Goal: Task Accomplishment & Management: Manage account settings

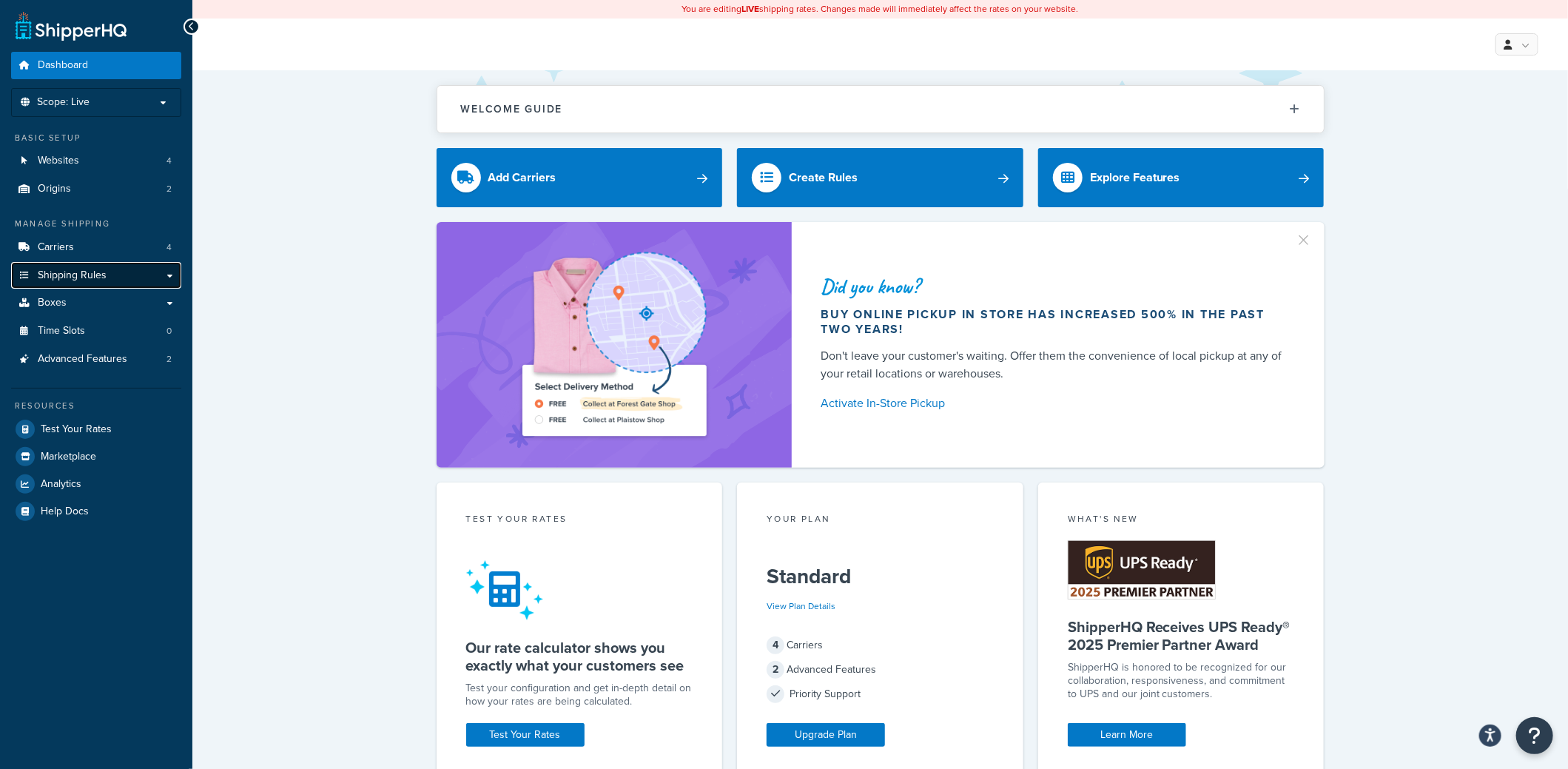
click at [72, 277] on span "Shipping Rules" at bounding box center [72, 275] width 69 height 13
click at [59, 273] on span "Shipping Rules" at bounding box center [72, 275] width 69 height 13
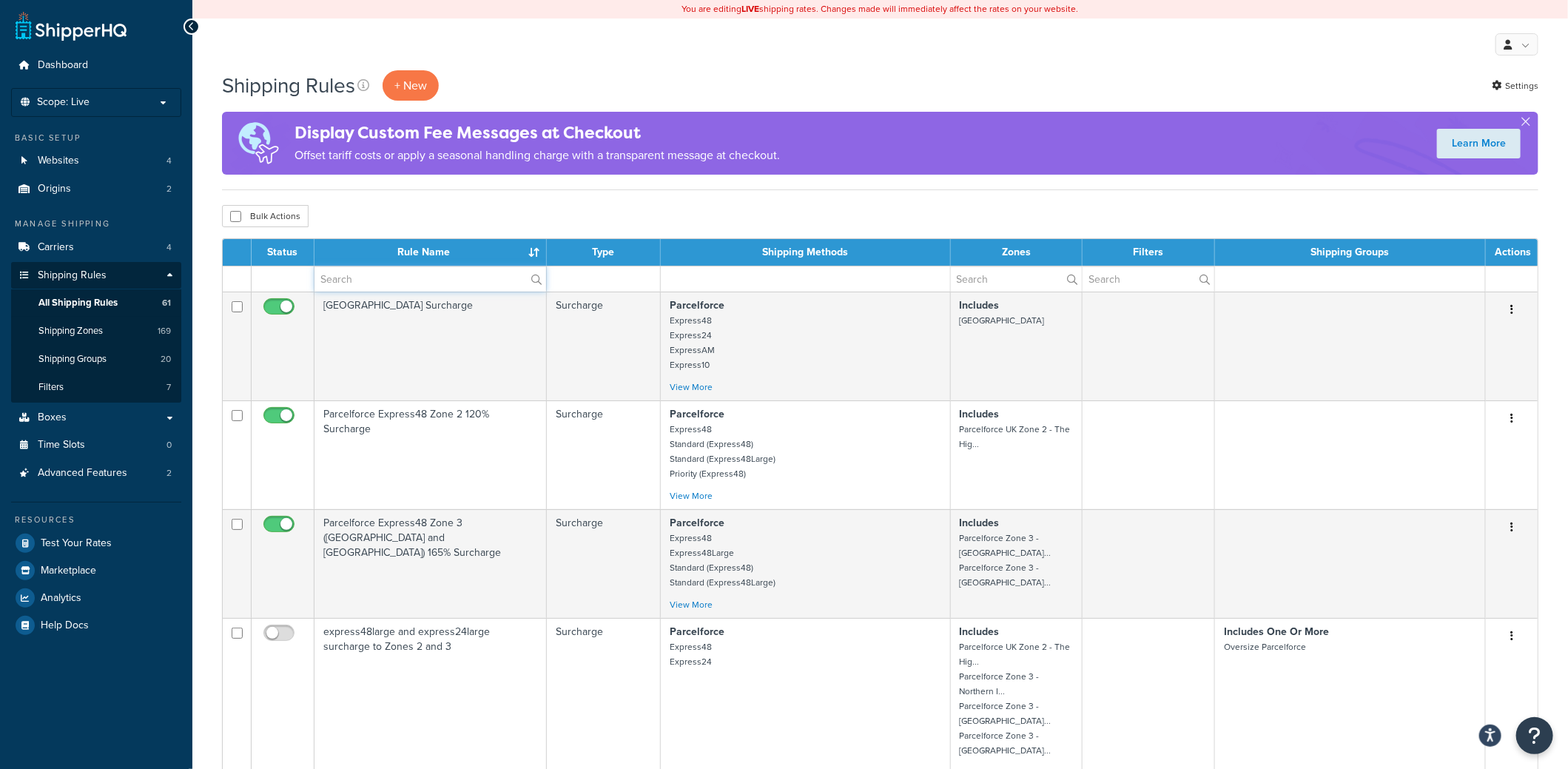
click at [353, 276] on input "text" at bounding box center [430, 279] width 231 height 25
click at [80, 334] on span "Shipping Zones" at bounding box center [71, 331] width 65 height 13
click at [88, 356] on span "Shipping Groups" at bounding box center [72, 359] width 68 height 13
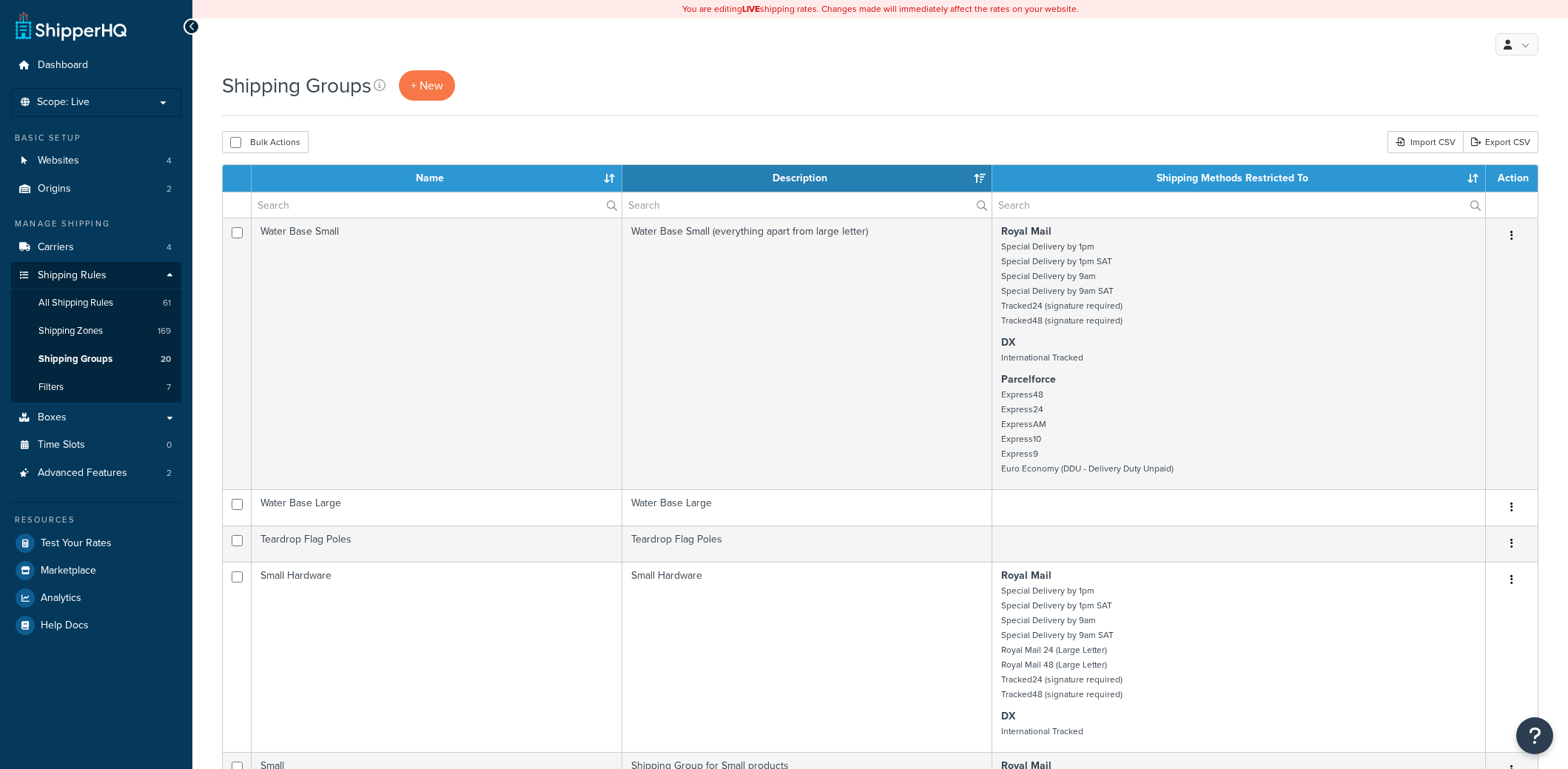
select select "15"
click at [368, 198] on input "text" at bounding box center [436, 205] width 370 height 25
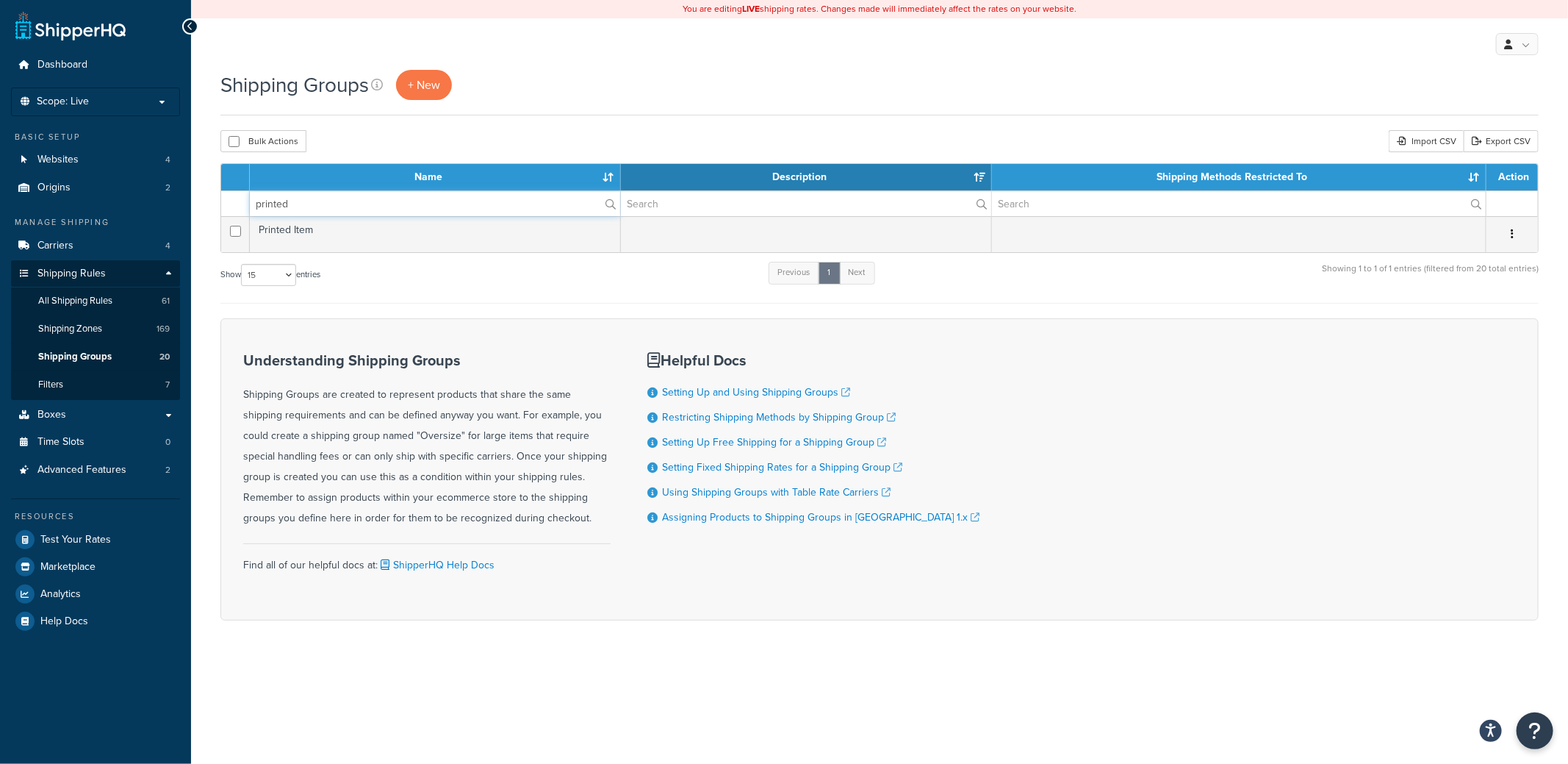
type input "printed"
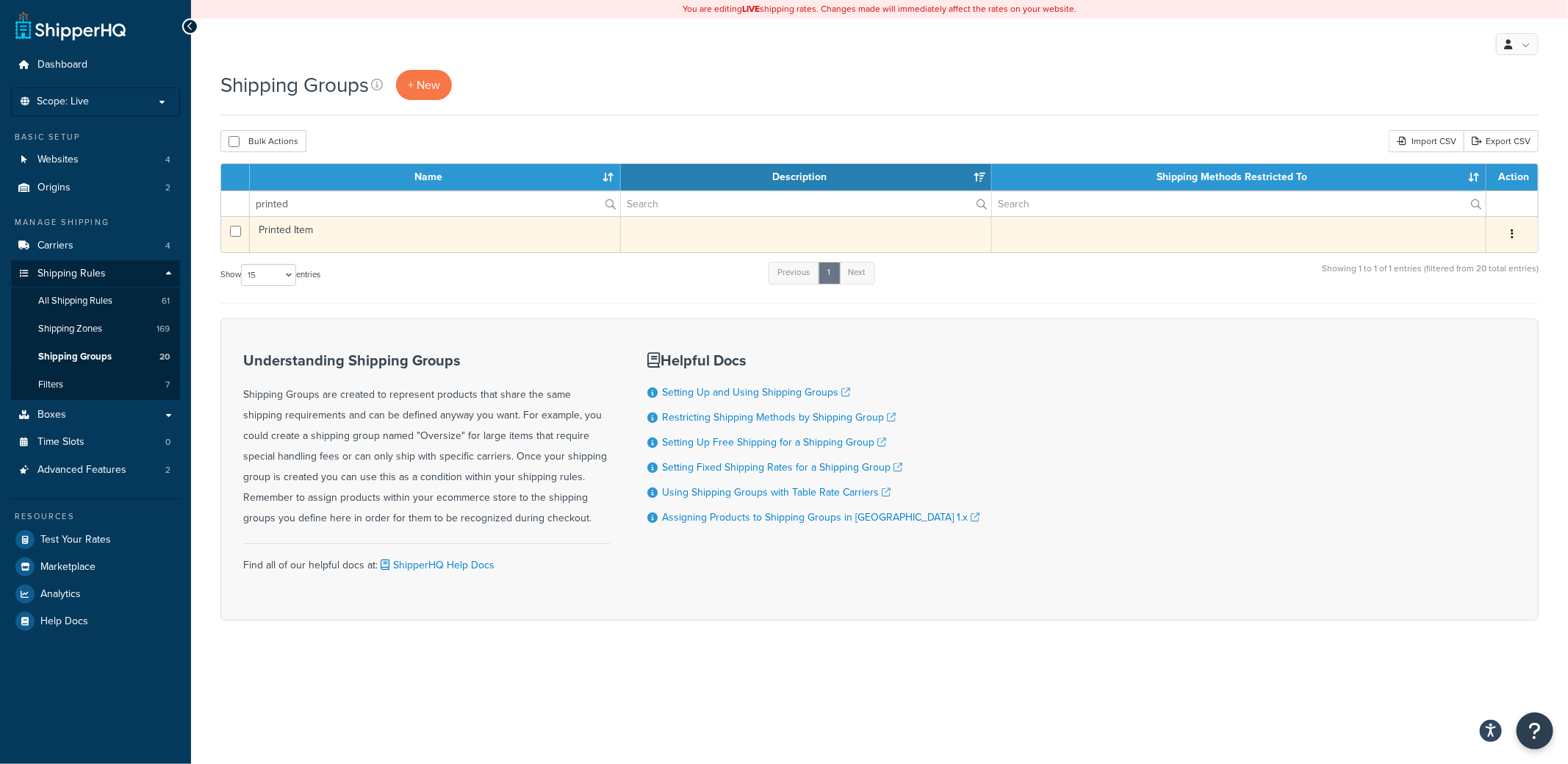
click at [358, 220] on td "Printed Item" at bounding box center [435, 234] width 371 height 36
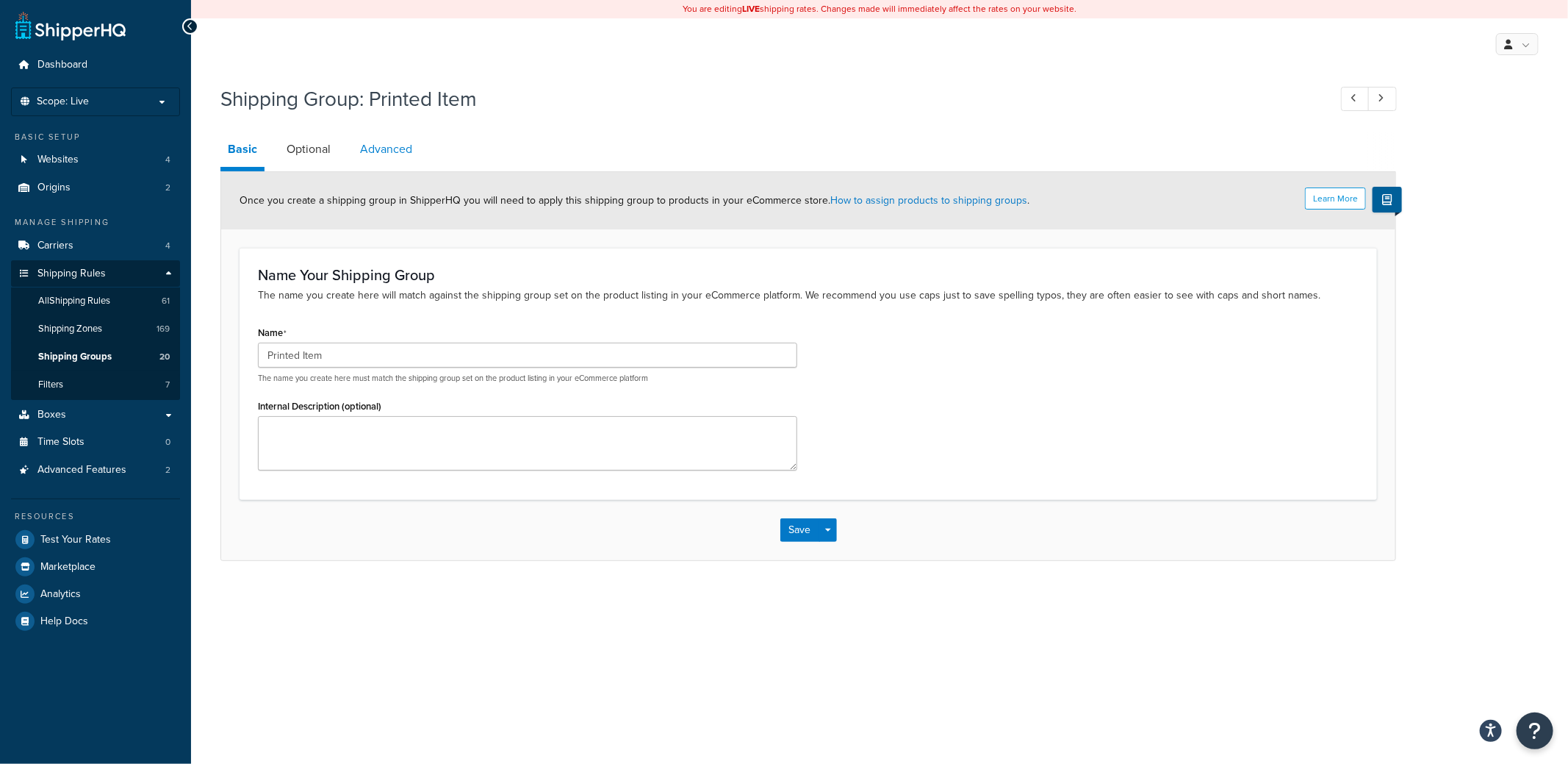
click at [368, 164] on link "Advanced" at bounding box center [386, 148] width 67 height 35
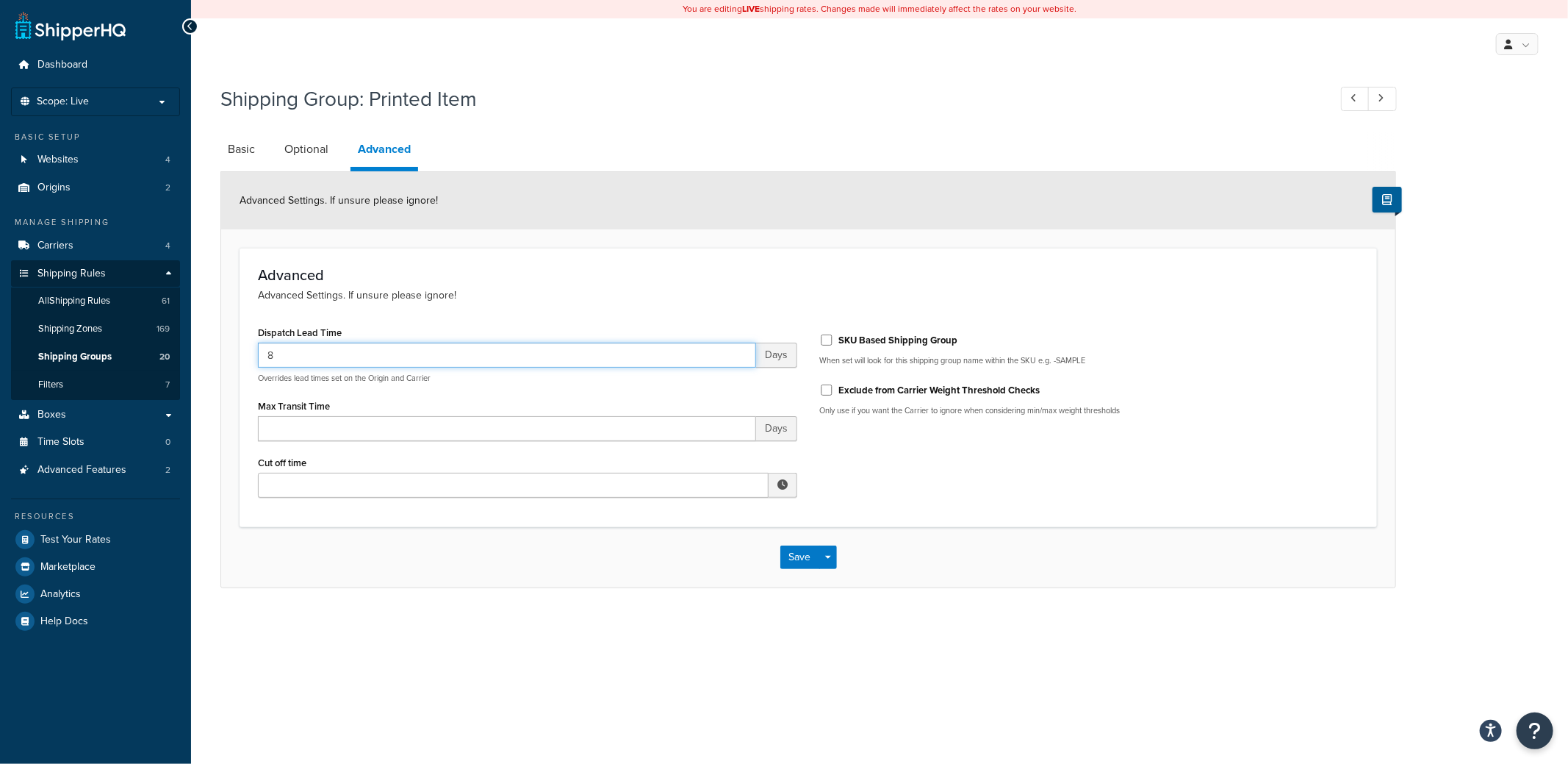
click at [260, 351] on input "8" at bounding box center [507, 354] width 498 height 25
type input "3"
click at [798, 551] on button "Save" at bounding box center [800, 556] width 39 height 23
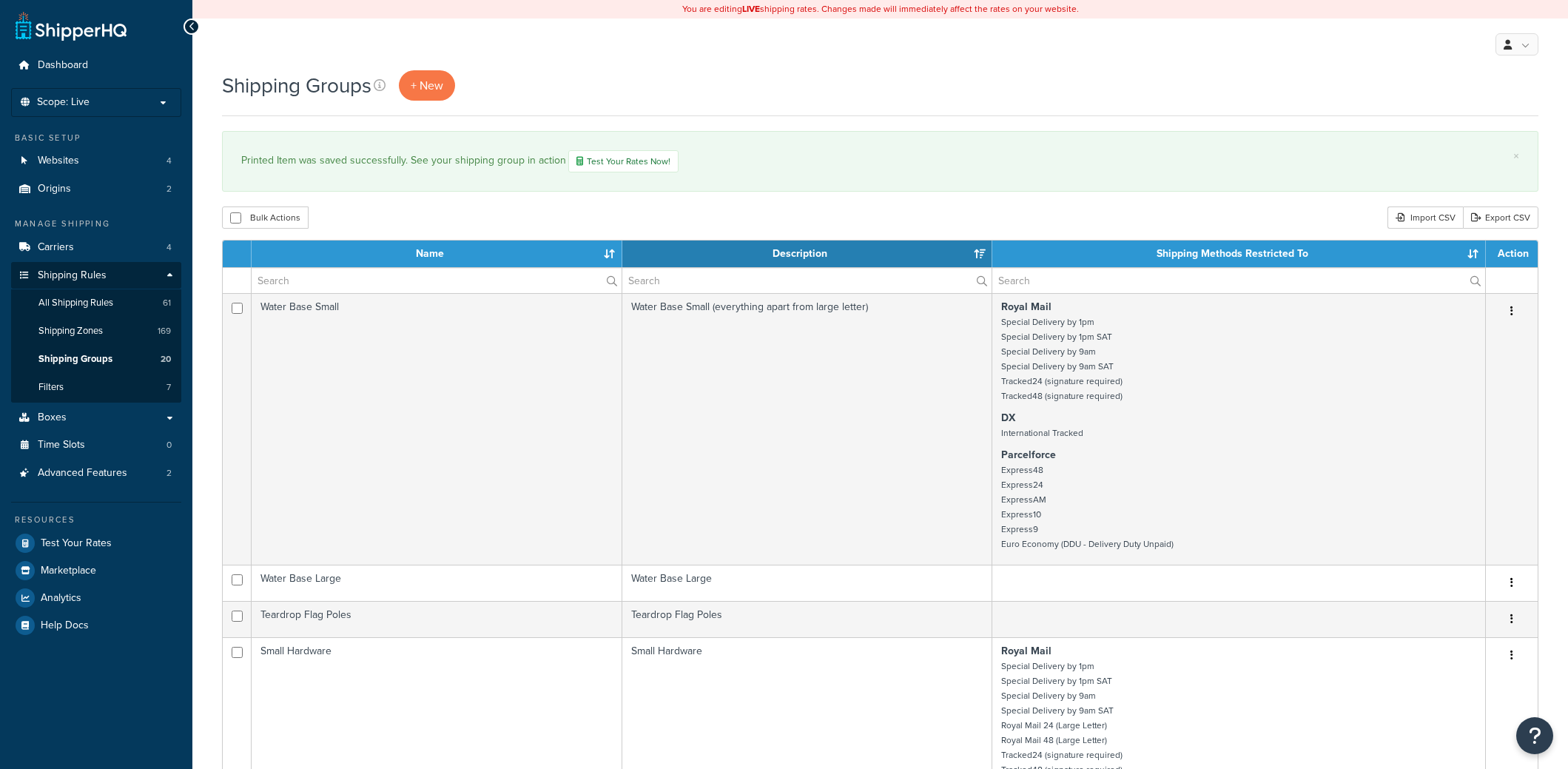
select select "15"
click at [101, 249] on link "Carriers 4" at bounding box center [96, 248] width 170 height 28
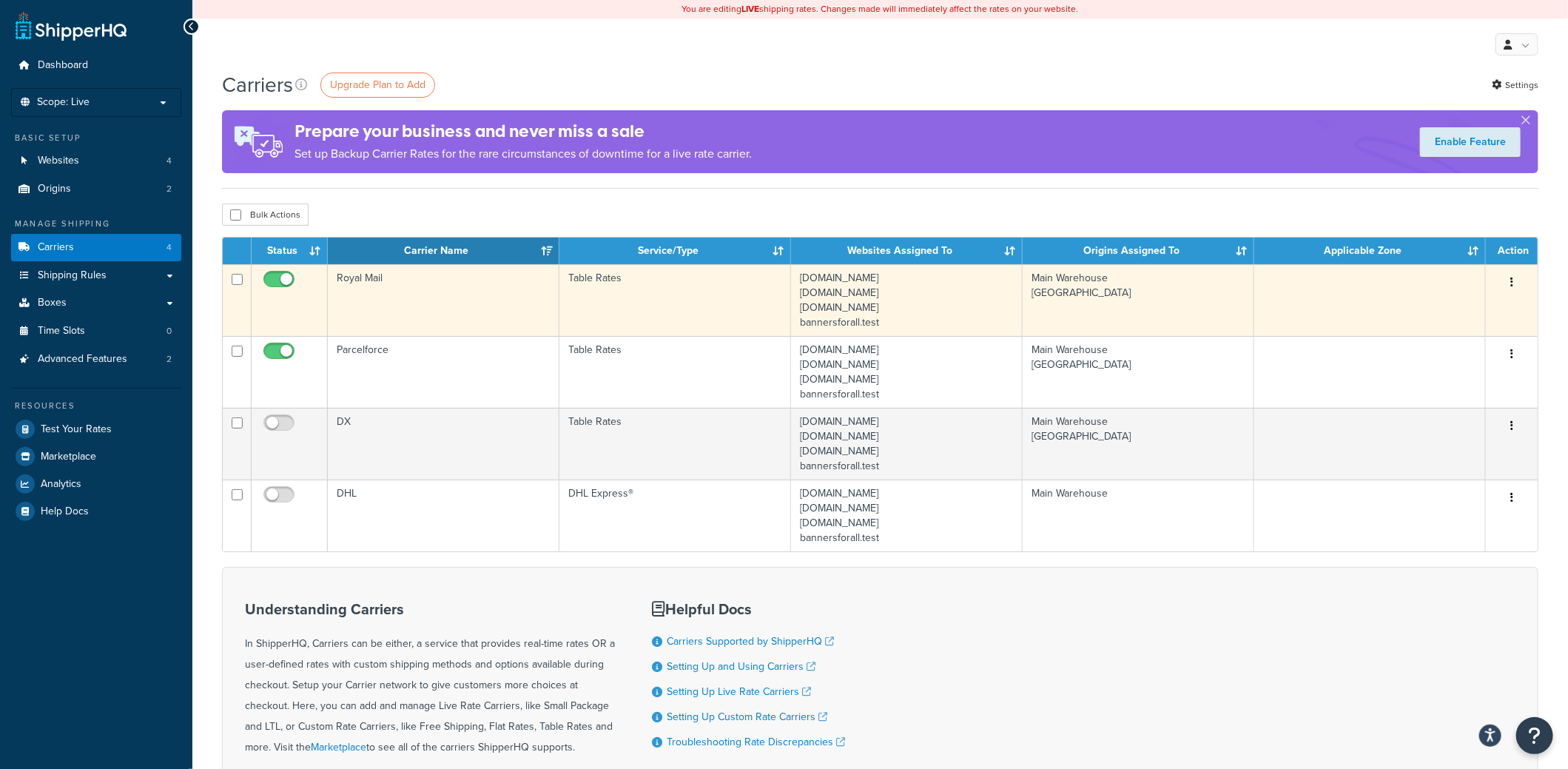
click at [400, 277] on td "Royal Mail" at bounding box center [444, 299] width 231 height 72
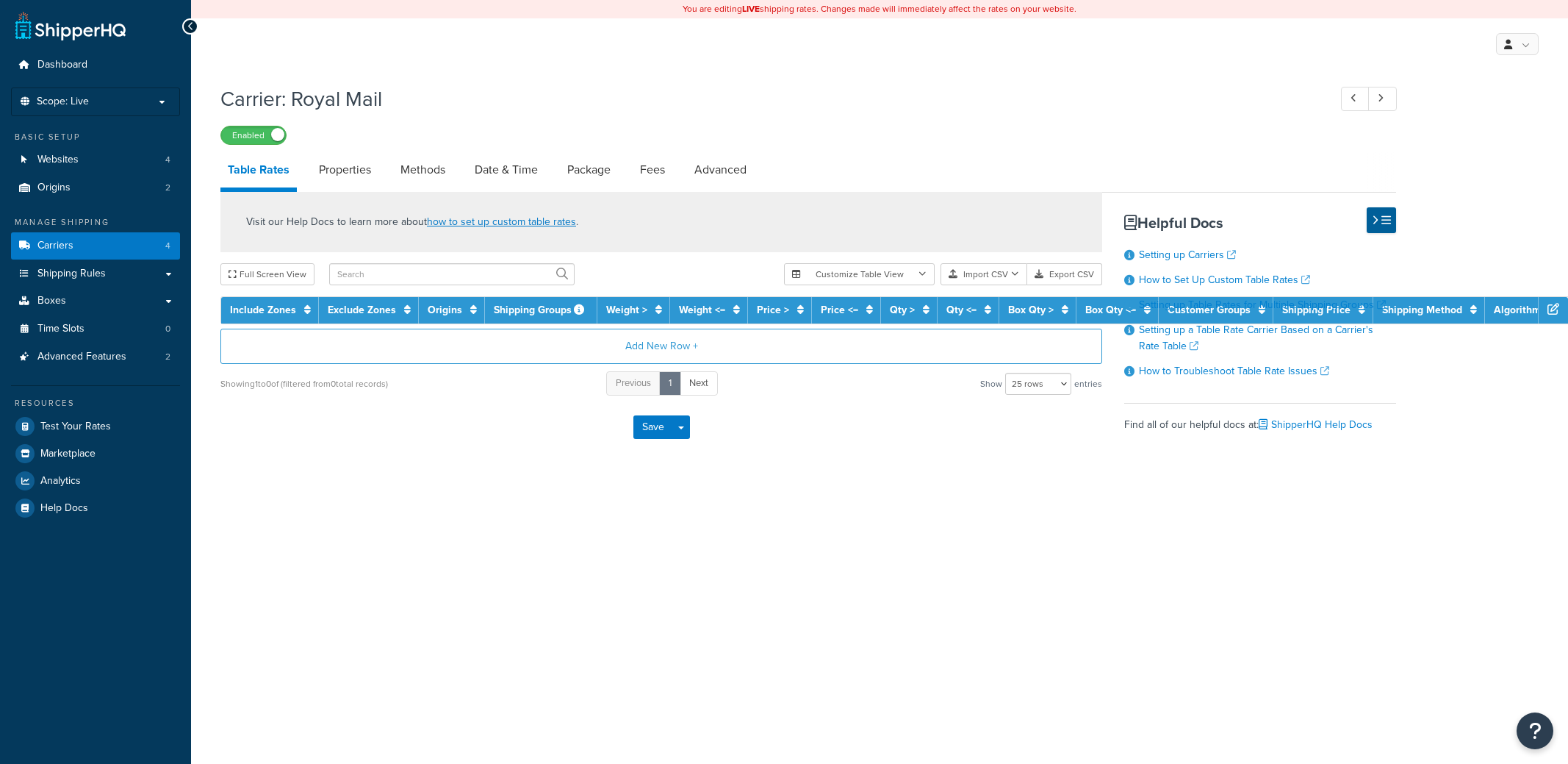
select select "25"
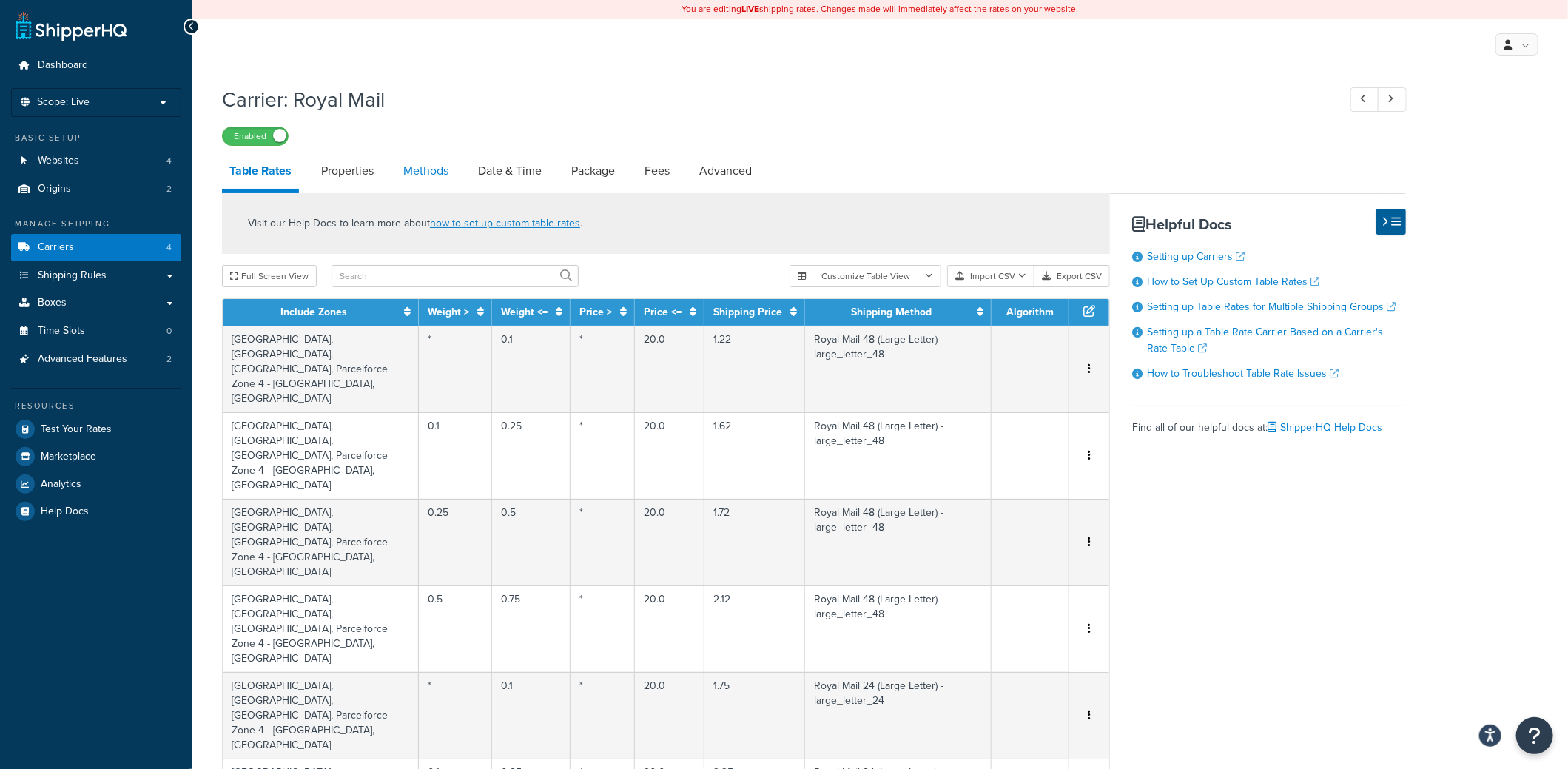
click at [426, 172] on link "Methods" at bounding box center [425, 170] width 60 height 35
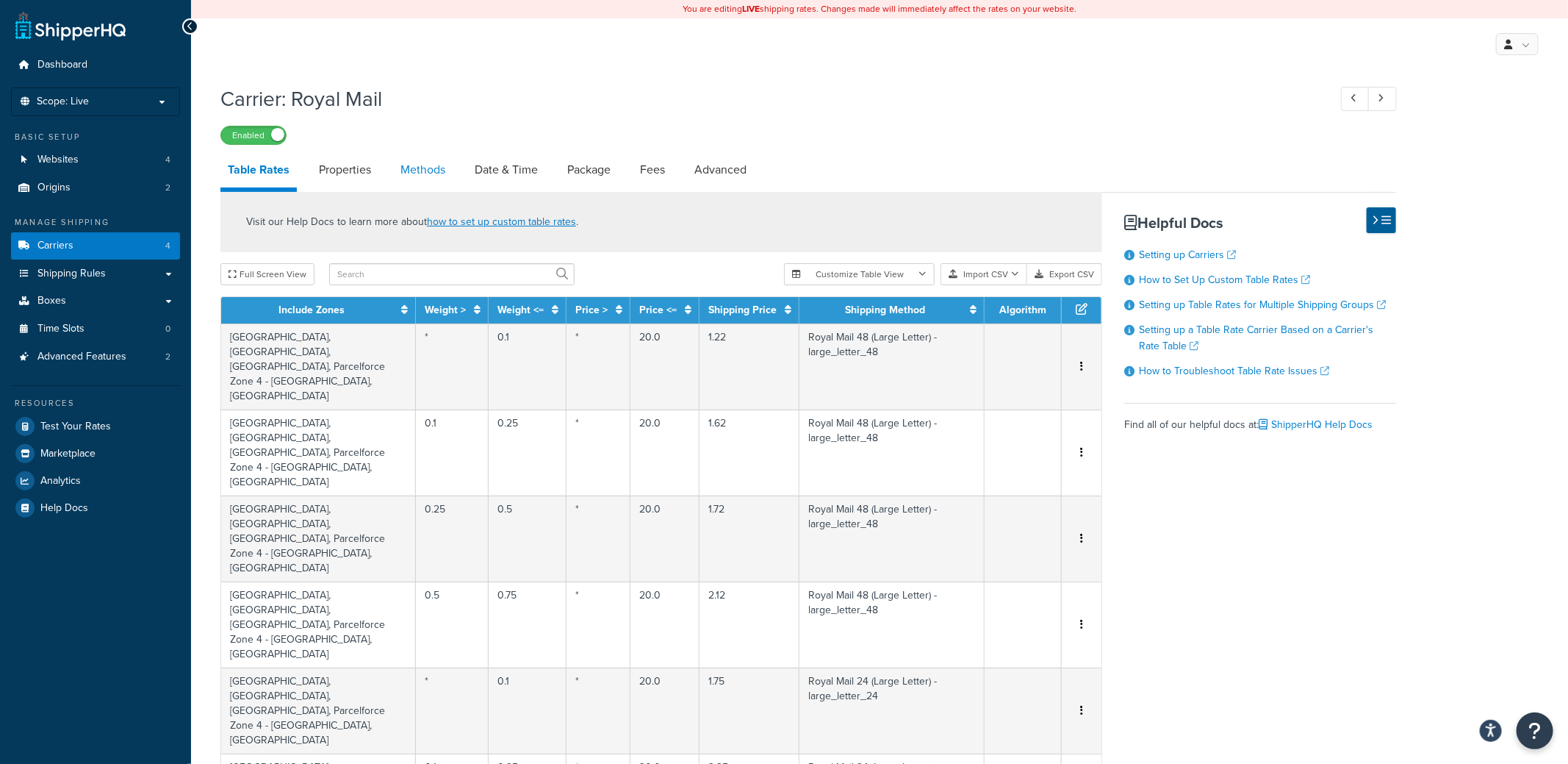
select select "25"
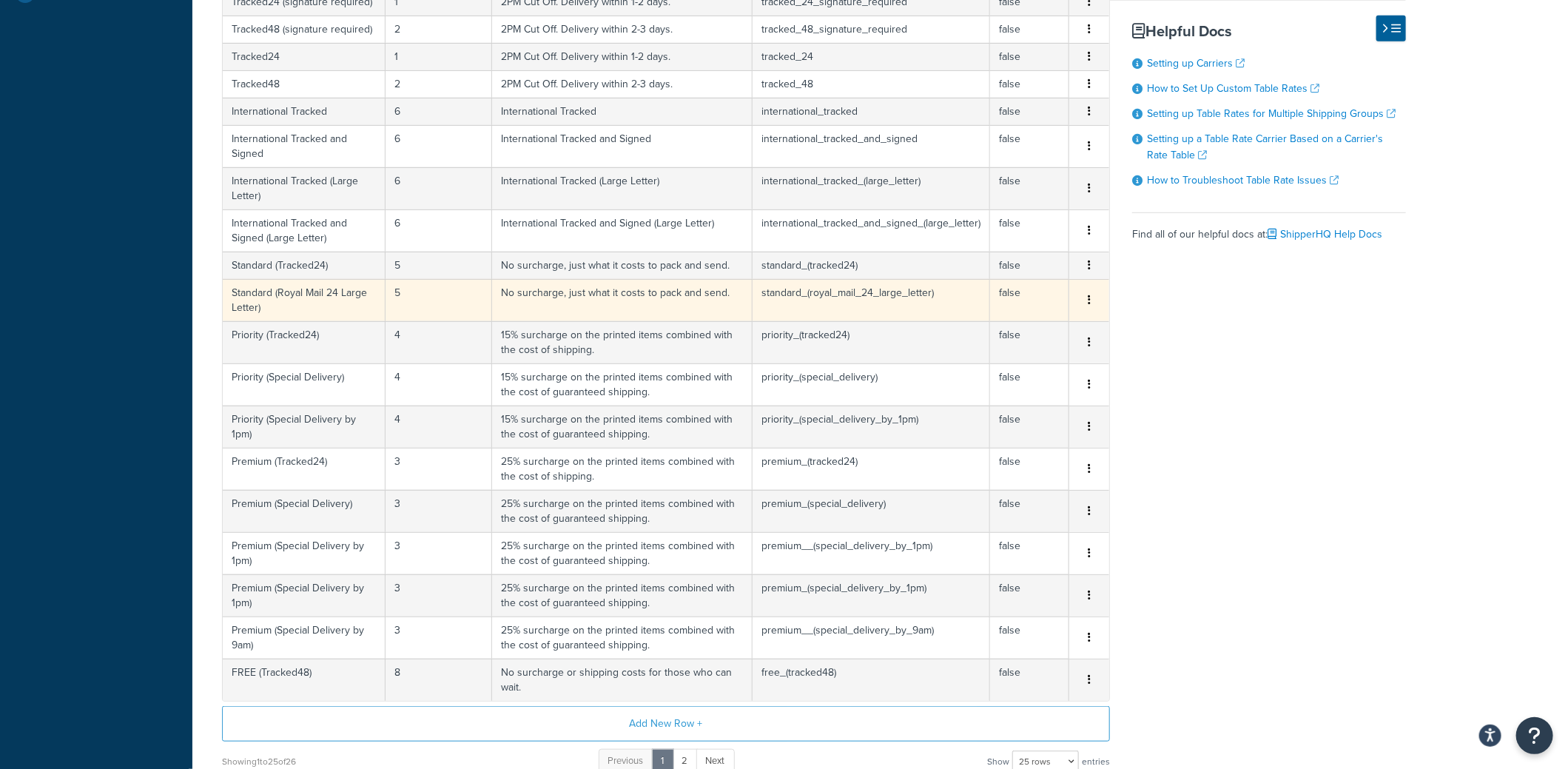
scroll to position [591, 0]
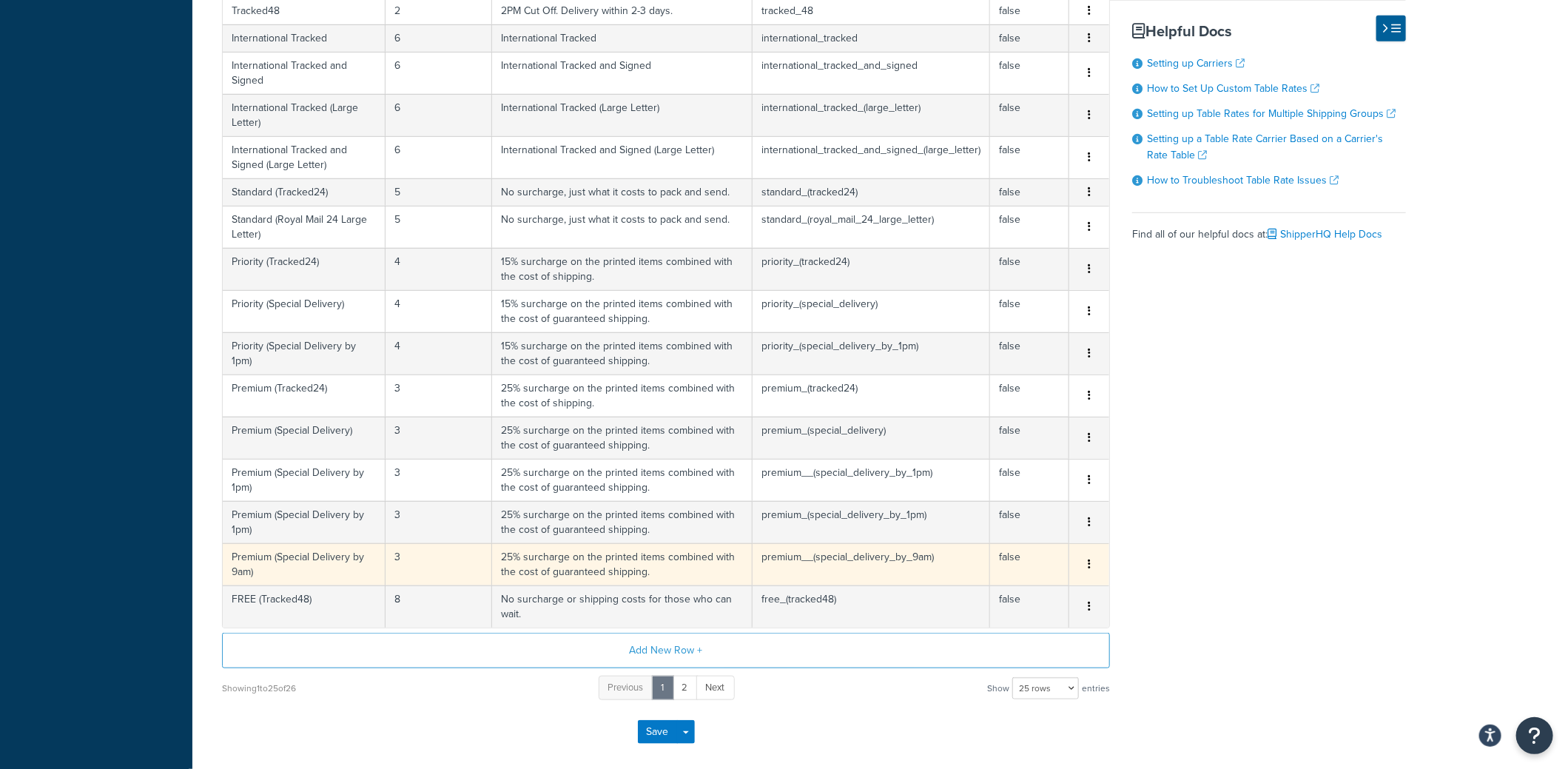
click at [375, 552] on td "Premium (Special Delivery by 9am)" at bounding box center [304, 564] width 163 height 42
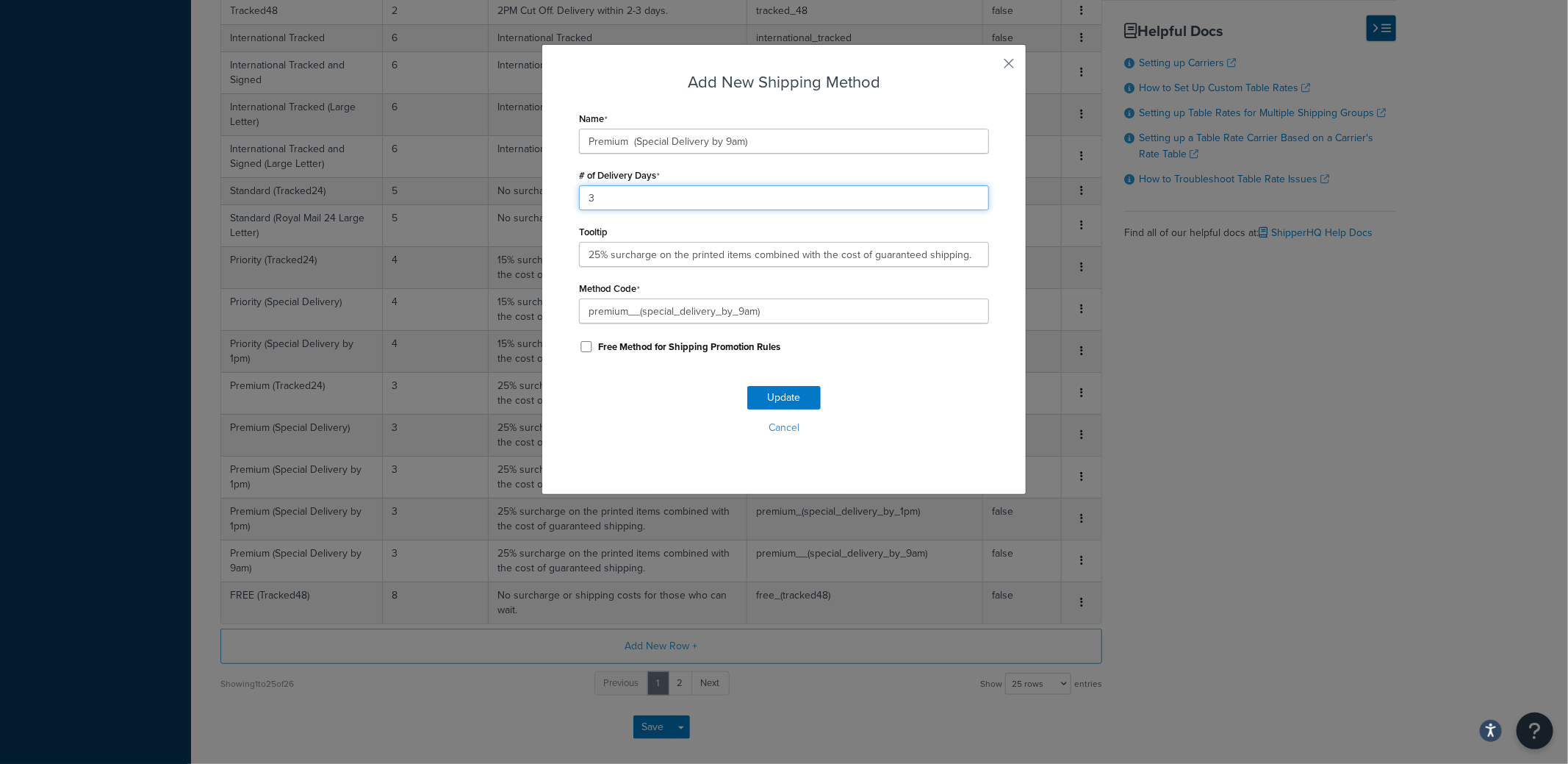
drag, startPoint x: 605, startPoint y: 193, endPoint x: 573, endPoint y: 195, distance: 32.1
click at [580, 192] on input "3" at bounding box center [784, 197] width 410 height 25
type input "1"
click at [772, 400] on button "Update" at bounding box center [784, 397] width 74 height 23
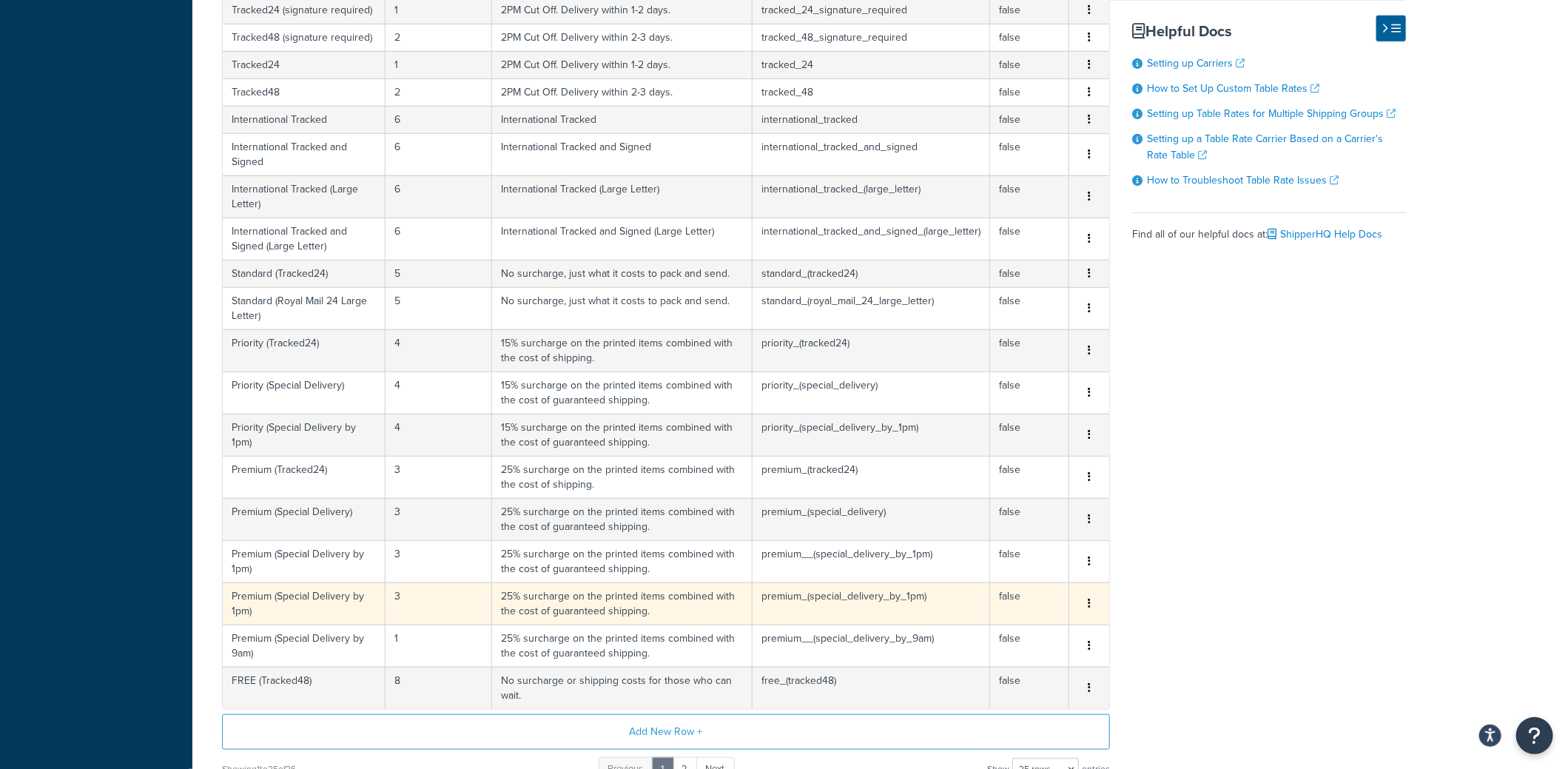
click at [398, 583] on td "3" at bounding box center [438, 603] width 106 height 42
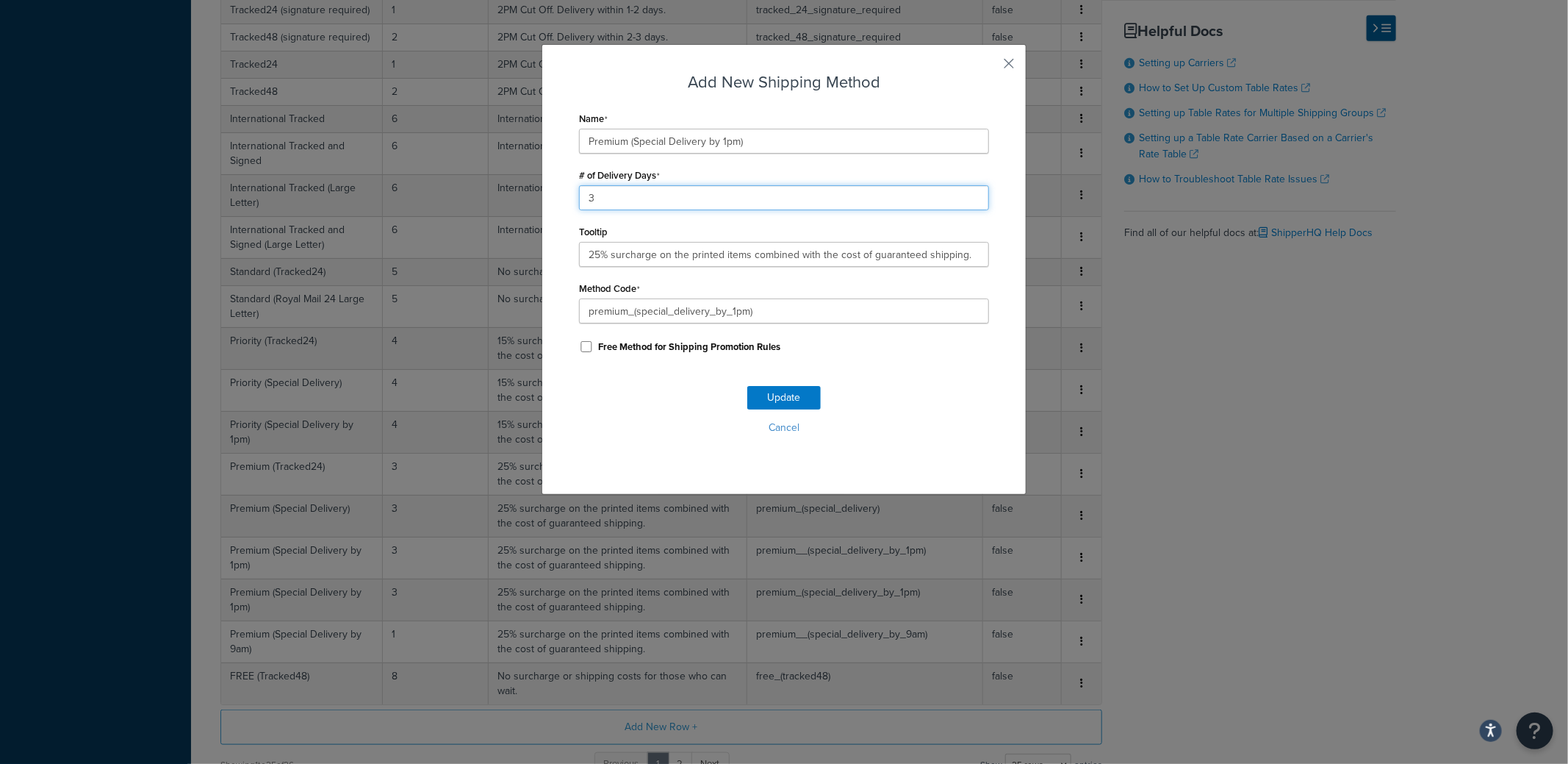
drag, startPoint x: 604, startPoint y: 196, endPoint x: 581, endPoint y: 198, distance: 23.1
click at [582, 197] on input "3" at bounding box center [784, 197] width 410 height 25
type input "1"
click at [762, 392] on button "Update" at bounding box center [784, 397] width 74 height 23
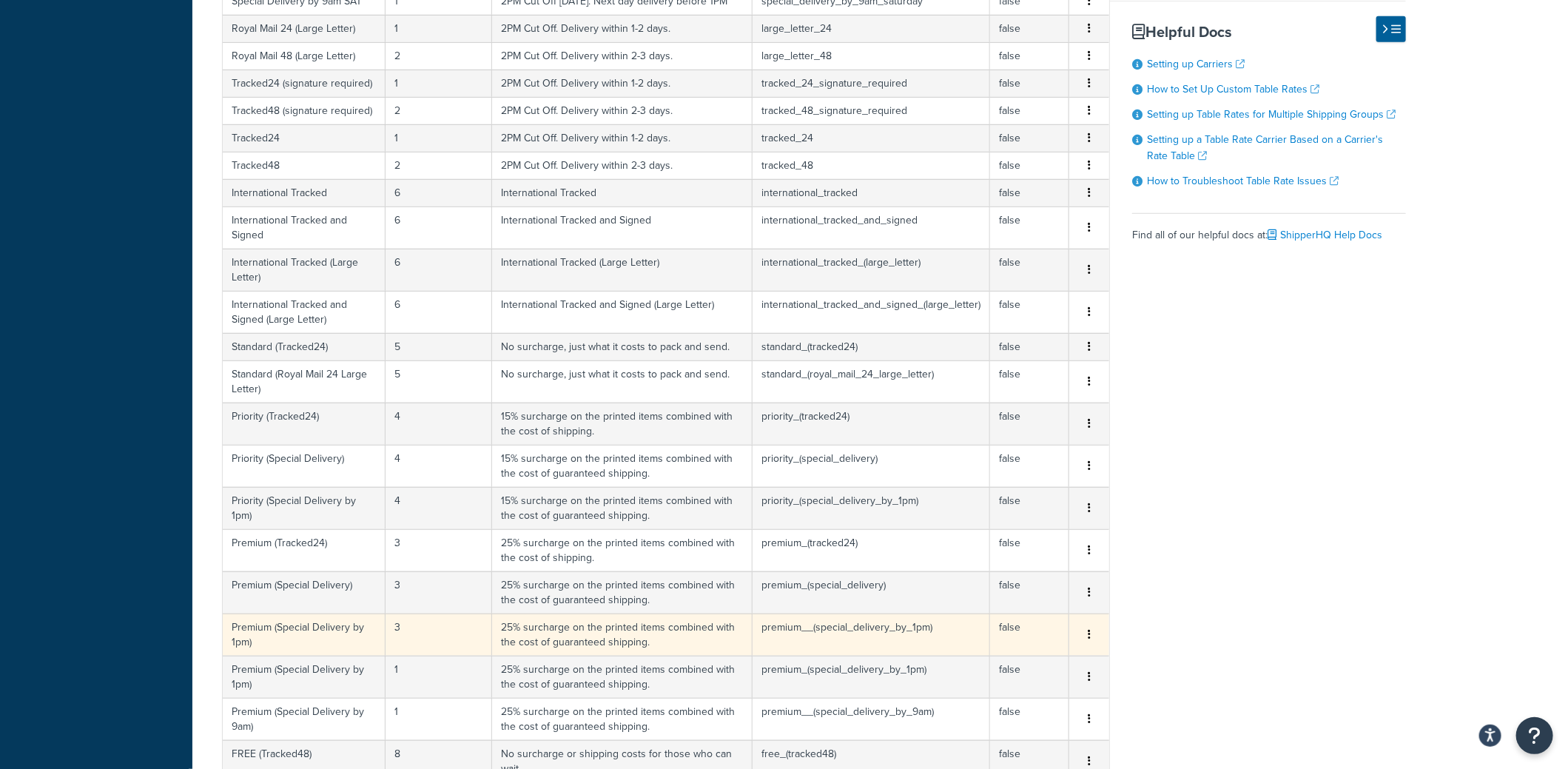
click at [400, 614] on td "3" at bounding box center [438, 634] width 106 height 42
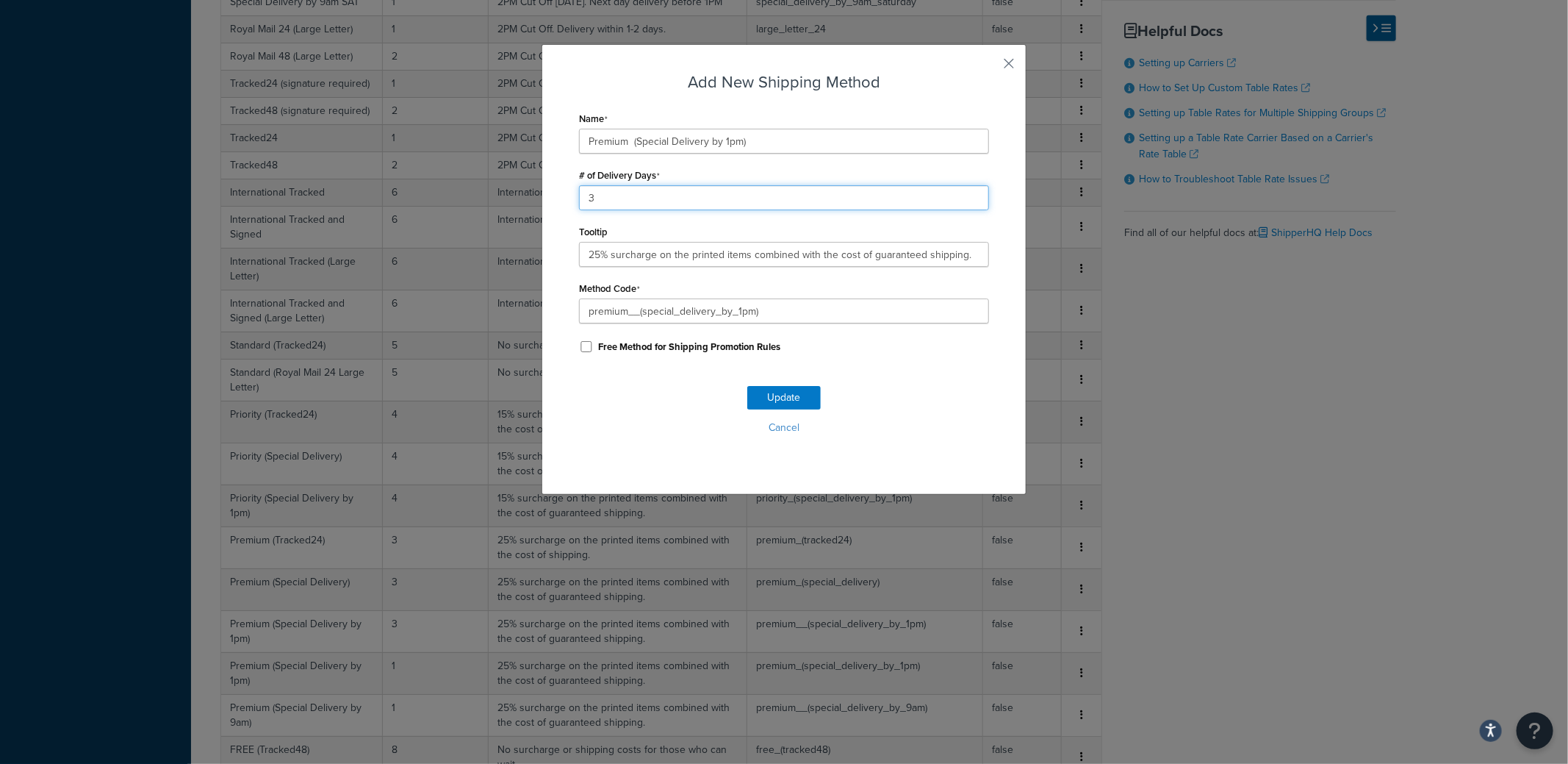
drag, startPoint x: 580, startPoint y: 196, endPoint x: 541, endPoint y: 198, distance: 39.1
click at [542, 198] on div "Add New Shipping Method Name Premium (Special Delivery by 1pm) # of Delivery Da…" at bounding box center [784, 269] width 485 height 451
type input "1"
click at [802, 401] on button "Update" at bounding box center [784, 397] width 74 height 23
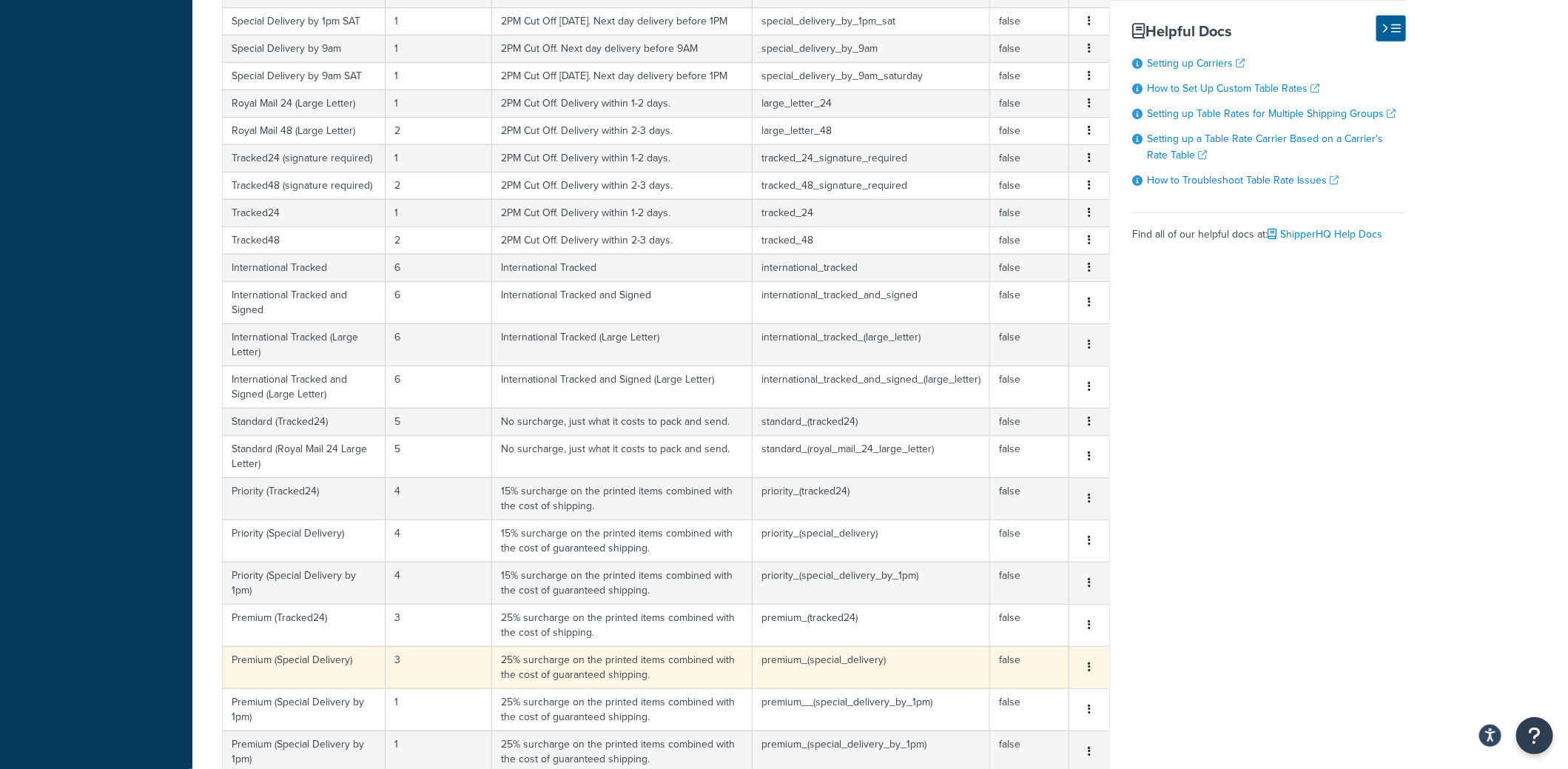
click at [401, 656] on td "3" at bounding box center [438, 666] width 106 height 42
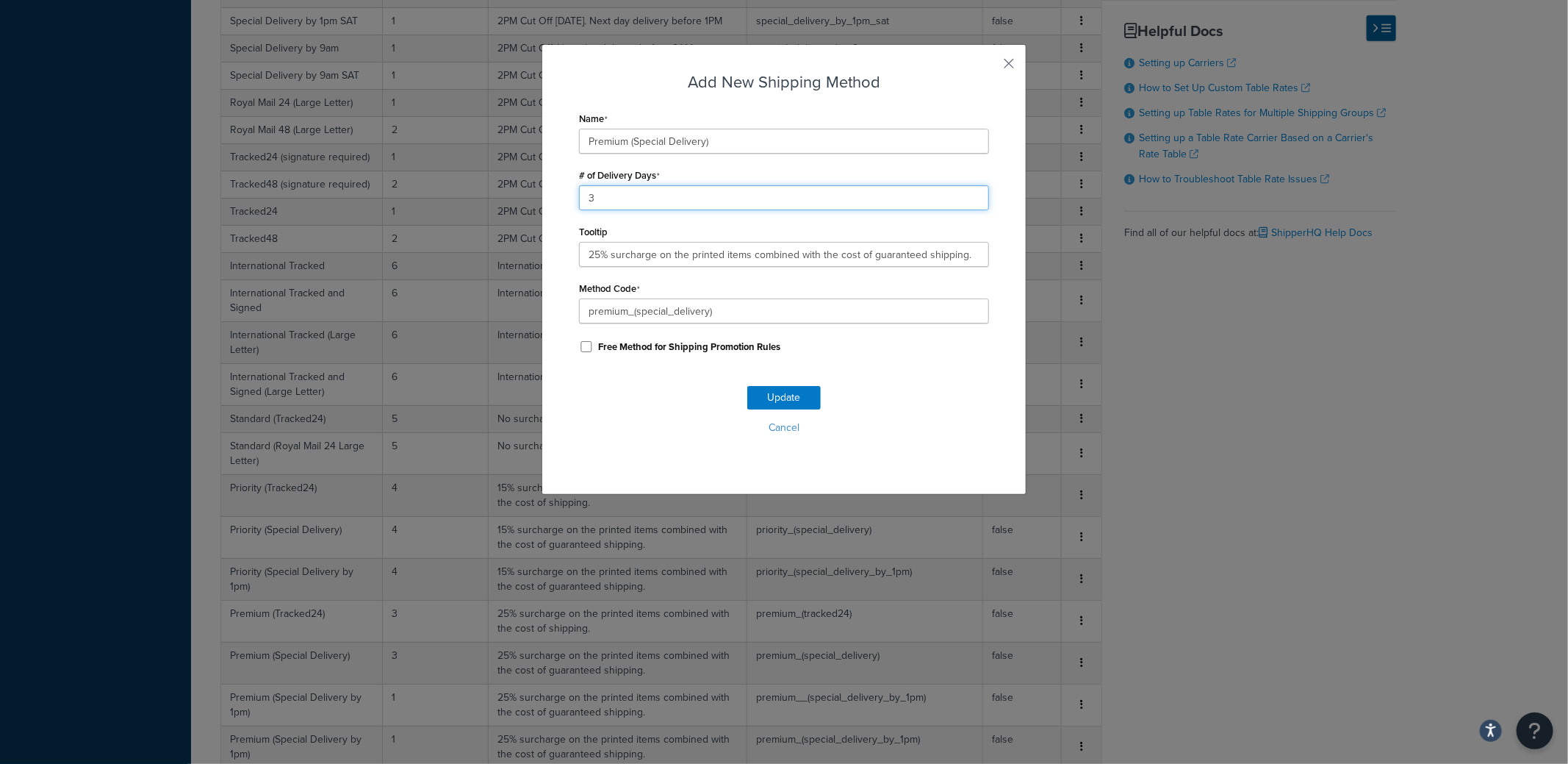
drag, startPoint x: 600, startPoint y: 191, endPoint x: 566, endPoint y: 217, distance: 42.8
click at [544, 196] on div "Add New Shipping Method Name Premium (Special Delivery) # of Delivery Days 3 To…" at bounding box center [784, 269] width 485 height 451
type input "1"
click at [755, 385] on div "Update Cancel" at bounding box center [784, 416] width 410 height 97
drag, startPoint x: 754, startPoint y: 391, endPoint x: 638, endPoint y: 488, distance: 151.2
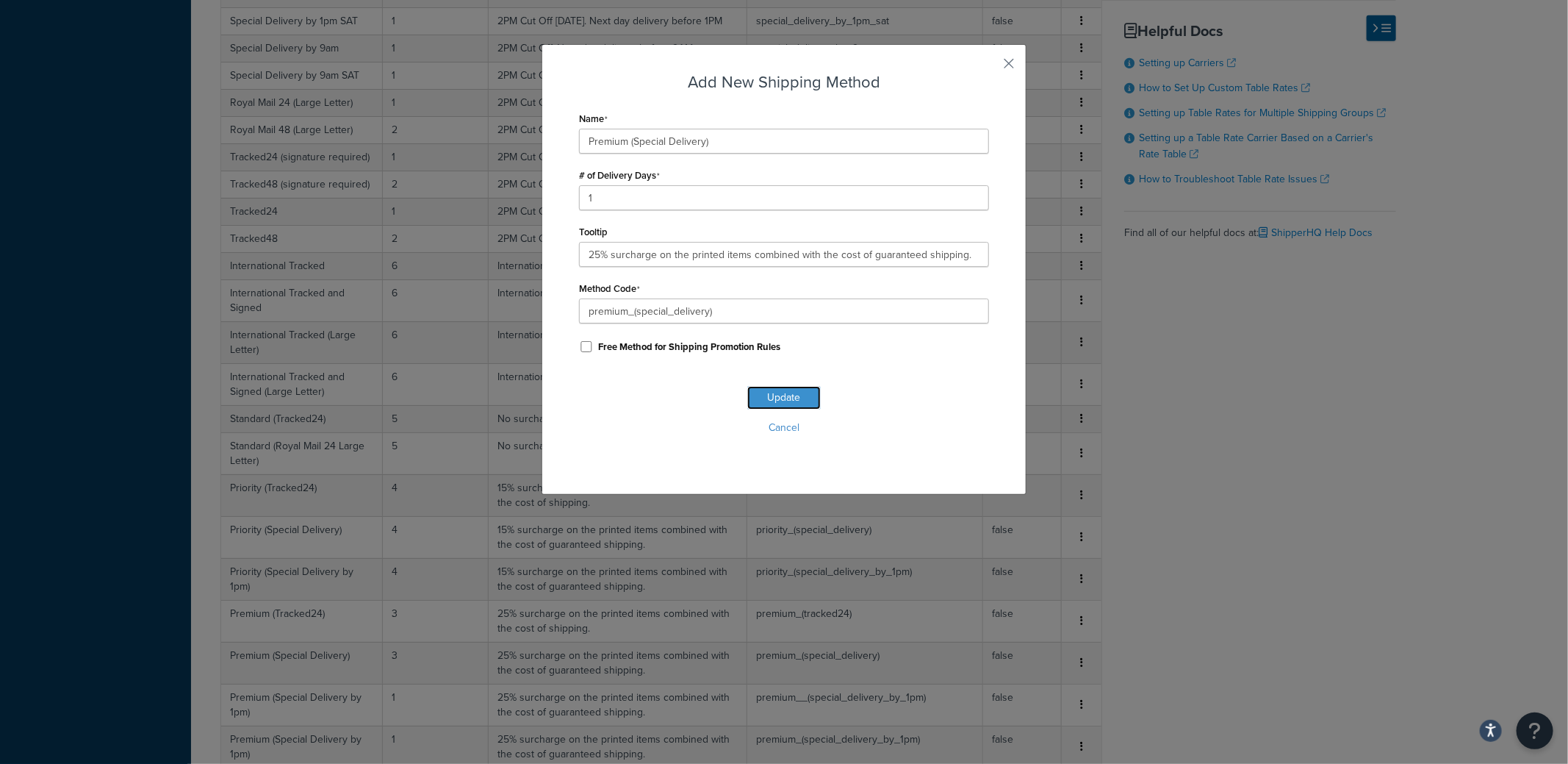
click at [754, 392] on button "Update" at bounding box center [784, 397] width 74 height 23
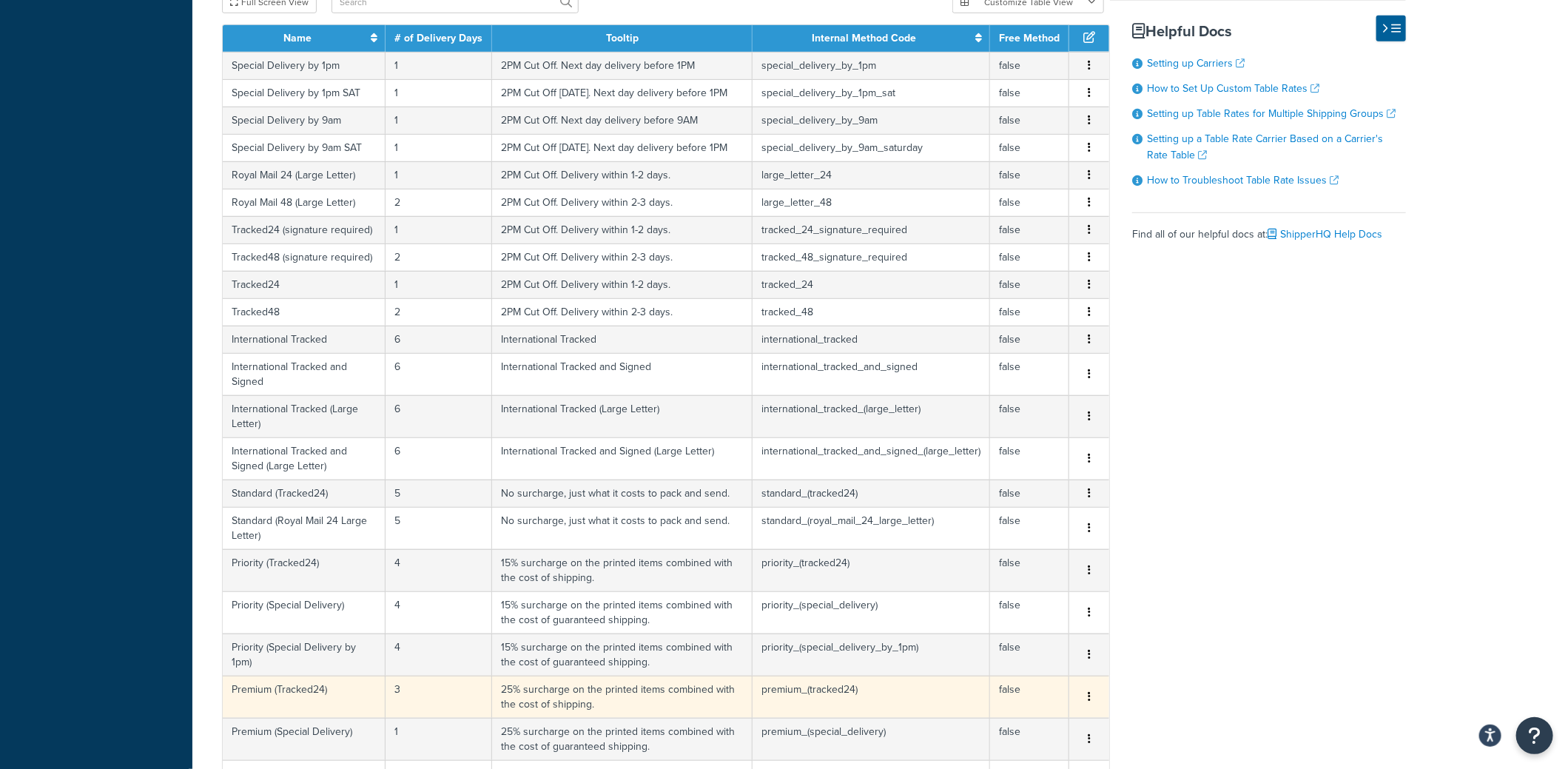
click at [406, 676] on td "3" at bounding box center [438, 697] width 106 height 42
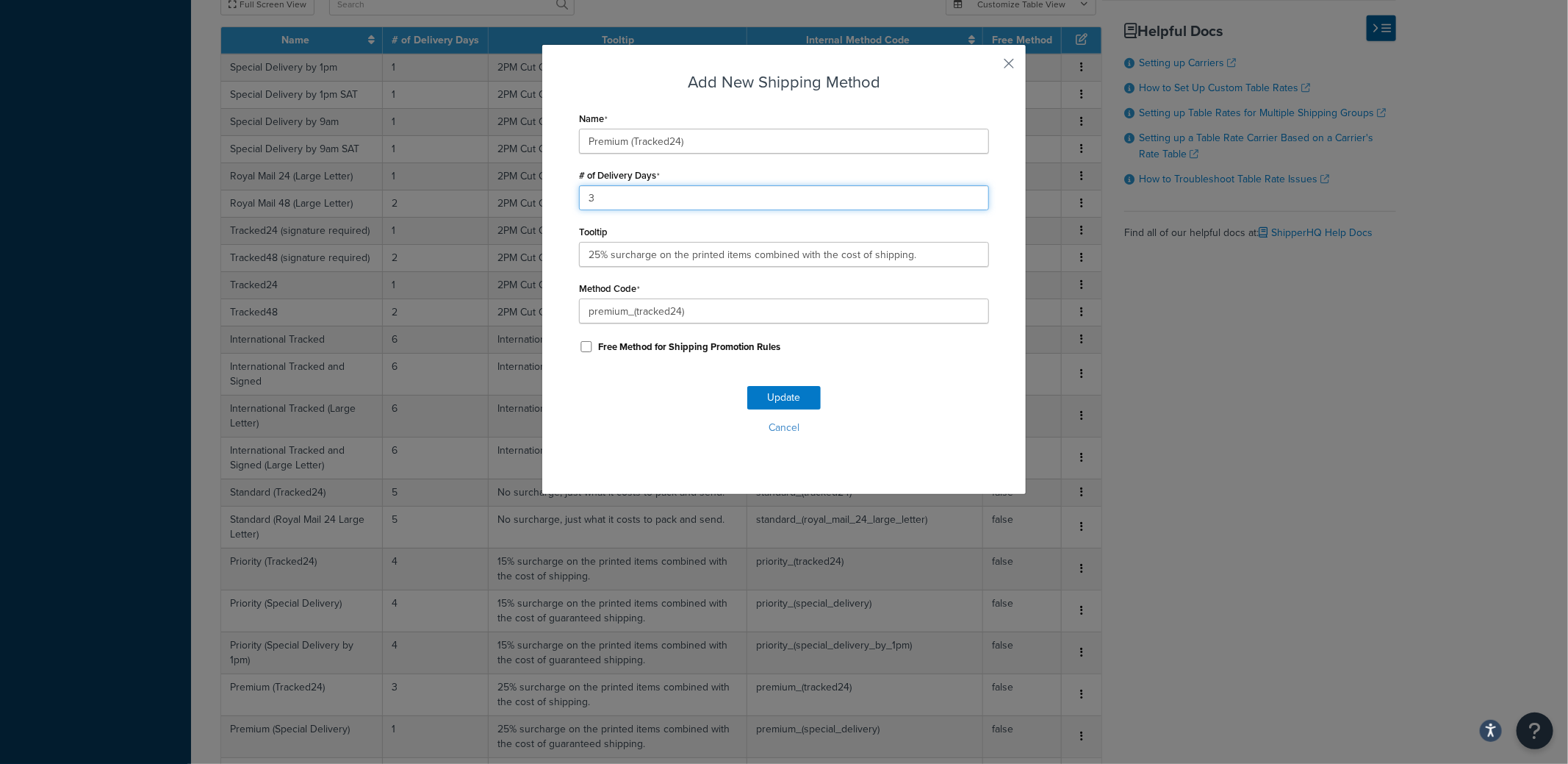
drag, startPoint x: 614, startPoint y: 188, endPoint x: 547, endPoint y: 192, distance: 67.1
click at [547, 192] on div "Add New Shipping Method Name Premium (Tracked24) # of Delivery Days 3 Tooltip 2…" at bounding box center [784, 269] width 485 height 451
type input "1"
click at [767, 401] on button "Update" at bounding box center [784, 397] width 74 height 23
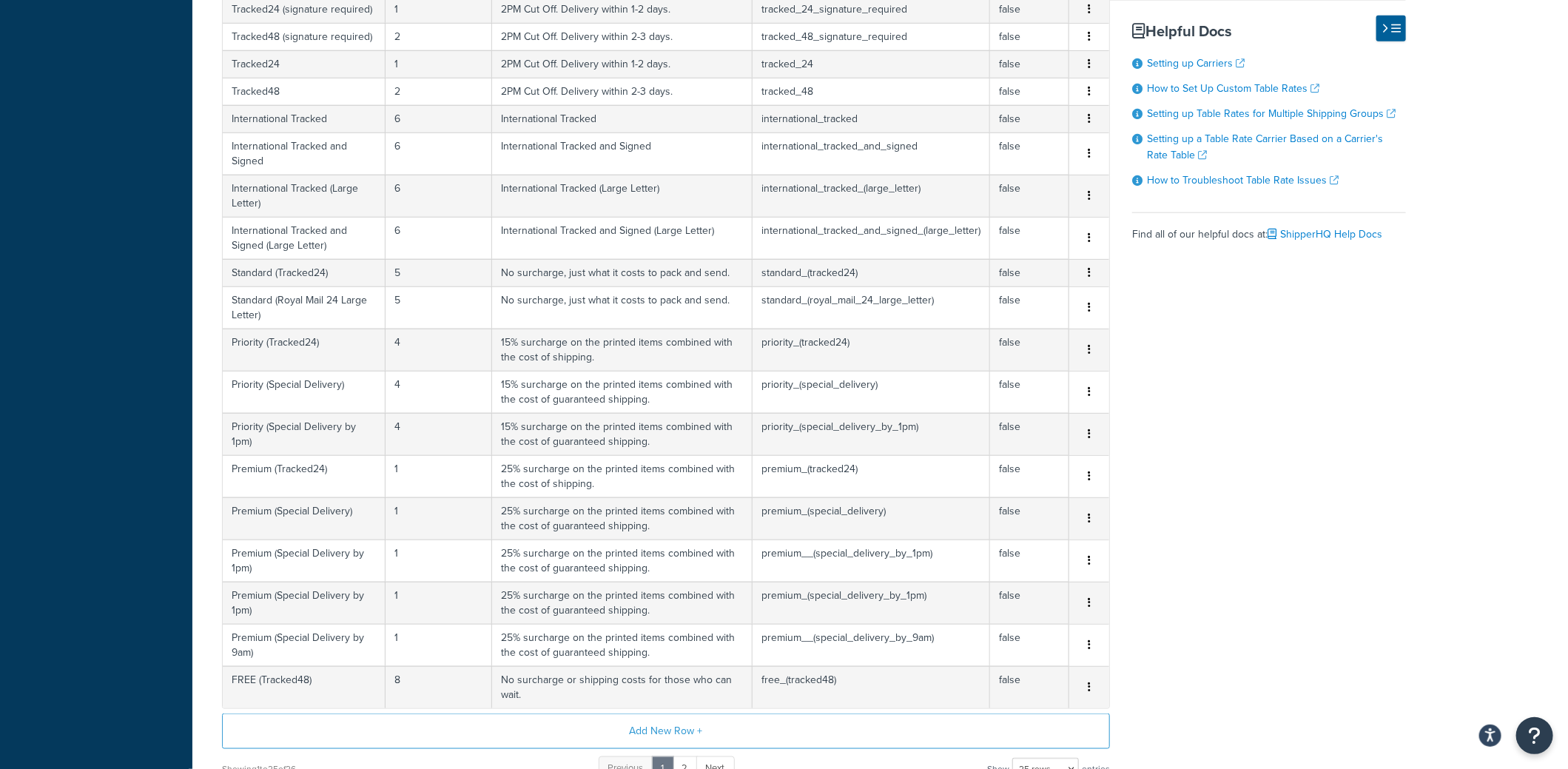
scroll to position [961, 0]
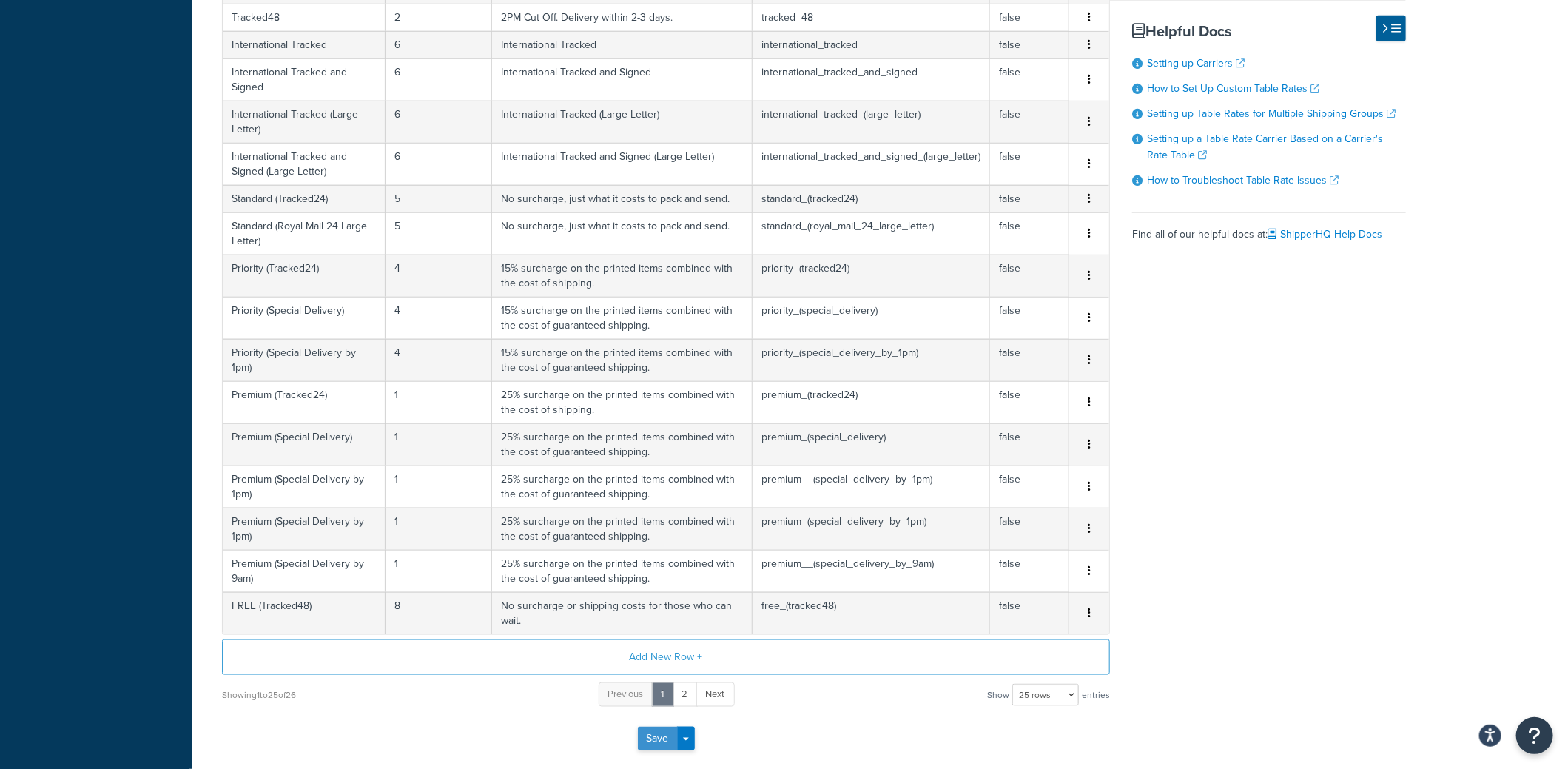
click at [646, 728] on button "Save" at bounding box center [658, 738] width 40 height 23
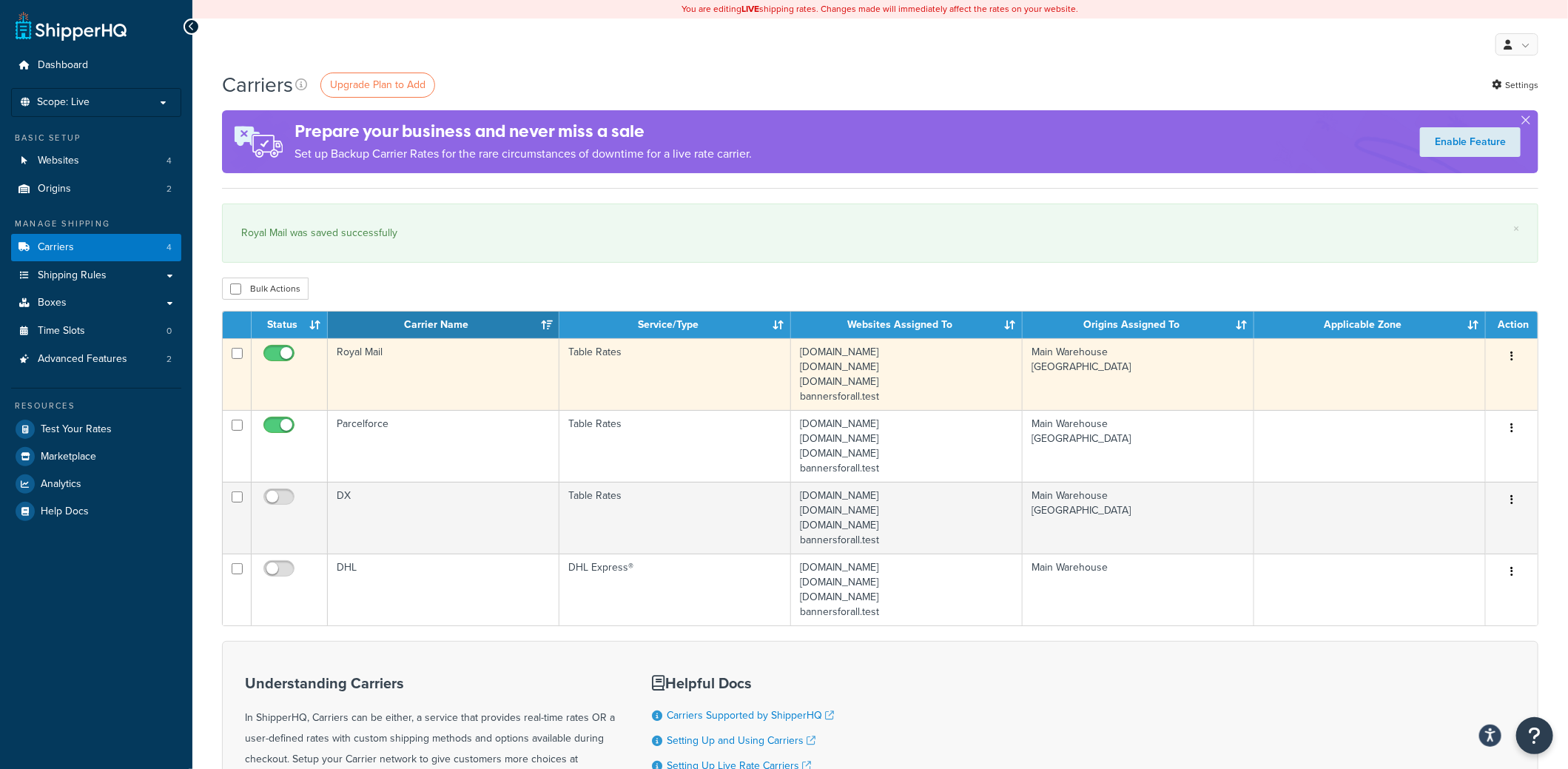
click at [381, 369] on td "Royal Mail" at bounding box center [444, 374] width 231 height 72
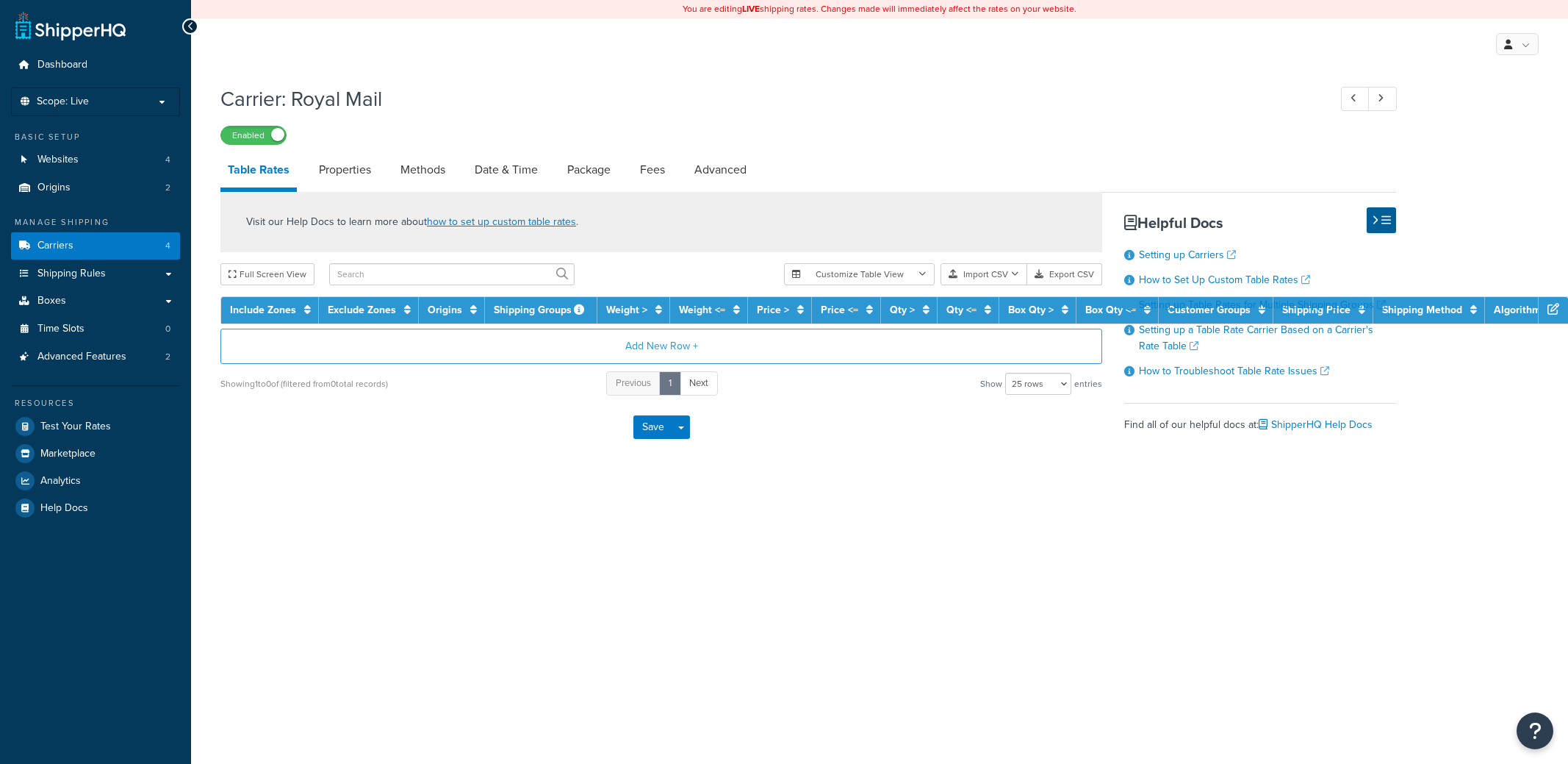
select select "25"
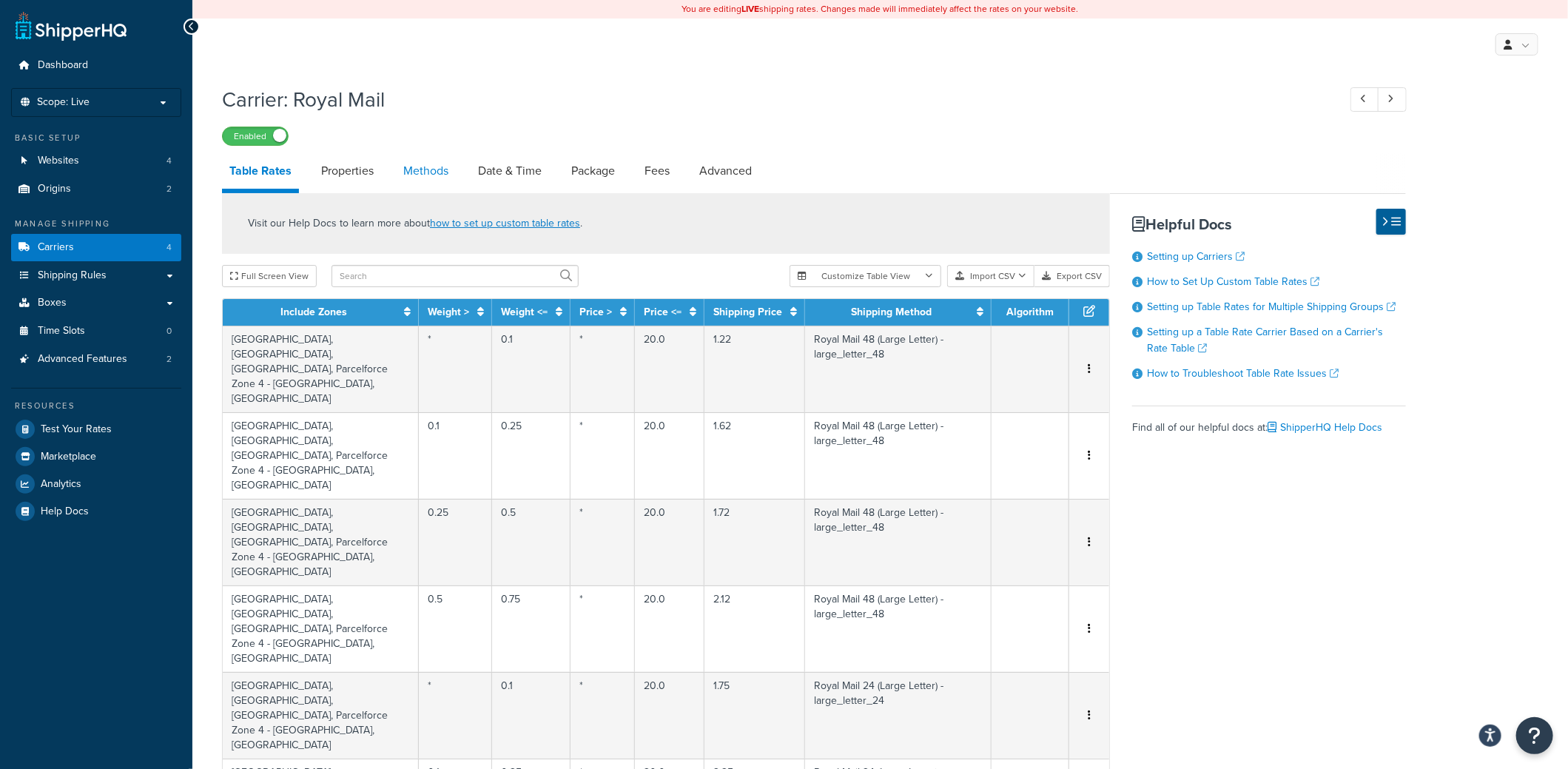
click at [429, 174] on link "Methods" at bounding box center [425, 170] width 60 height 35
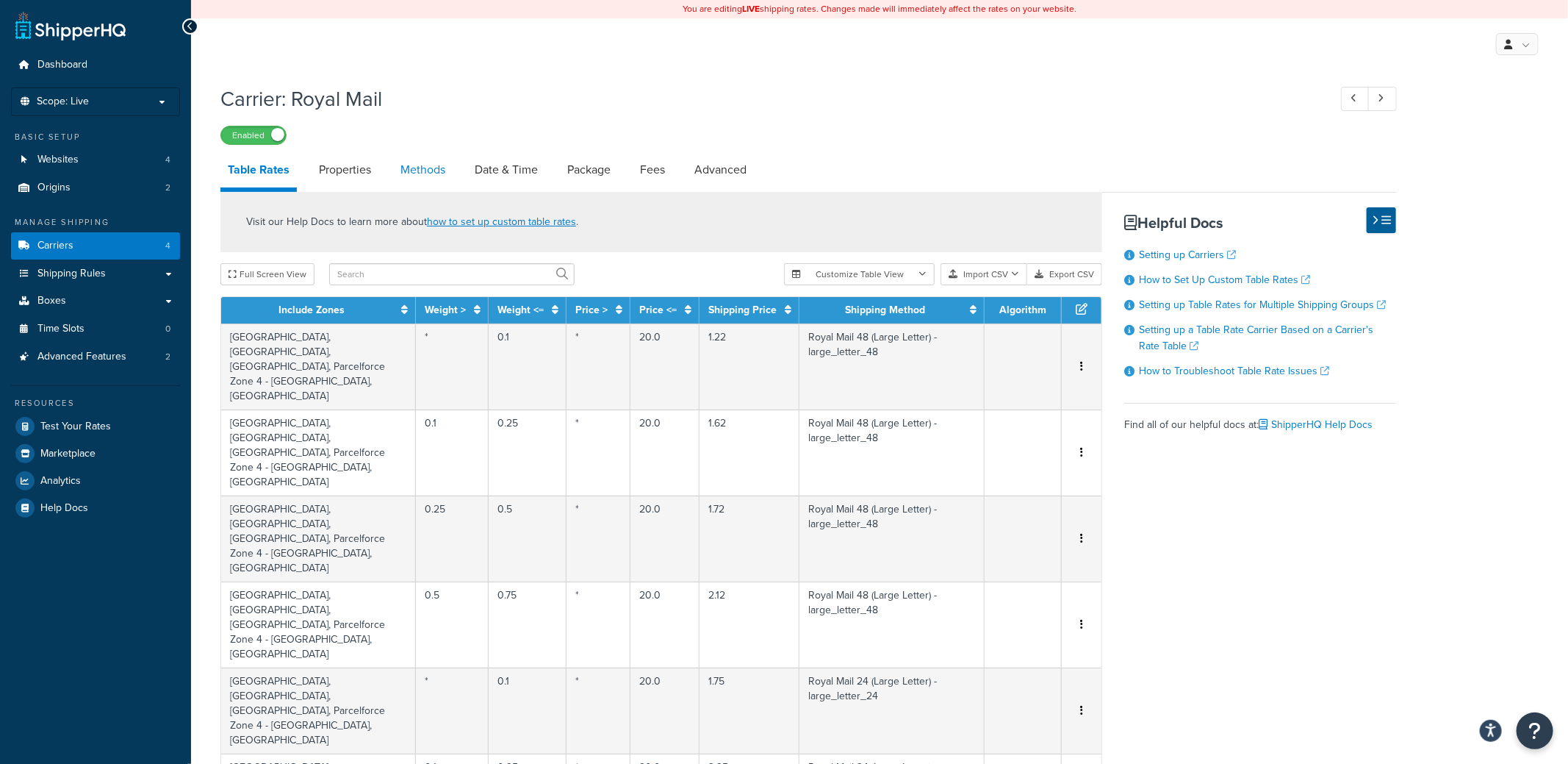
select select "25"
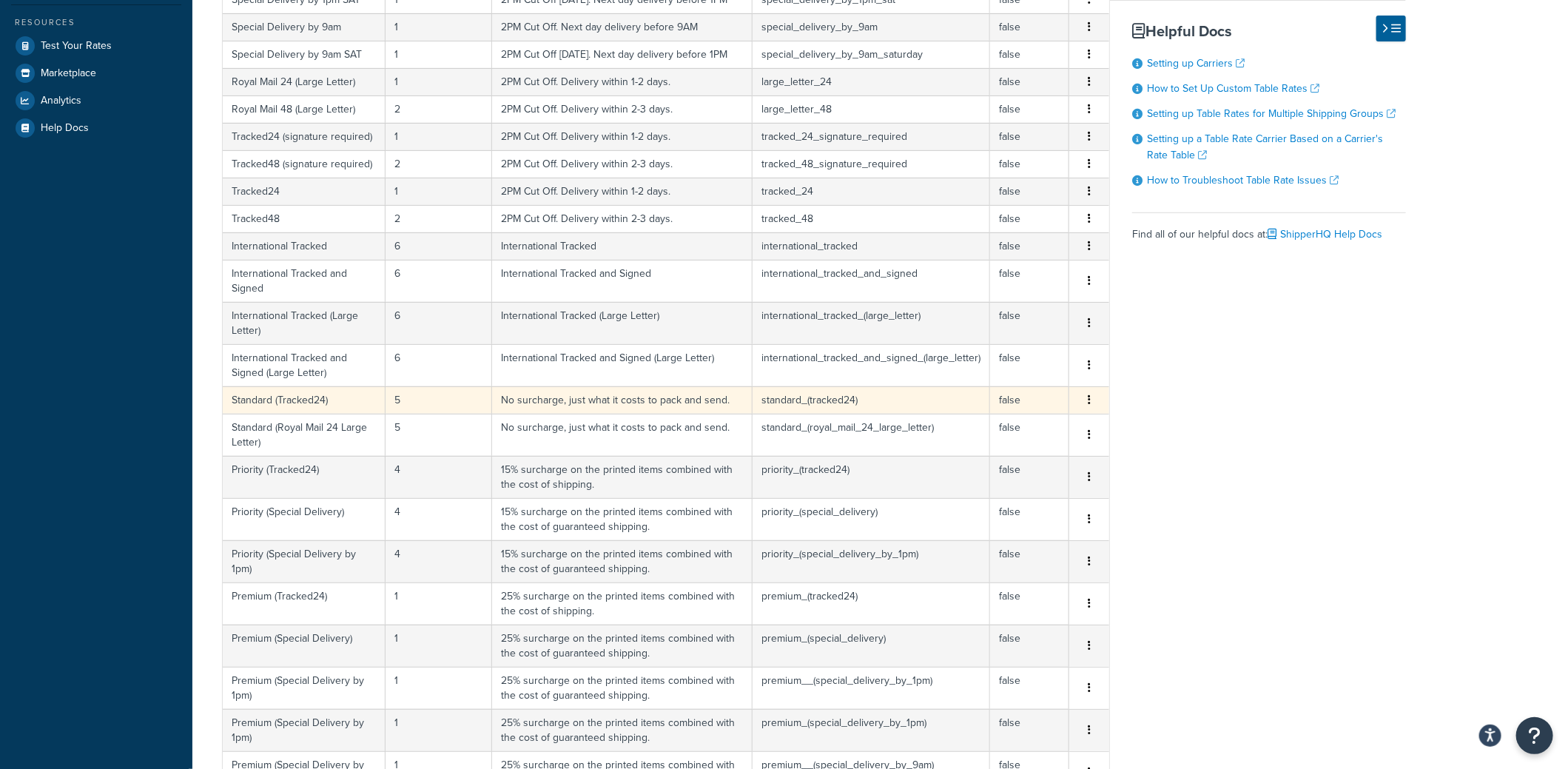
scroll to position [444, 0]
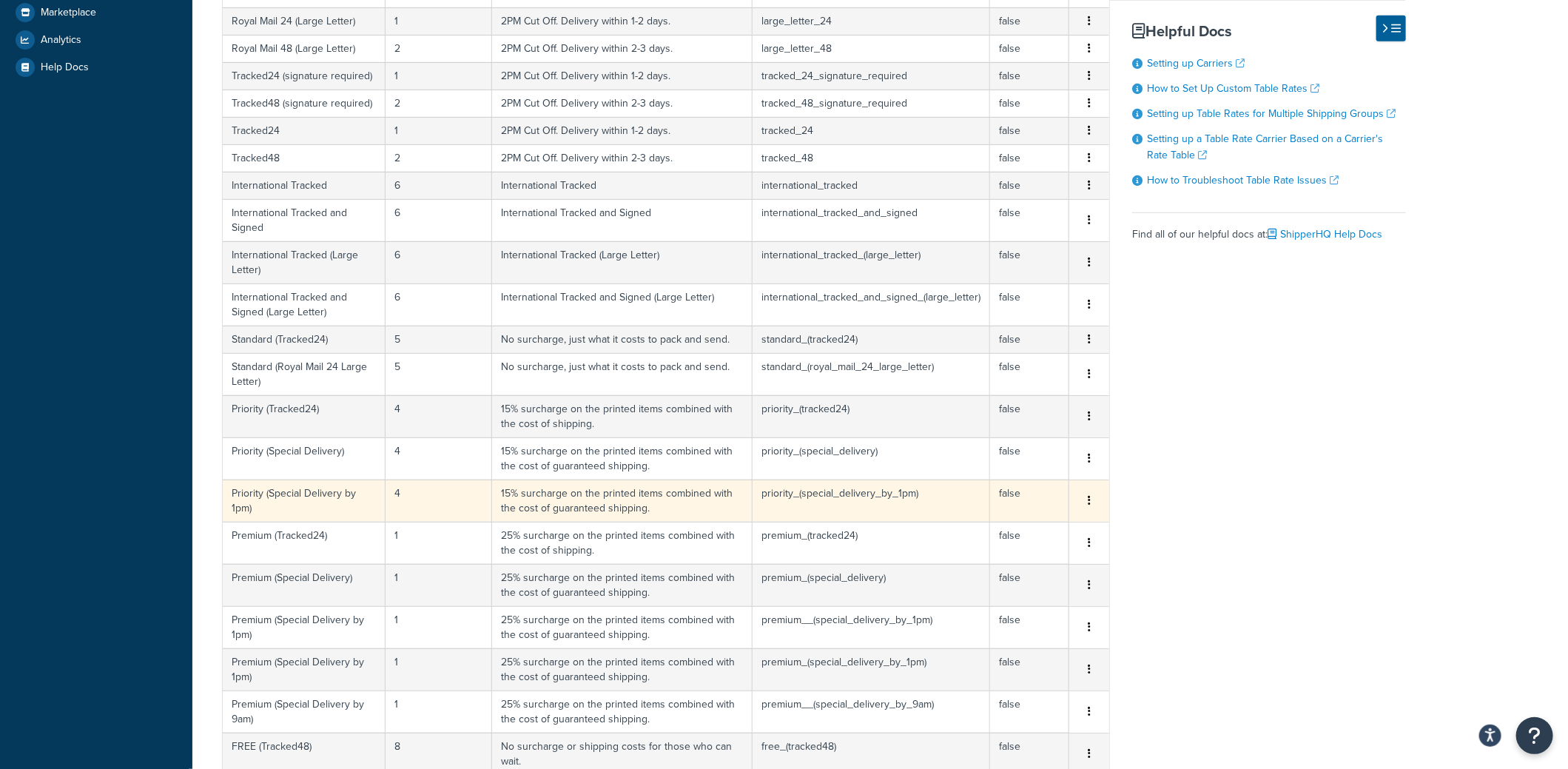
click at [400, 490] on td "4" at bounding box center [438, 501] width 106 height 42
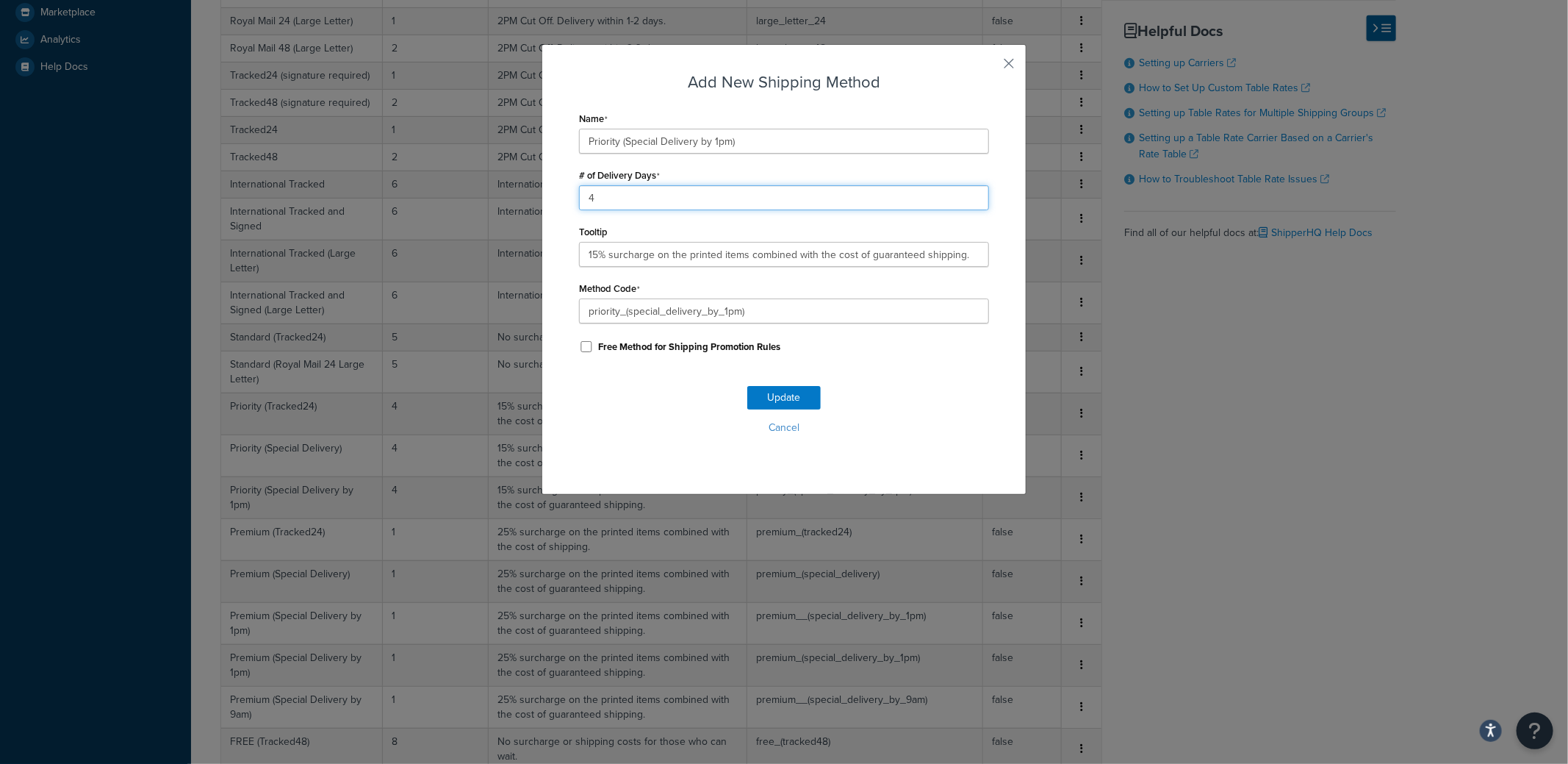
drag, startPoint x: 621, startPoint y: 192, endPoint x: 568, endPoint y: 196, distance: 53.2
click at [568, 196] on div "Add New Shipping Method Name Priority (Special Delivery by 1pm) # of Delivery D…" at bounding box center [784, 269] width 485 height 451
type input "3"
click at [764, 394] on button "Update" at bounding box center [784, 397] width 74 height 23
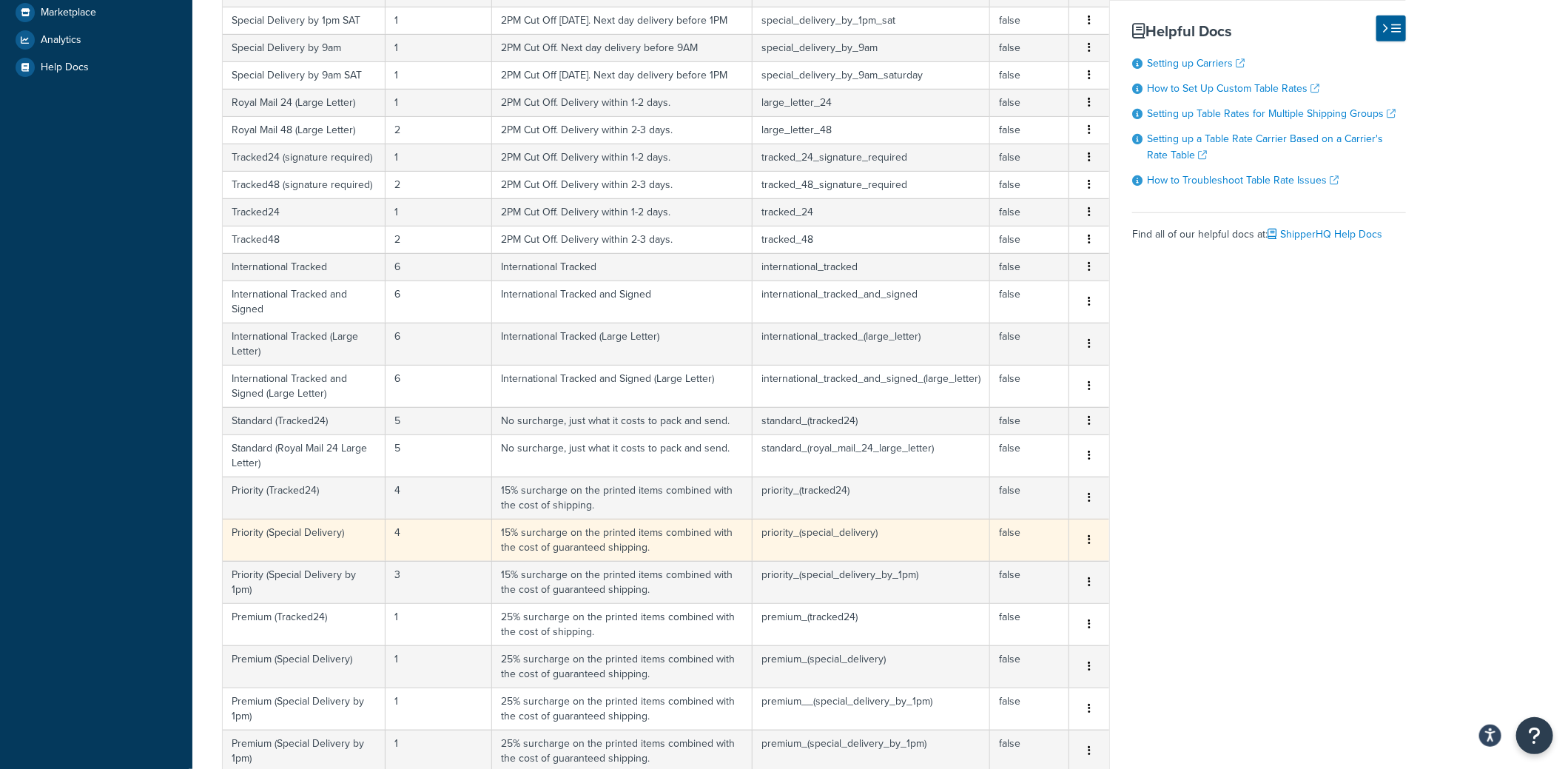
click at [402, 526] on td "4" at bounding box center [438, 539] width 106 height 42
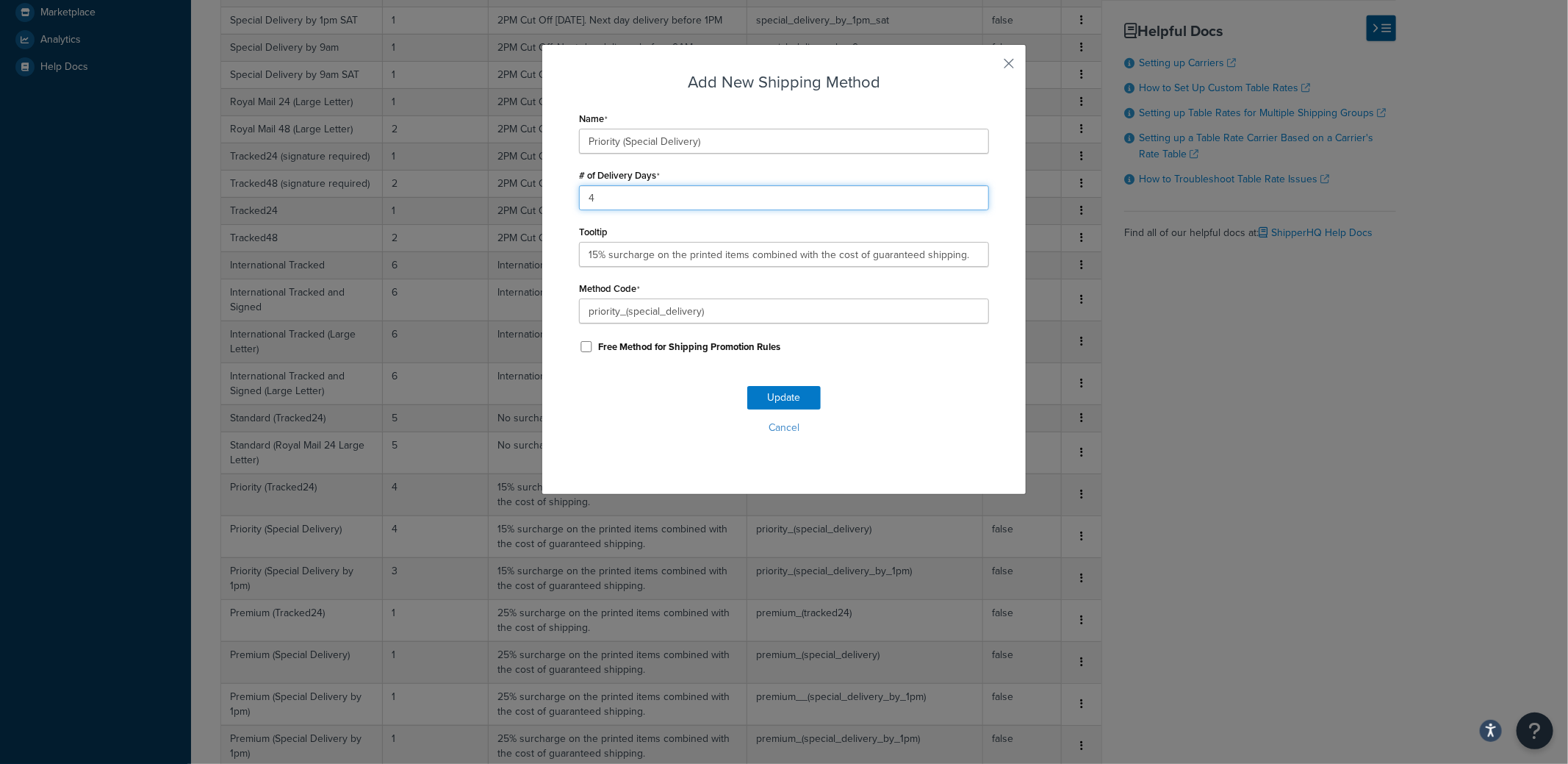
drag, startPoint x: 568, startPoint y: 204, endPoint x: 719, endPoint y: 332, distance: 198.0
click at [561, 207] on div "Add New Shipping Method Name Priority (Special Delivery) # of Delivery Days 4 T…" at bounding box center [784, 269] width 485 height 451
type input "3"
drag, startPoint x: 782, startPoint y: 394, endPoint x: 516, endPoint y: 454, distance: 272.7
click at [778, 394] on button "Update" at bounding box center [784, 397] width 74 height 23
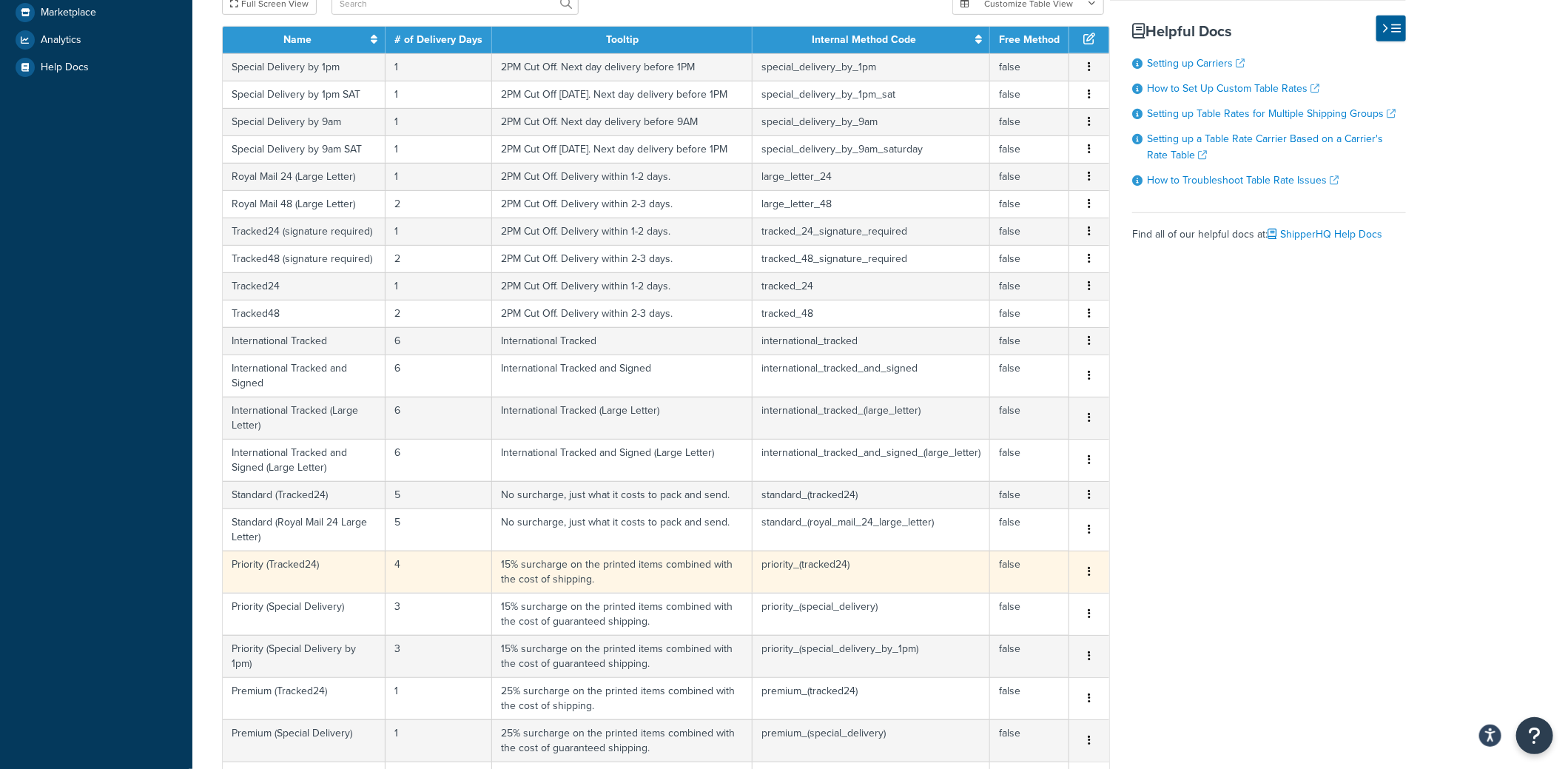
click at [401, 564] on td "4" at bounding box center [438, 571] width 106 height 42
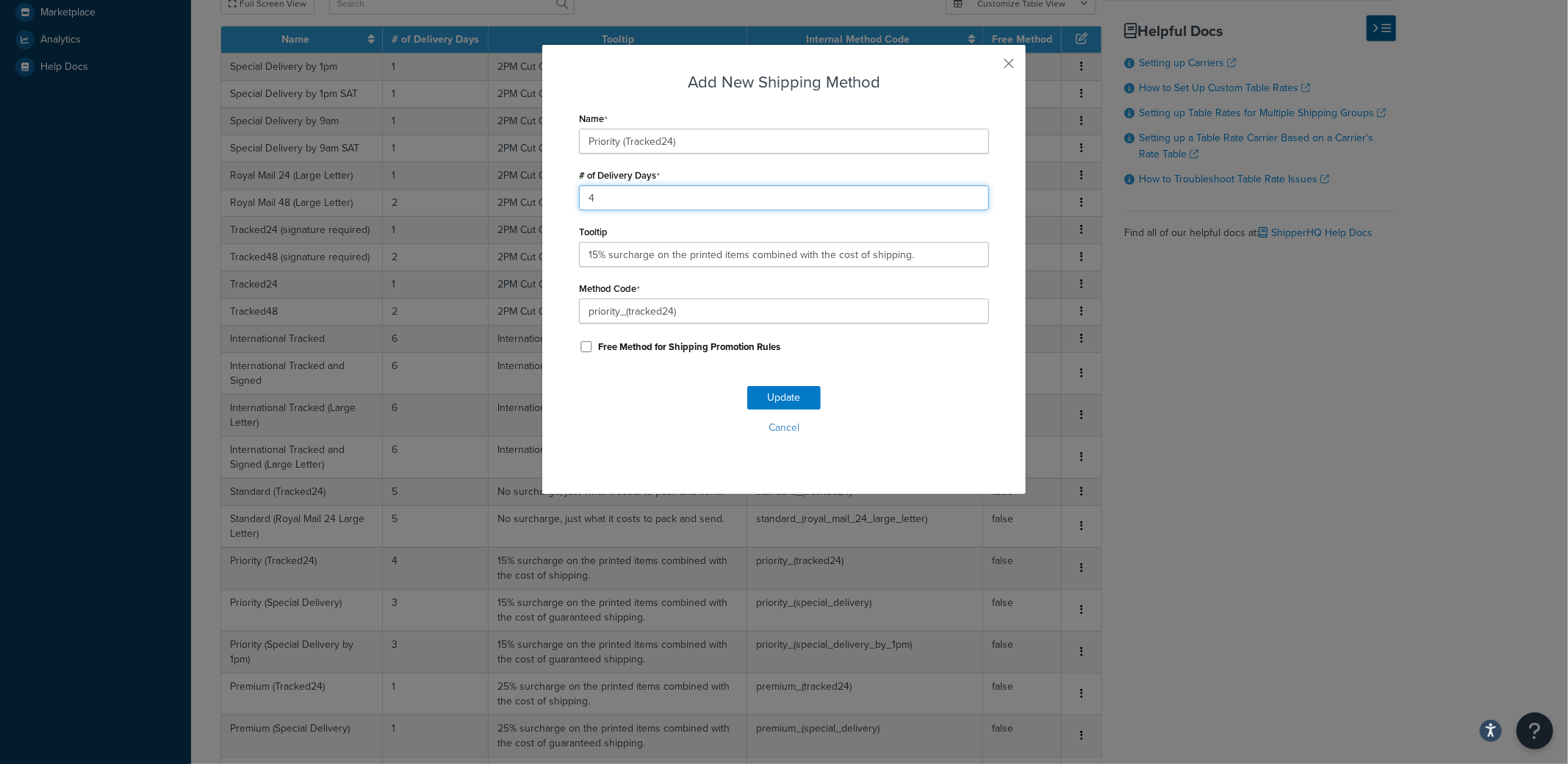
drag, startPoint x: 610, startPoint y: 199, endPoint x: 548, endPoint y: 208, distance: 62.6
click at [549, 208] on div "Add New Shipping Method Name Priority (Tracked24) # of Delivery Days 4 Tooltip …" at bounding box center [784, 269] width 485 height 451
type input "3"
click at [756, 395] on button "Update" at bounding box center [784, 397] width 74 height 23
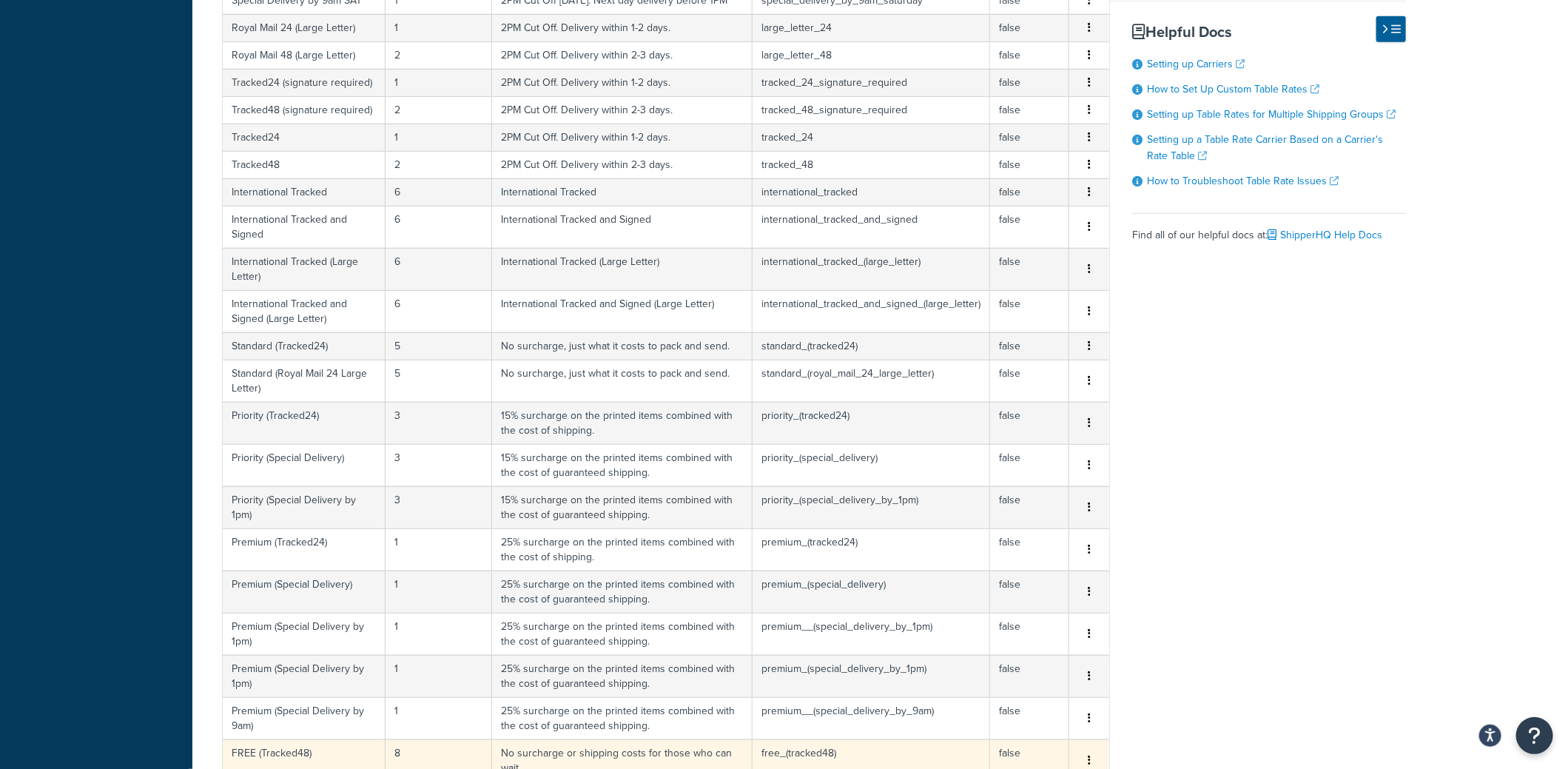
scroll to position [814, 0]
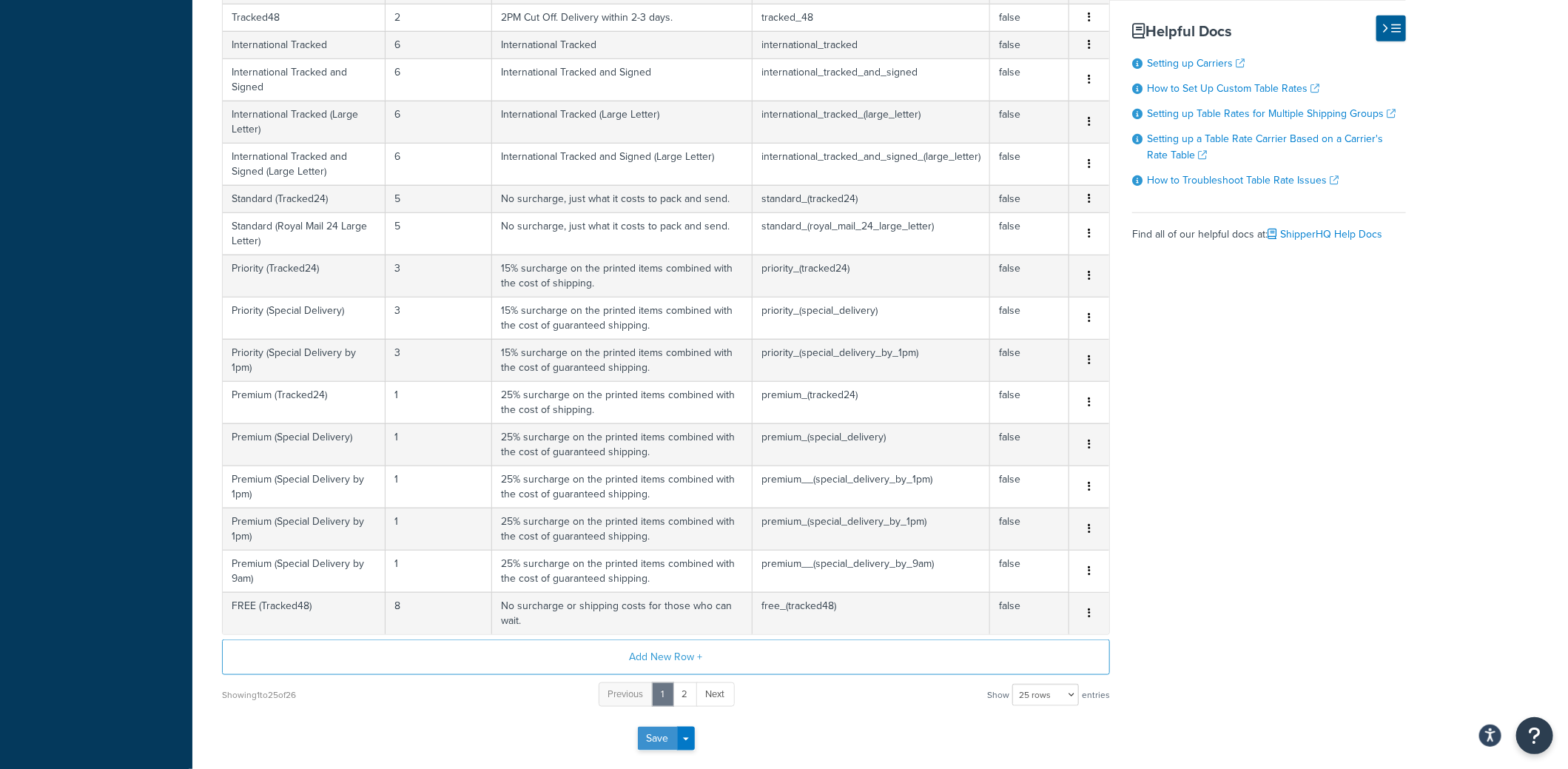
click at [648, 727] on button "Save" at bounding box center [658, 738] width 40 height 23
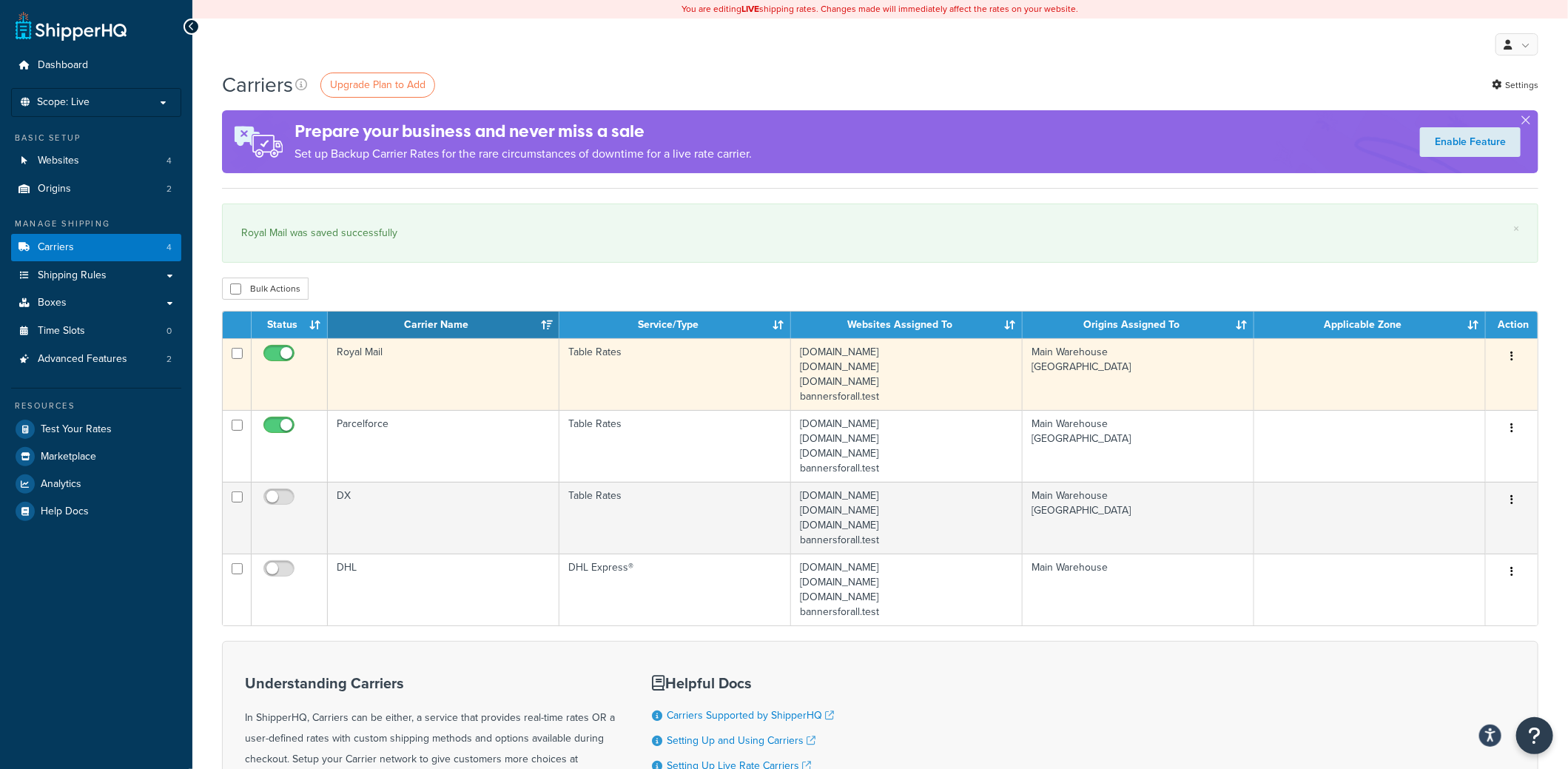
click at [410, 359] on td "Royal Mail" at bounding box center [444, 374] width 231 height 72
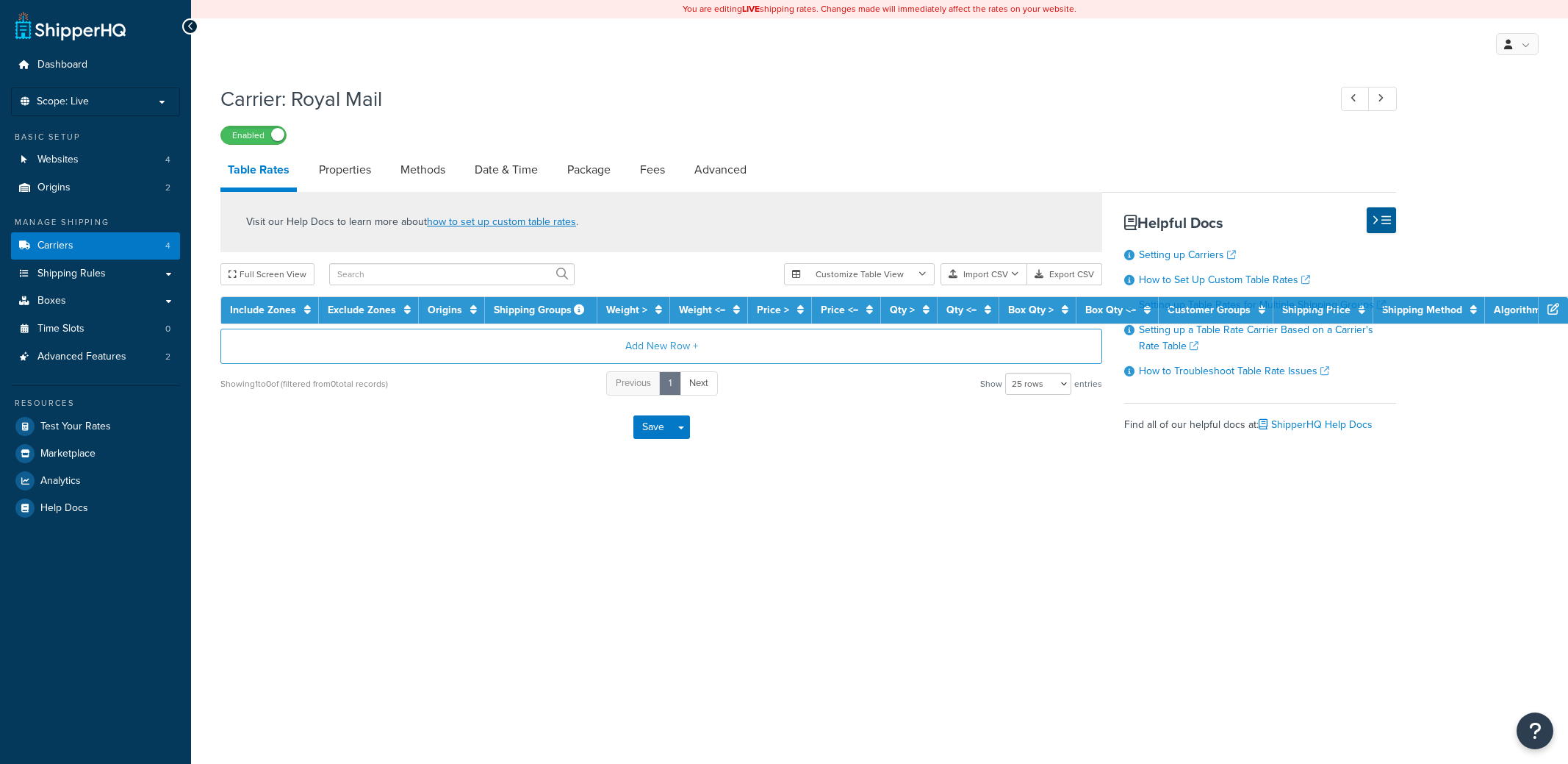
select select "25"
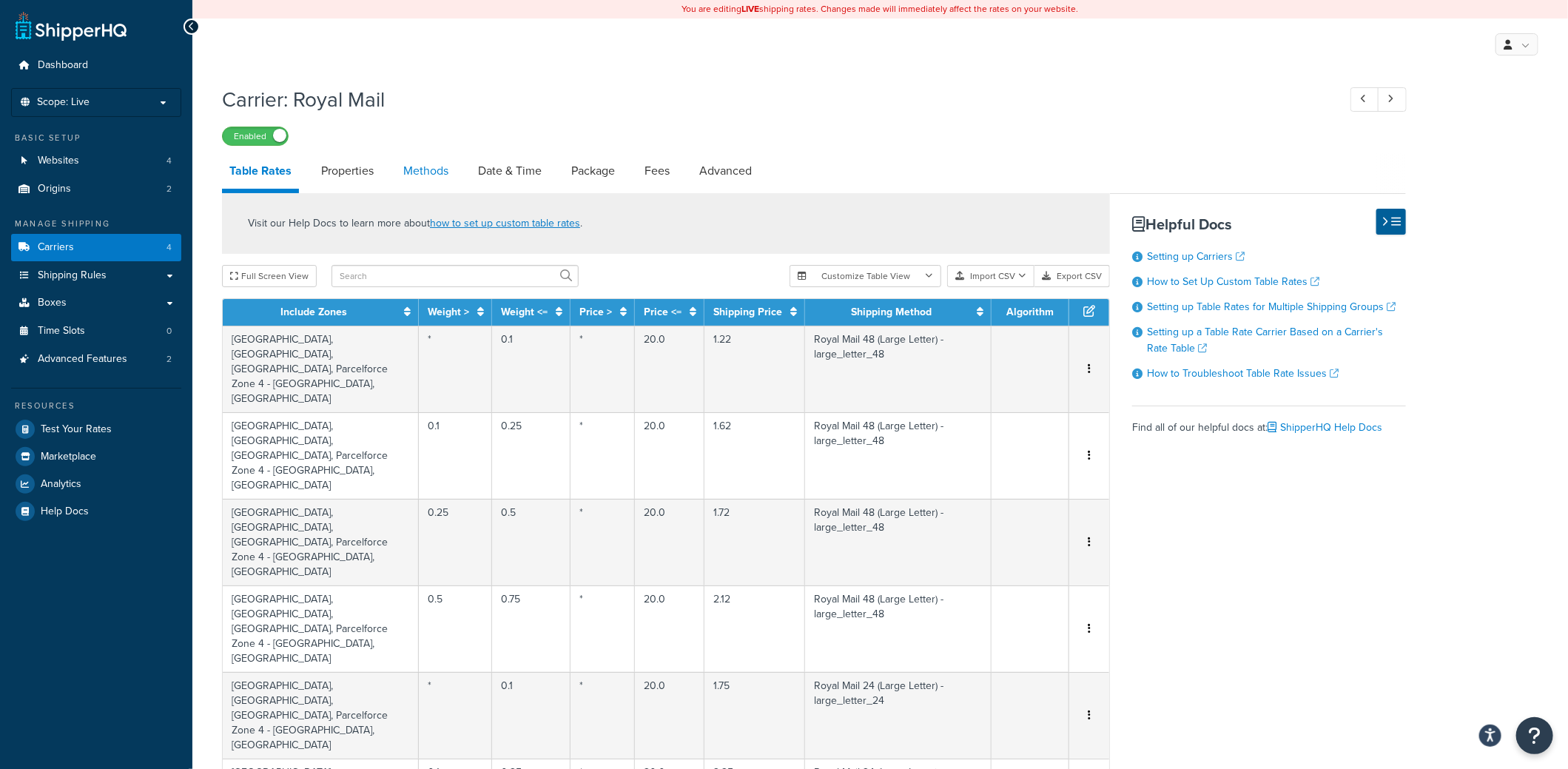
click at [420, 165] on link "Methods" at bounding box center [425, 170] width 60 height 35
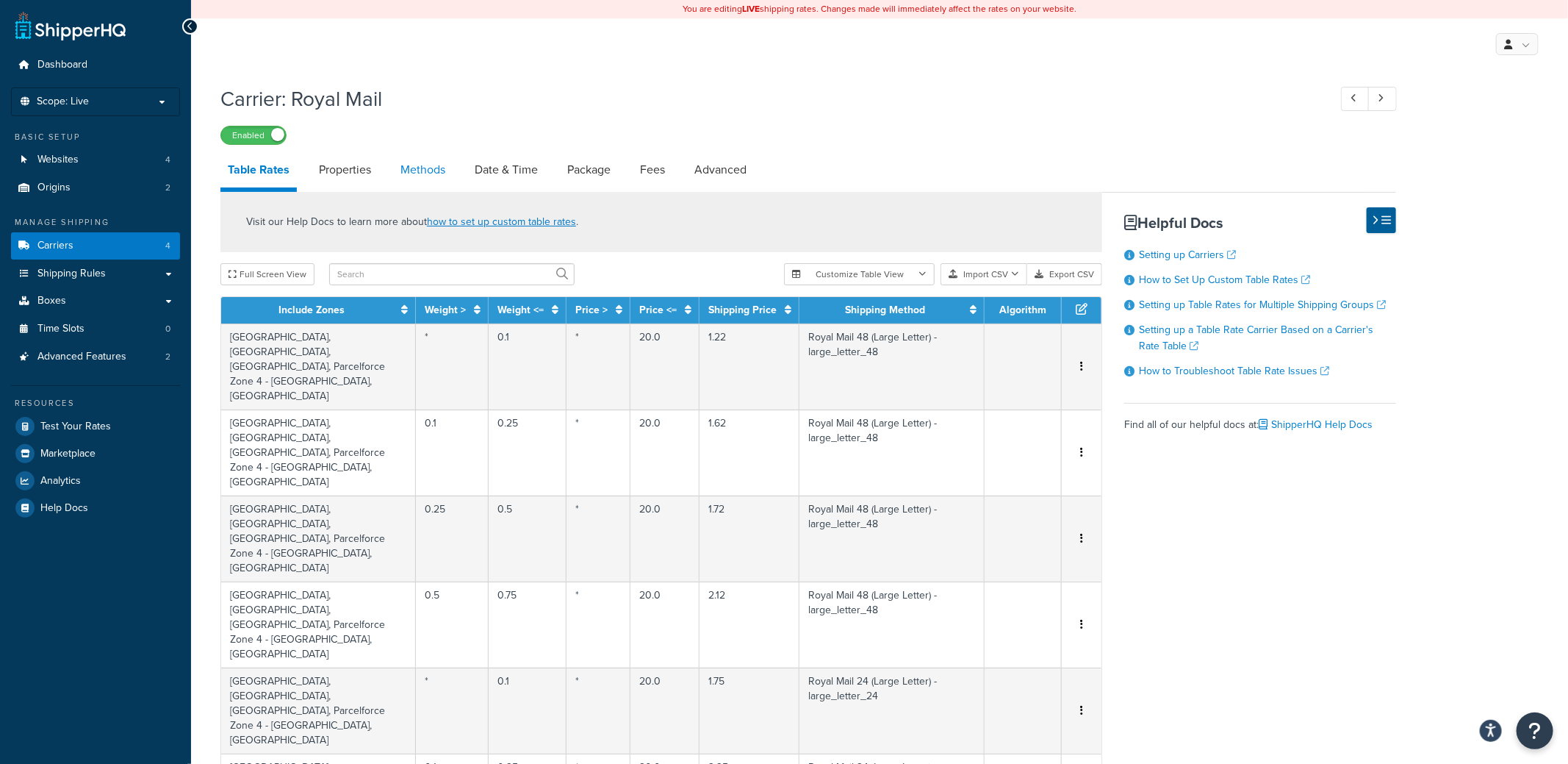
select select "25"
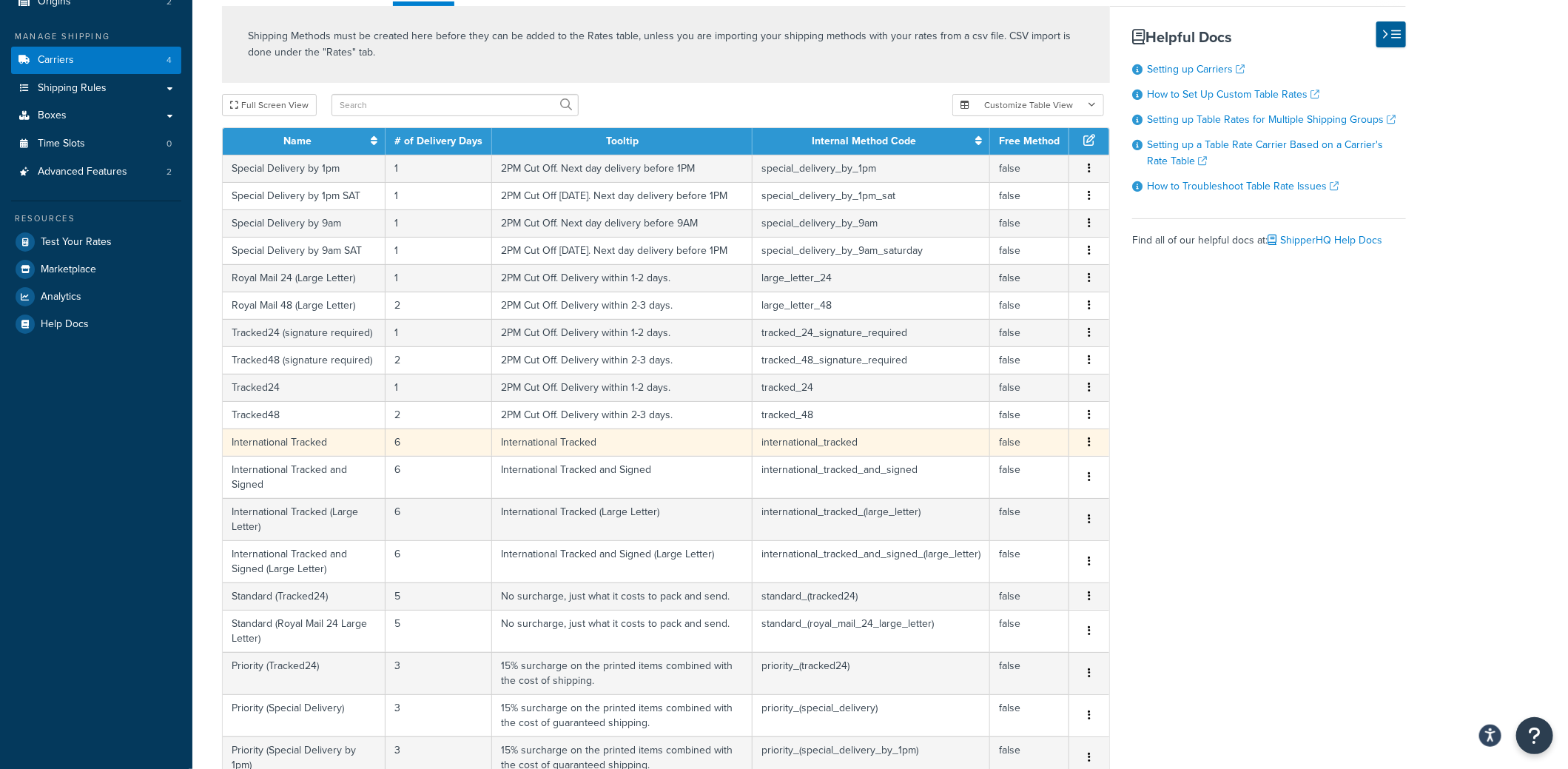
scroll to position [73, 0]
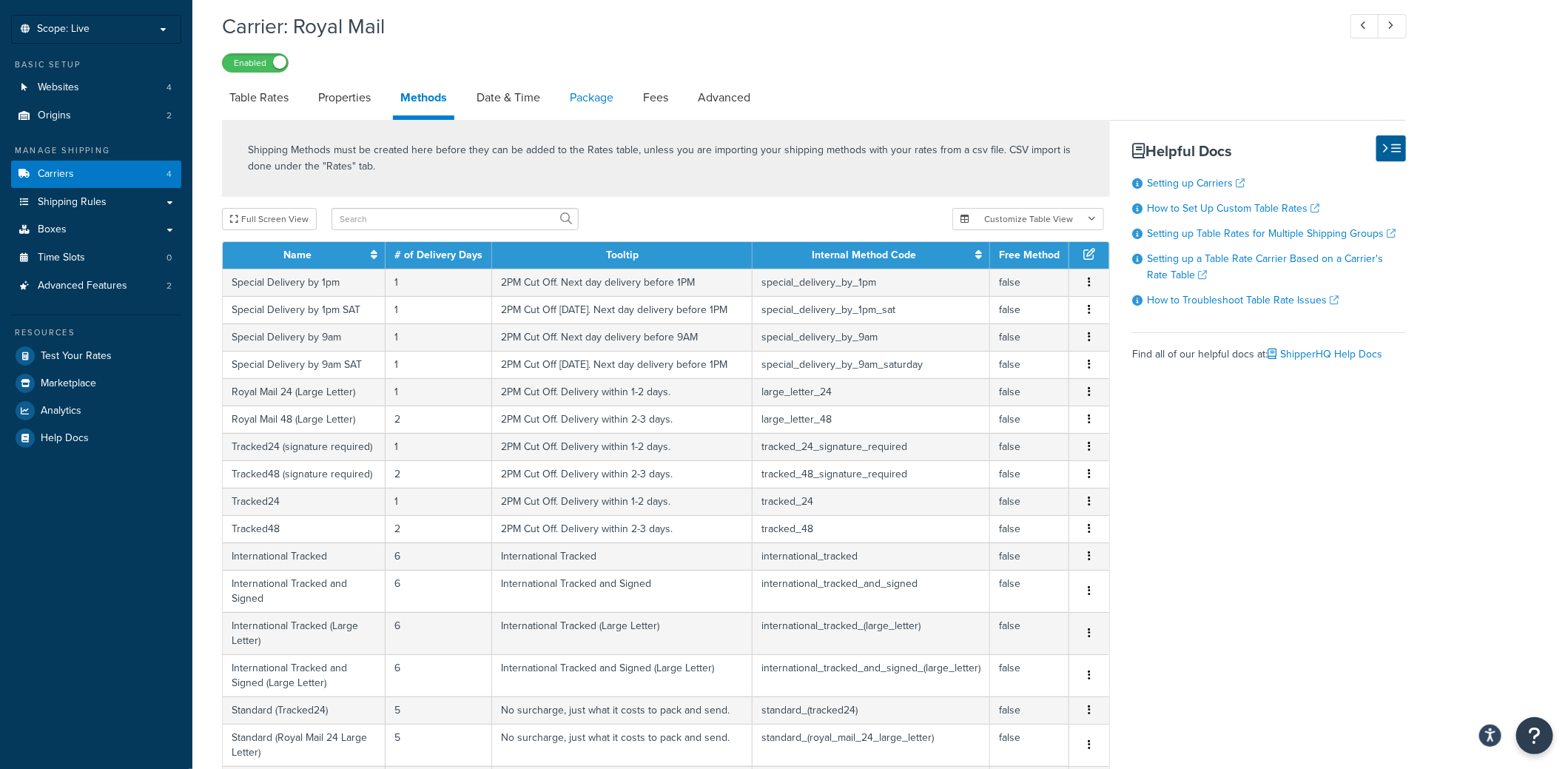
click at [593, 104] on link "Package" at bounding box center [592, 98] width 59 height 35
select select "161099"
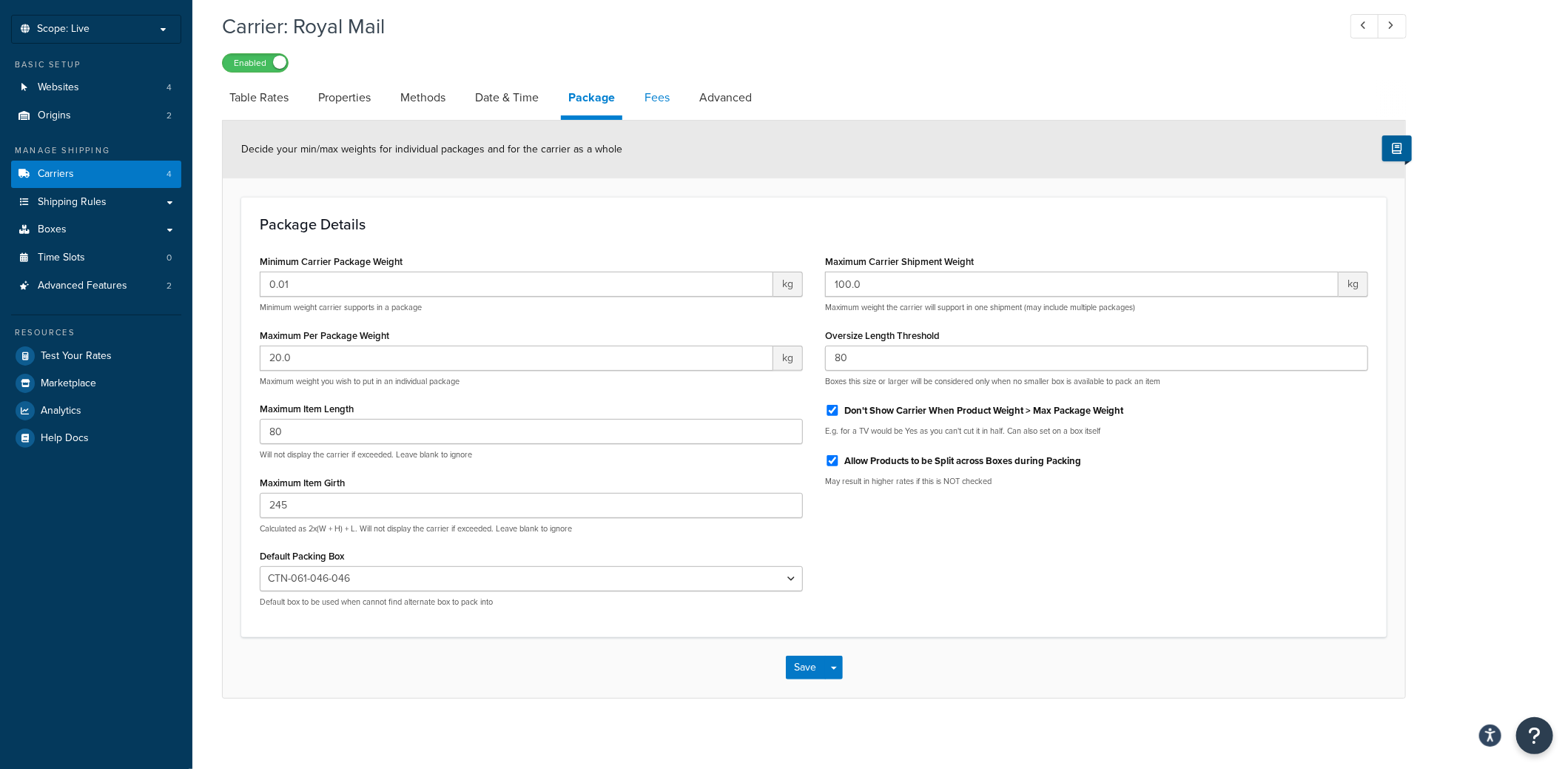
click at [646, 101] on link "Fees" at bounding box center [657, 98] width 40 height 35
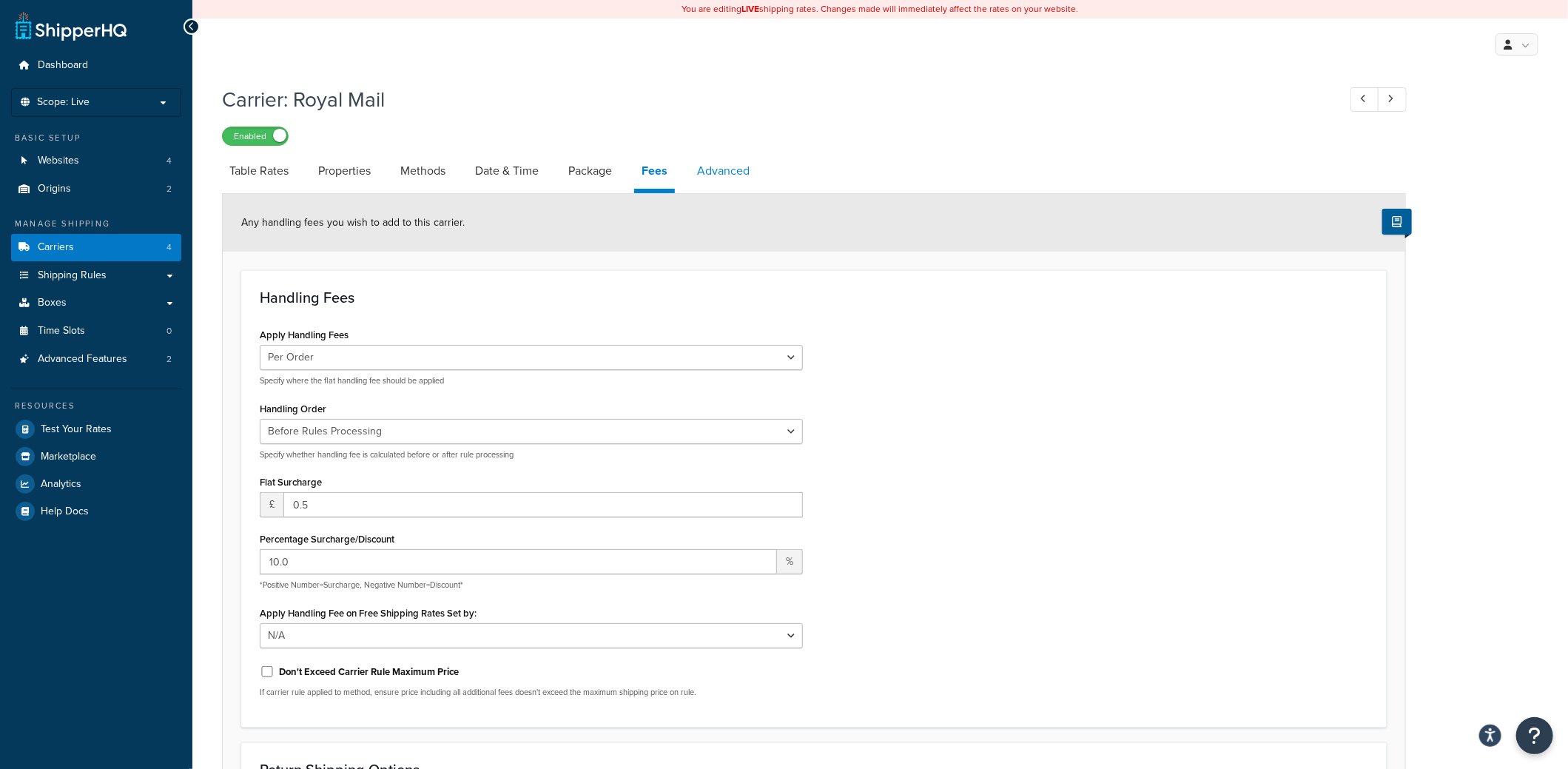
click at [736, 173] on link "Advanced" at bounding box center [723, 170] width 67 height 35
select select "false"
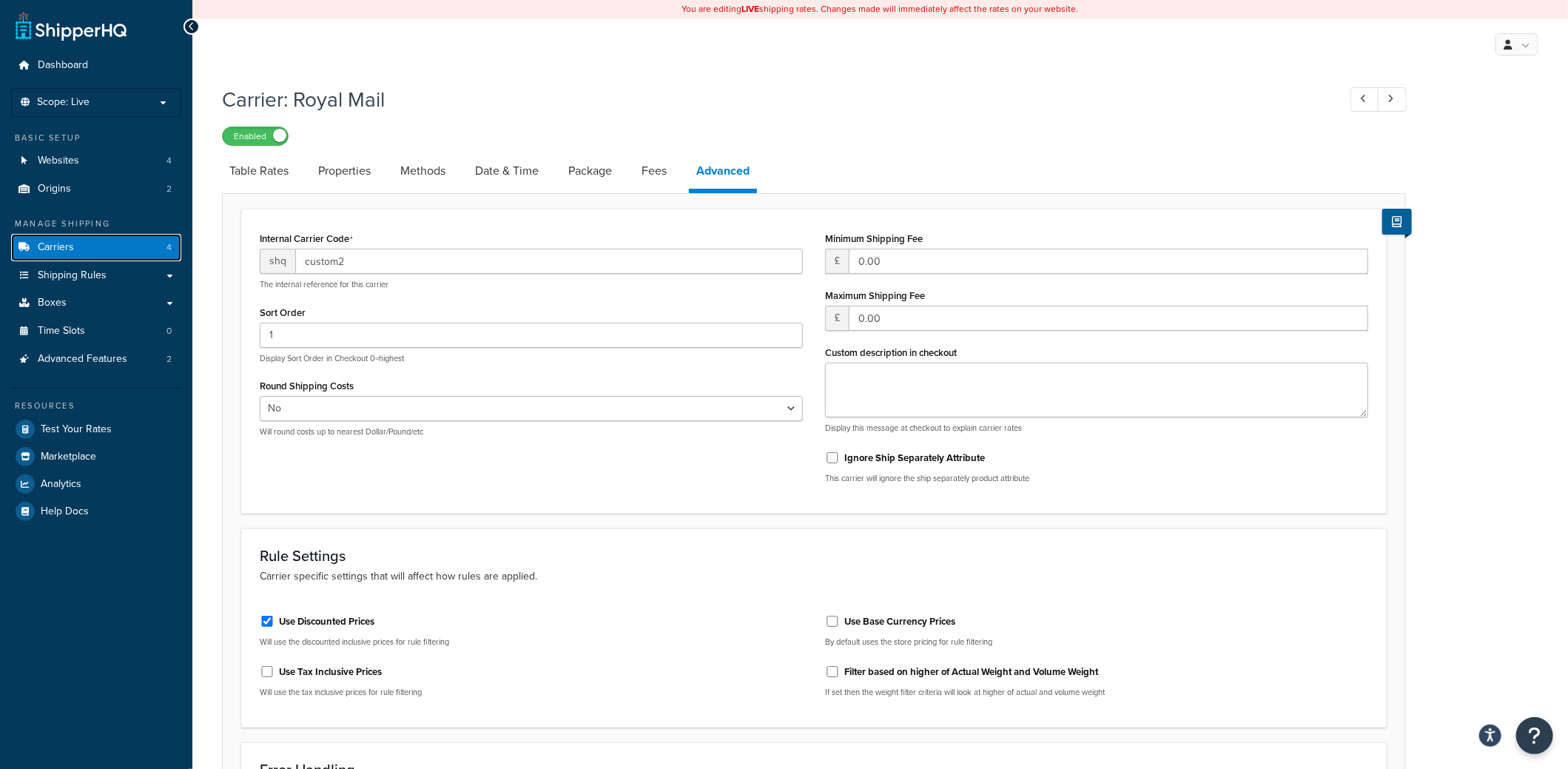
click at [65, 251] on span "Carriers" at bounding box center [56, 247] width 36 height 13
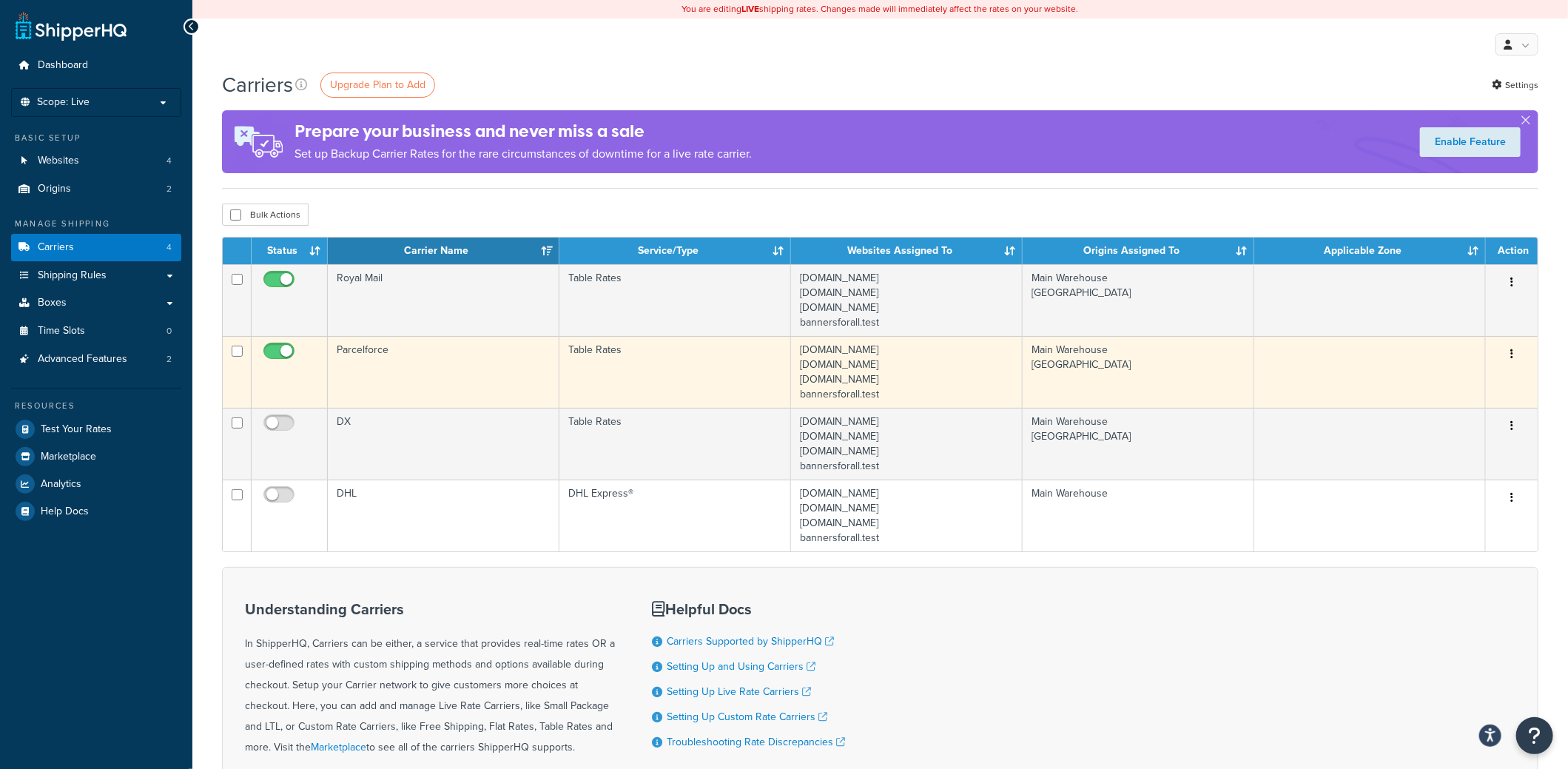
click at [404, 350] on td "Parcelforce" at bounding box center [444, 371] width 231 height 72
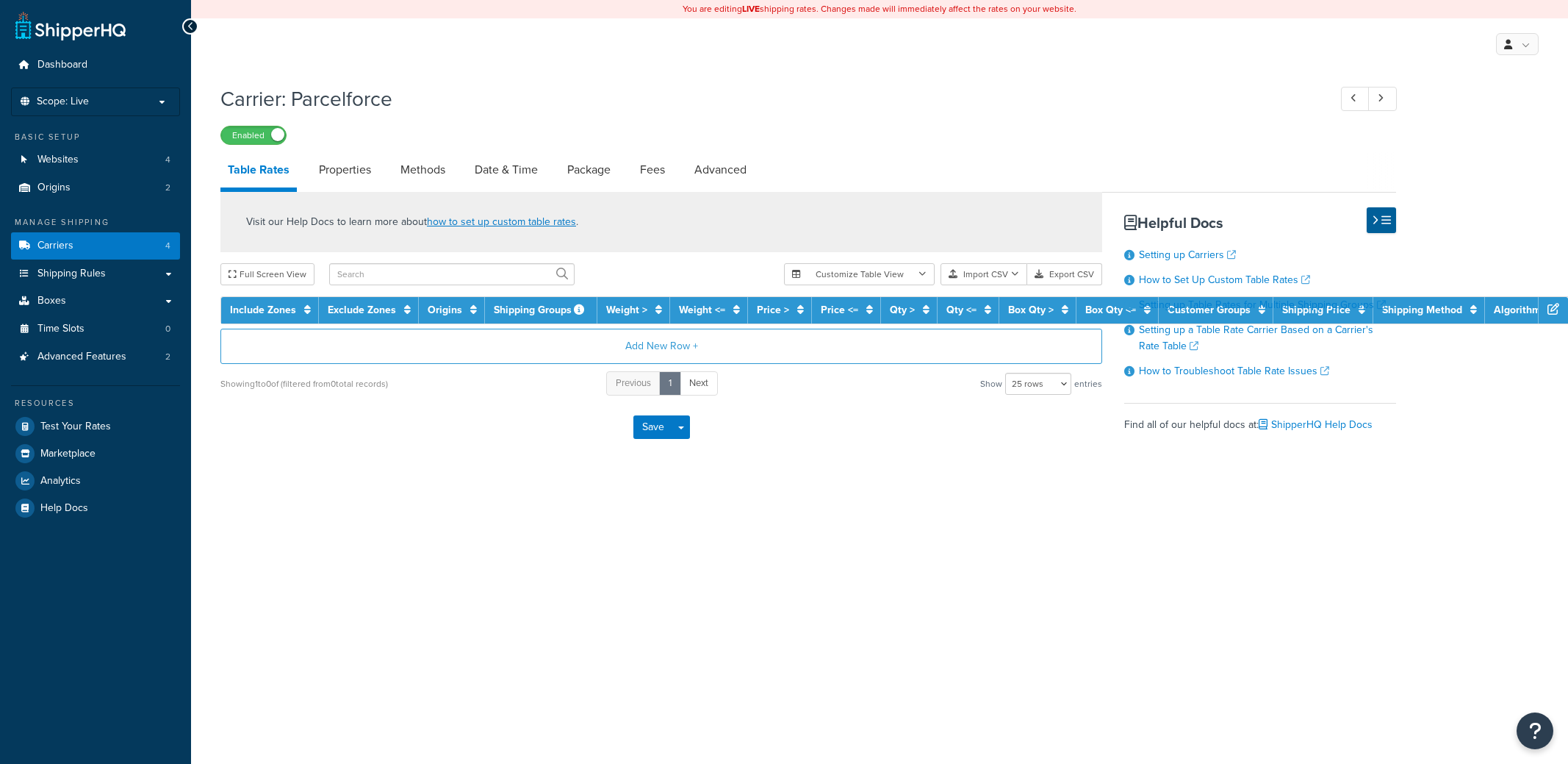
select select "25"
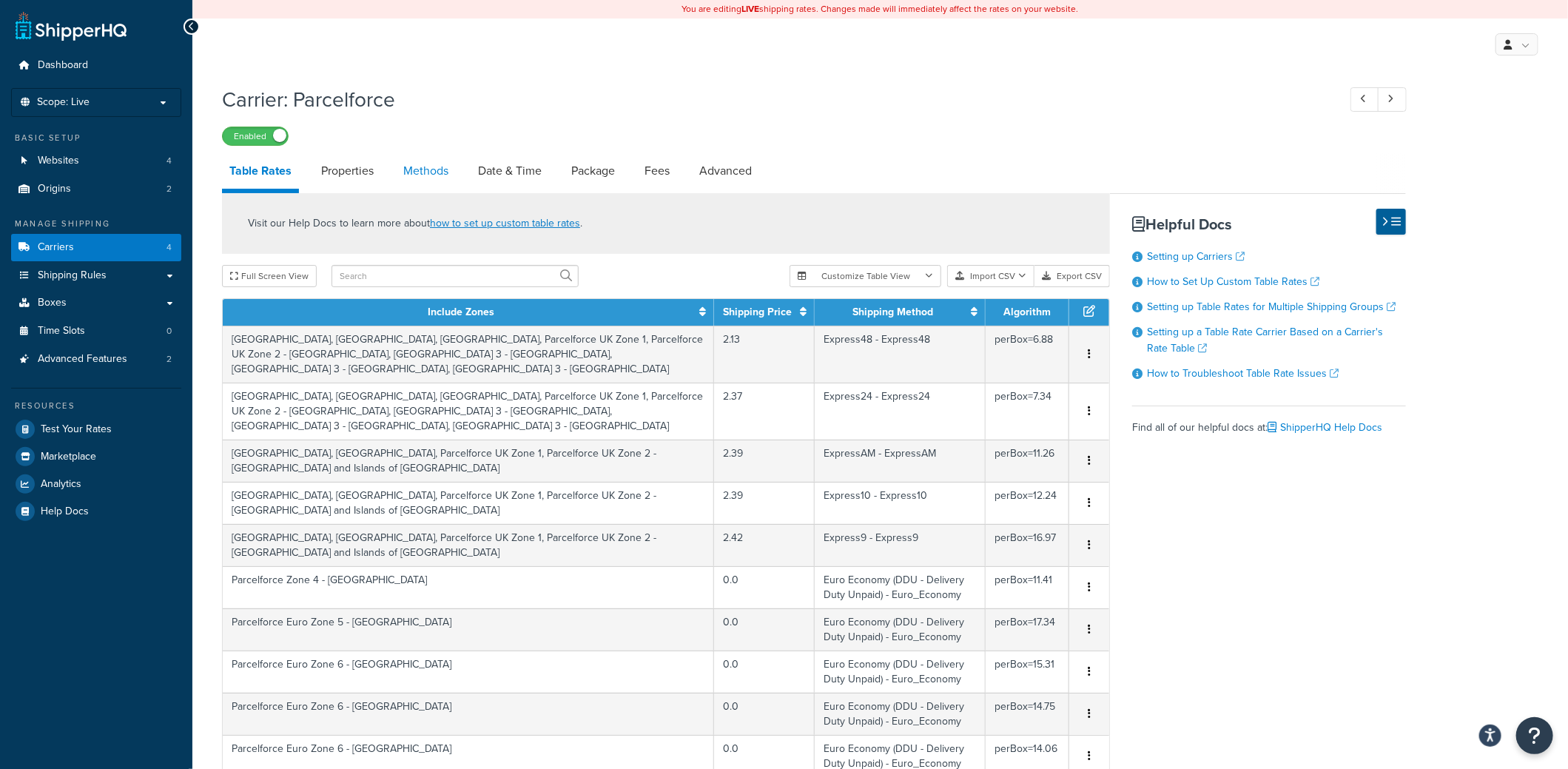
click at [443, 170] on link "Methods" at bounding box center [425, 170] width 60 height 35
select select "25"
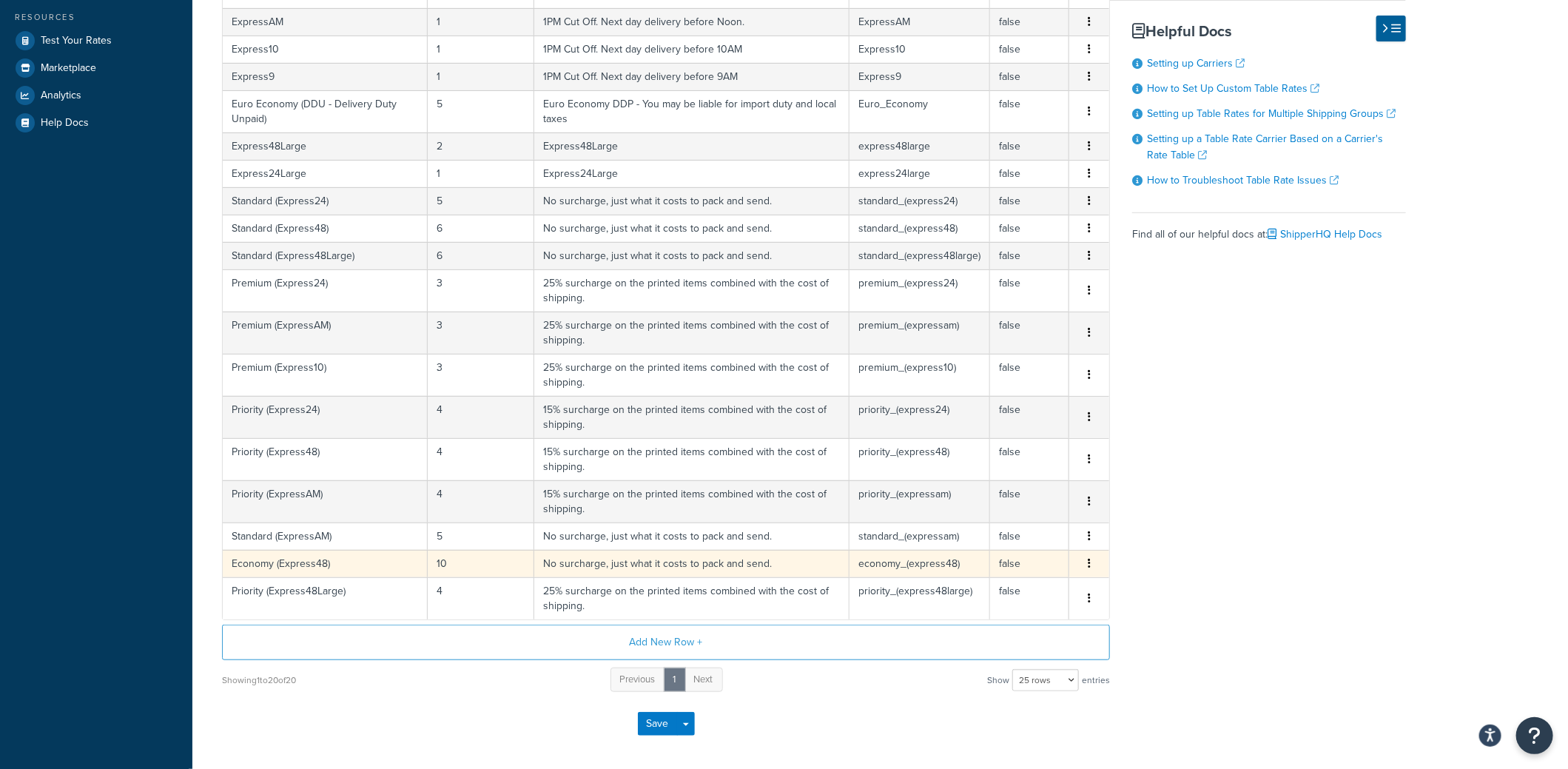
scroll to position [438, 0]
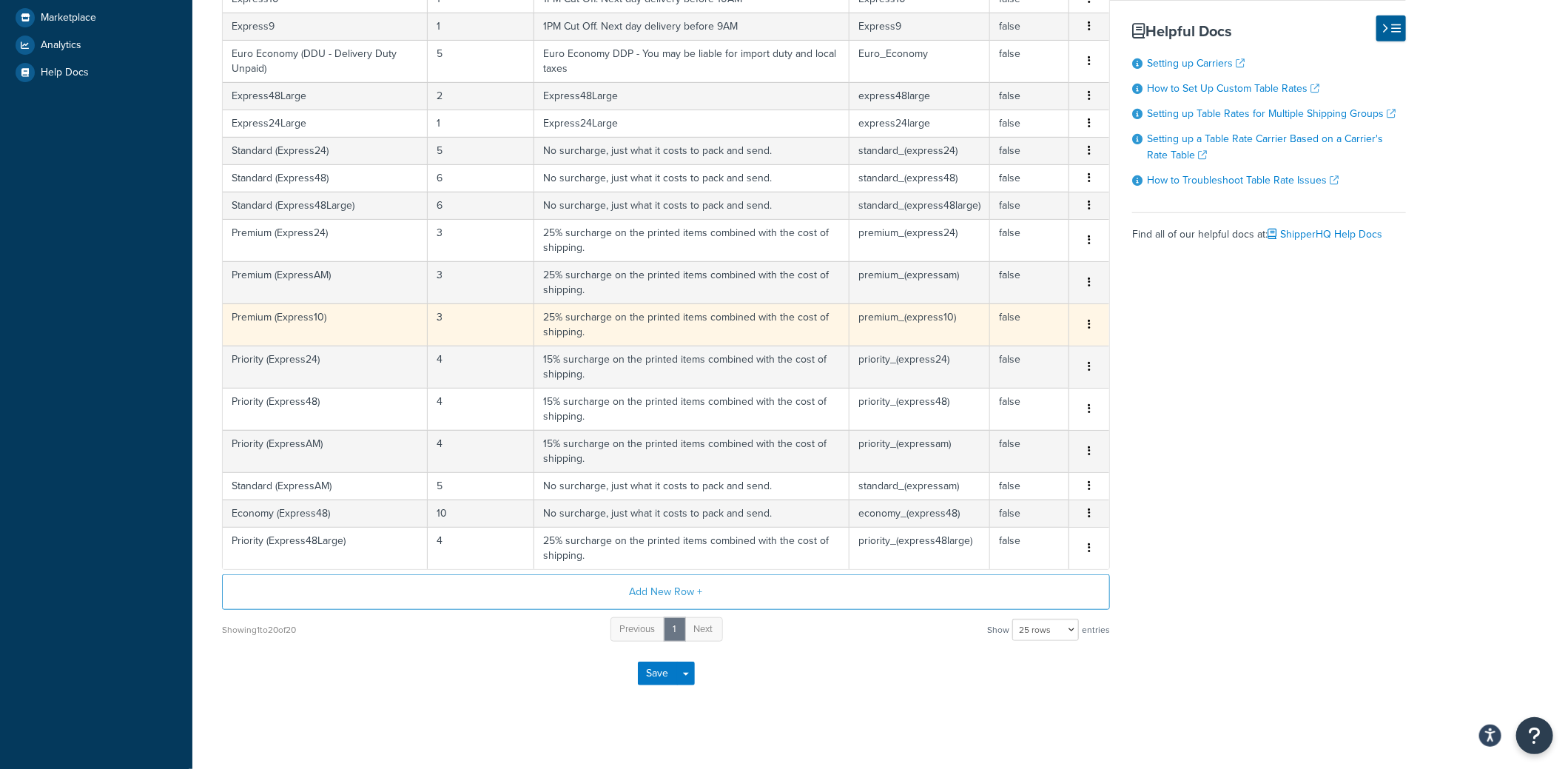
click at [440, 311] on td "3" at bounding box center [481, 324] width 106 height 42
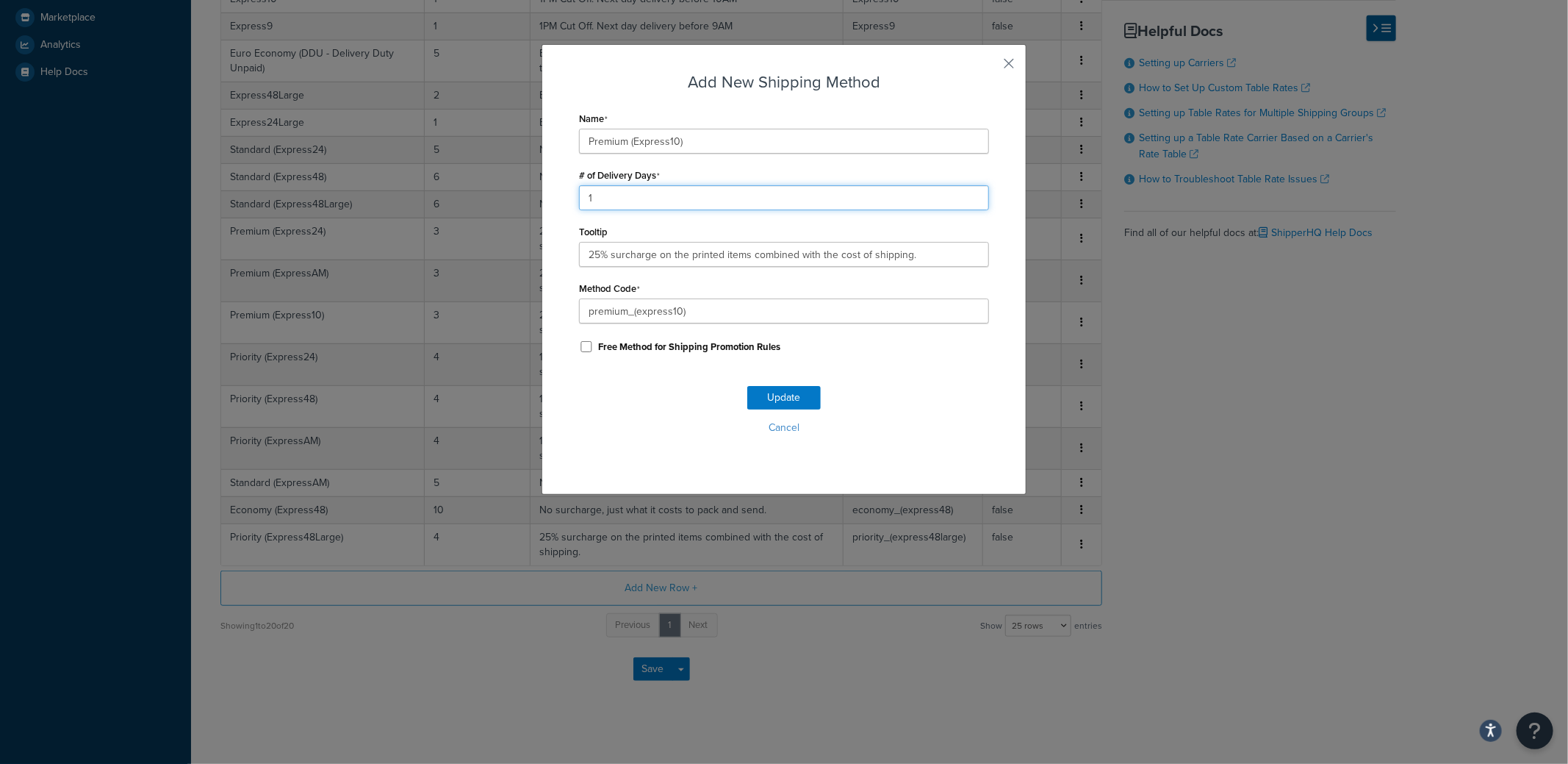
drag, startPoint x: 602, startPoint y: 196, endPoint x: 554, endPoint y: 198, distance: 48.0
click at [554, 197] on div "Add New Shipping Method Name Premium (Express10) # of Delivery Days 1 Tooltip 2…" at bounding box center [784, 269] width 485 height 451
type input "1"
drag, startPoint x: 777, startPoint y: 396, endPoint x: 522, endPoint y: 324, distance: 265.0
click at [777, 395] on button "Update" at bounding box center [784, 397] width 74 height 23
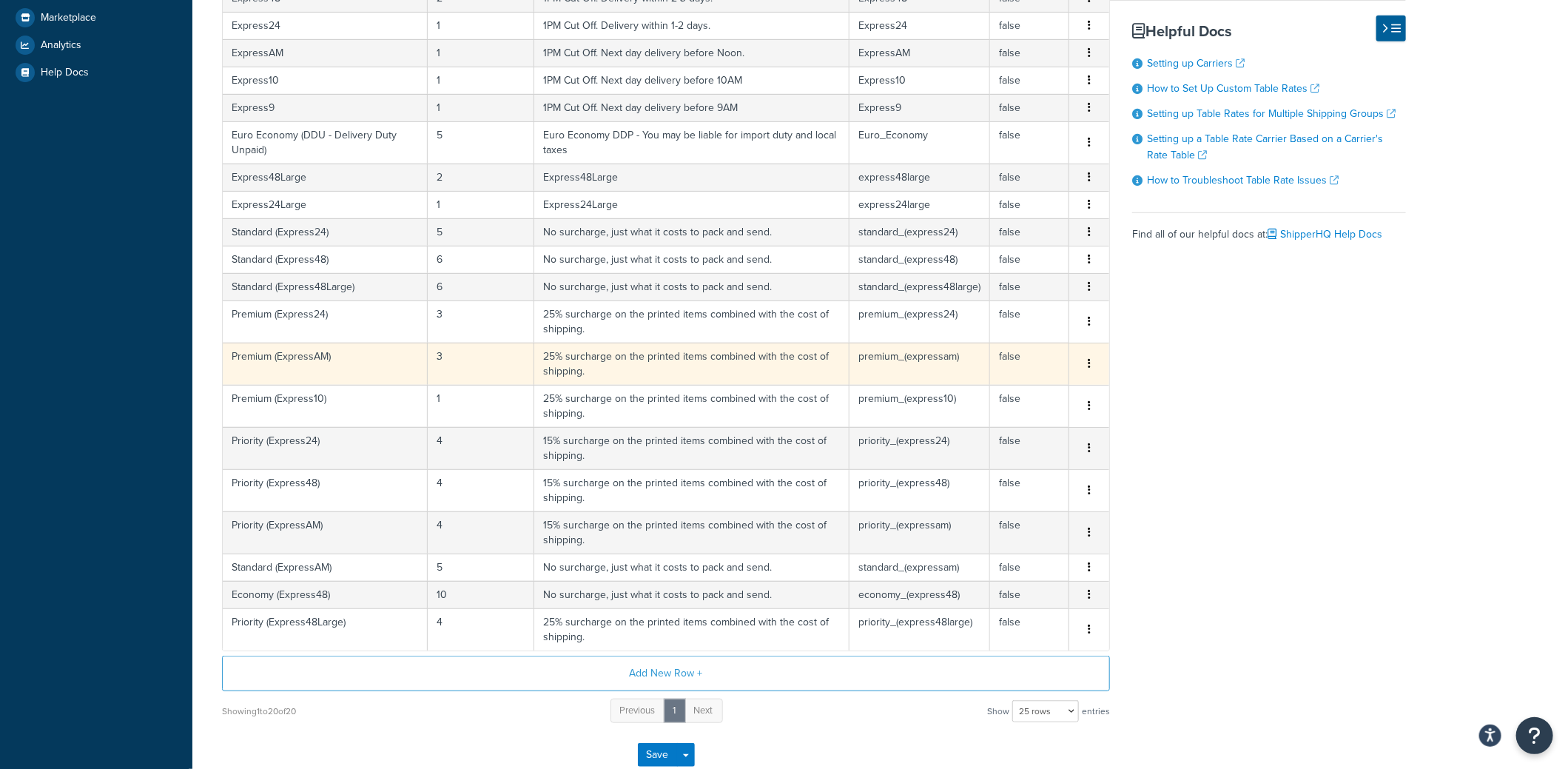
click at [447, 356] on td "3" at bounding box center [481, 363] width 106 height 42
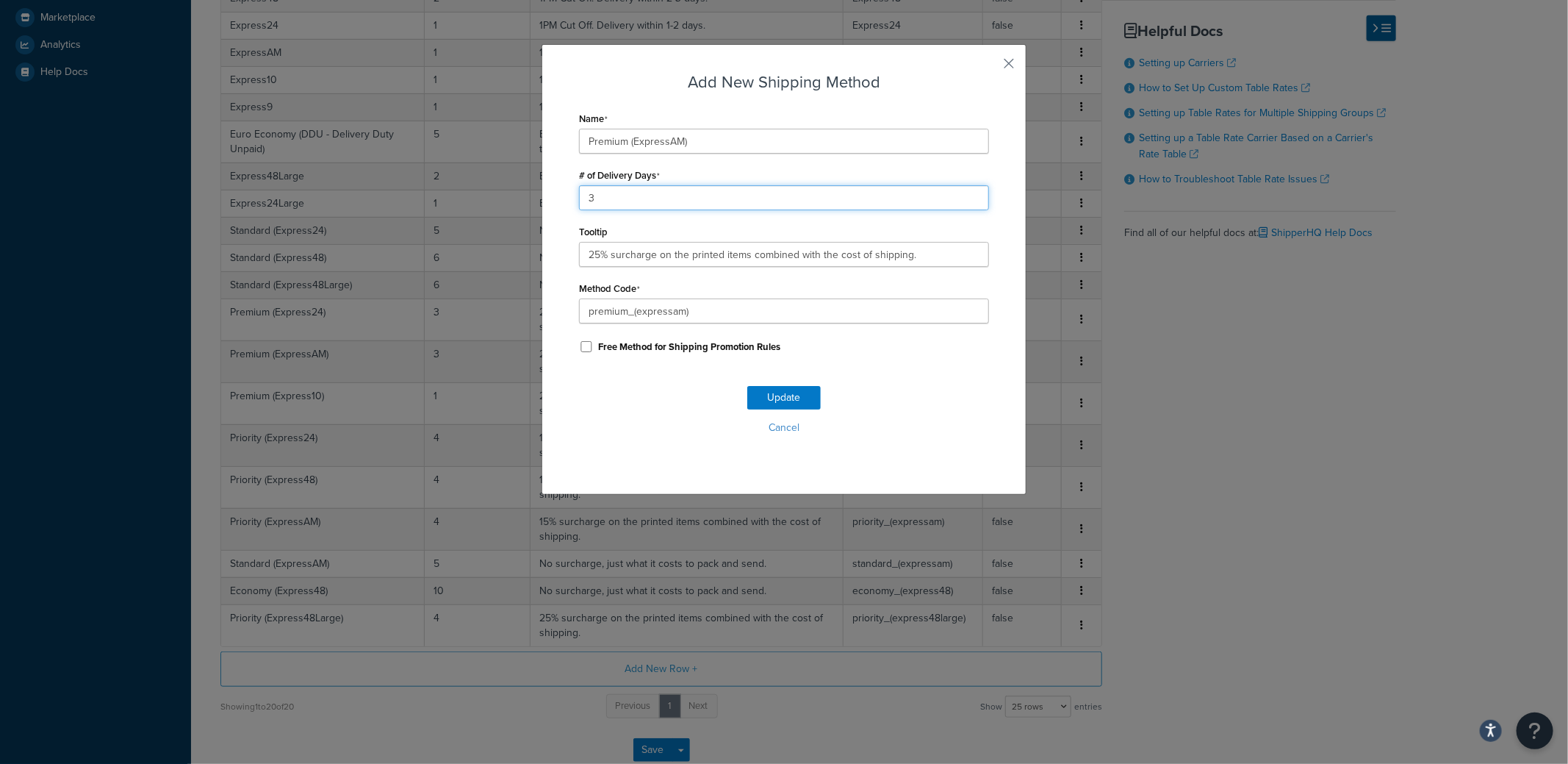
drag, startPoint x: 602, startPoint y: 207, endPoint x: 548, endPoint y: 207, distance: 54.0
click at [547, 206] on div "Add New Shipping Method Name Premium (ExpressAM) # of Delivery Days 3 Tooltip 2…" at bounding box center [784, 269] width 485 height 451
type input "1"
click at [800, 398] on button "Update" at bounding box center [784, 397] width 74 height 23
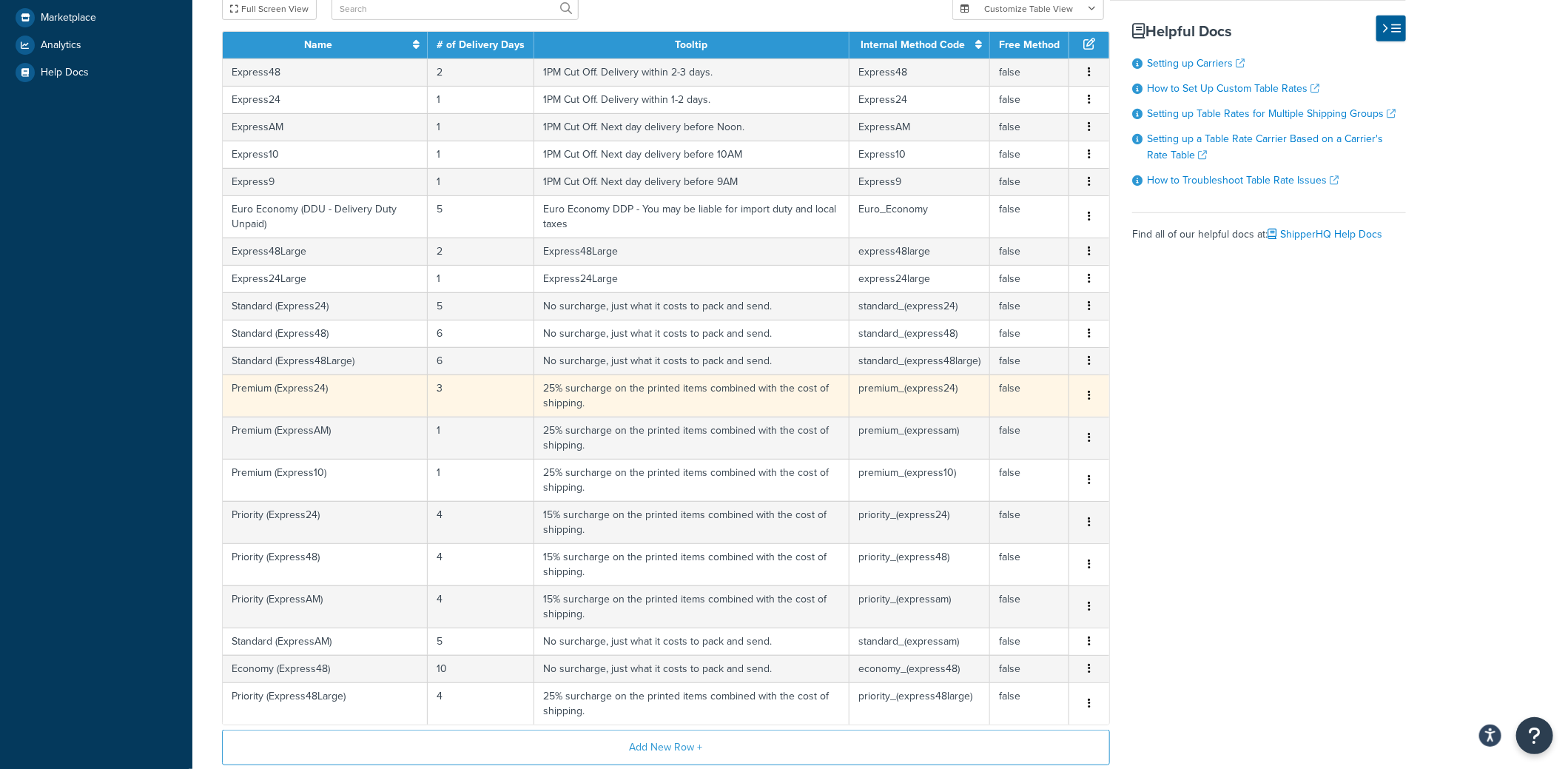
click at [439, 387] on td "3" at bounding box center [481, 395] width 106 height 42
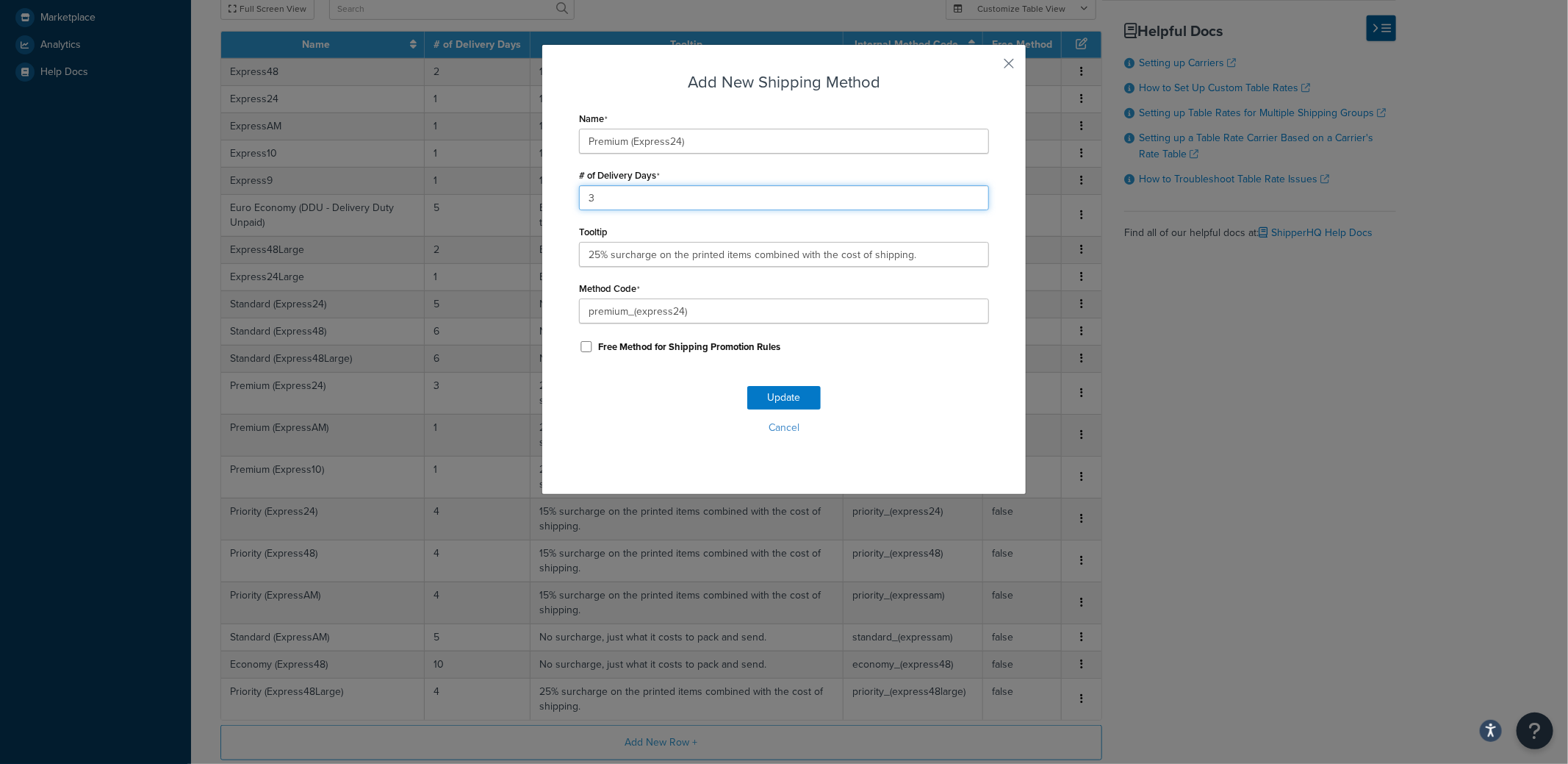
drag, startPoint x: 627, startPoint y: 207, endPoint x: 549, endPoint y: 209, distance: 78.0
click at [549, 208] on div "Add New Shipping Method Name Premium (Express24) # of Delivery Days 3 Tooltip 2…" at bounding box center [784, 269] width 485 height 451
type input "1"
click at [782, 394] on button "Update" at bounding box center [784, 397] width 74 height 23
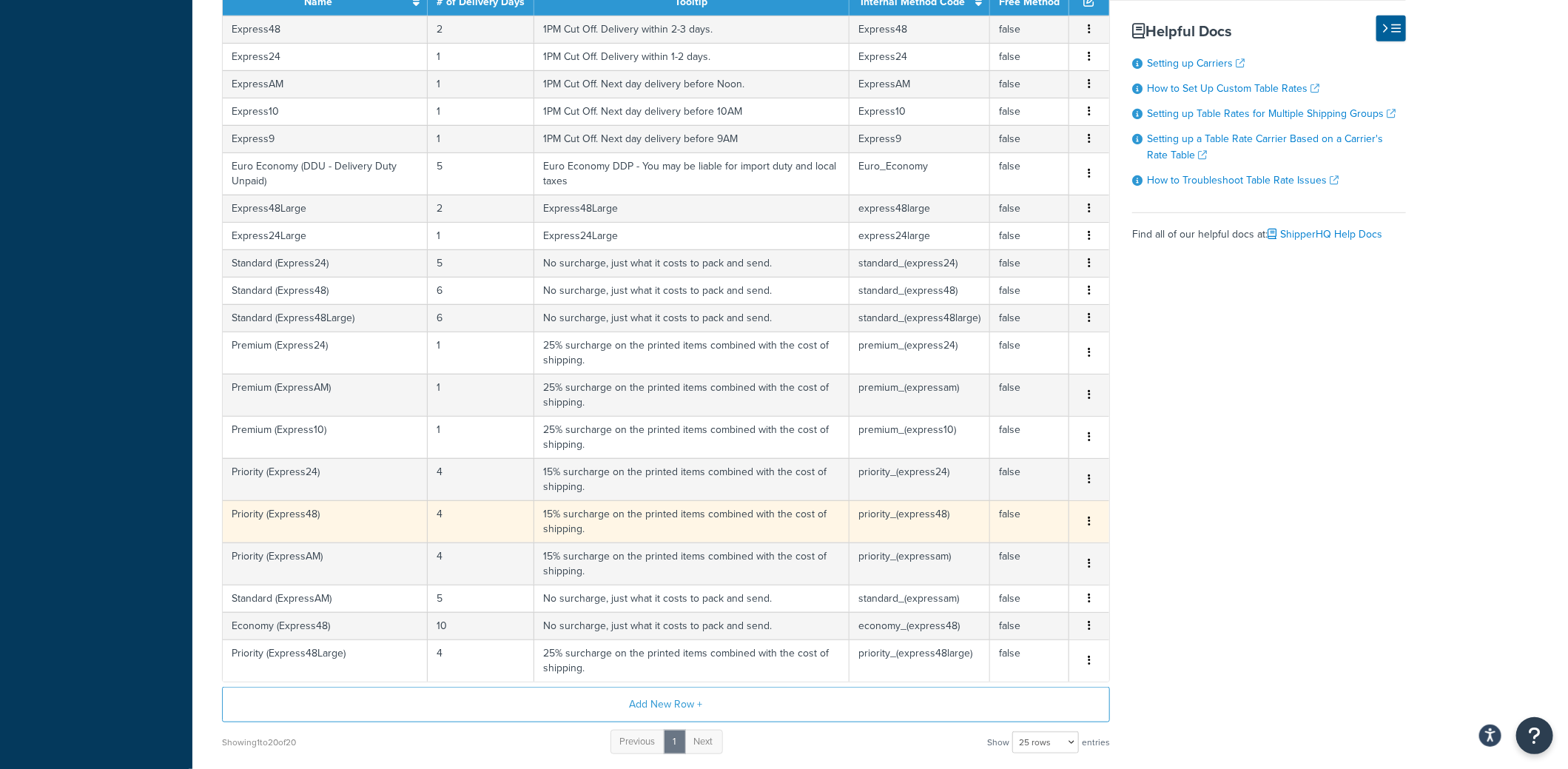
scroll to position [587, 0]
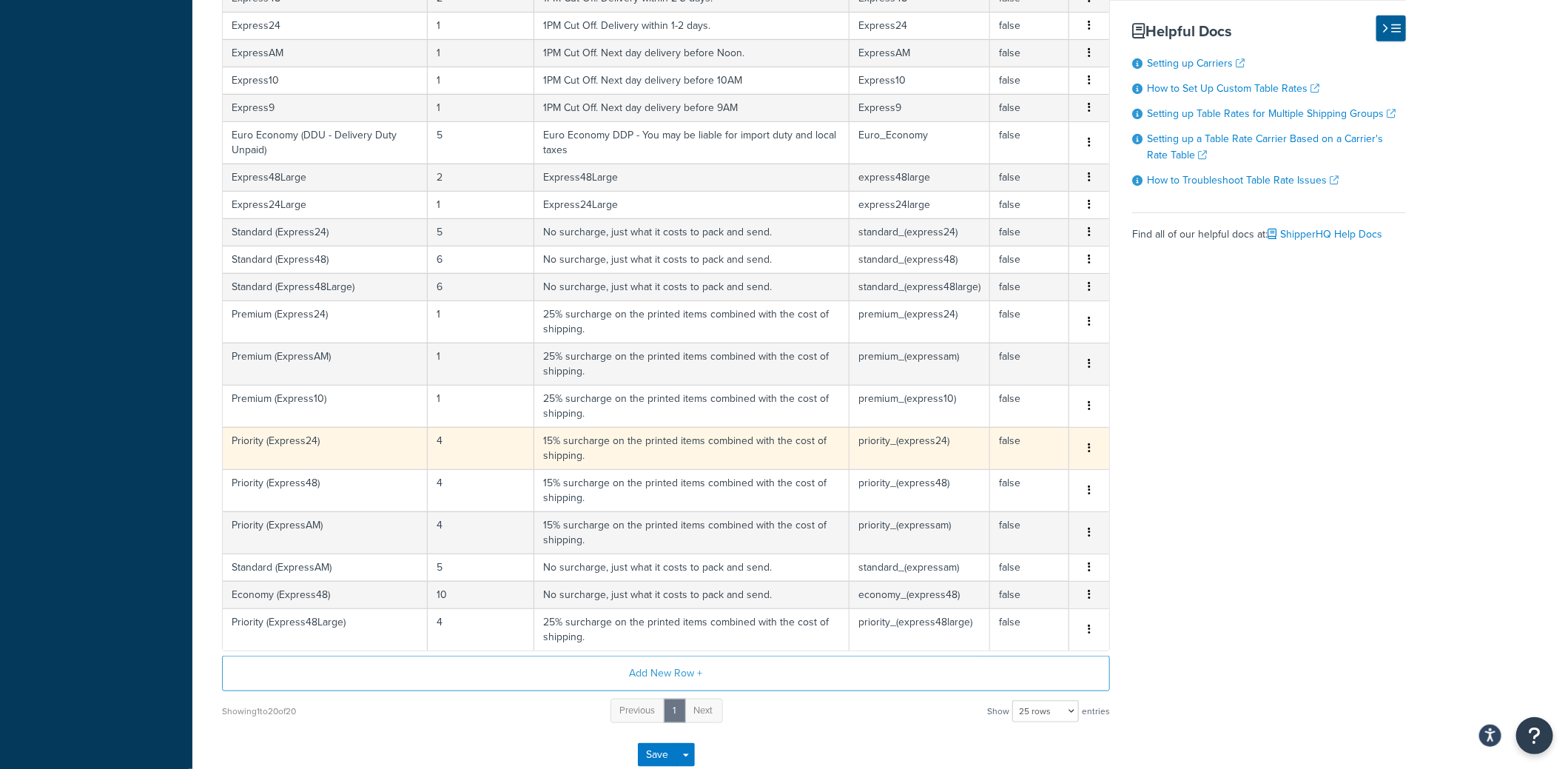
click at [450, 444] on td "4" at bounding box center [481, 448] width 106 height 42
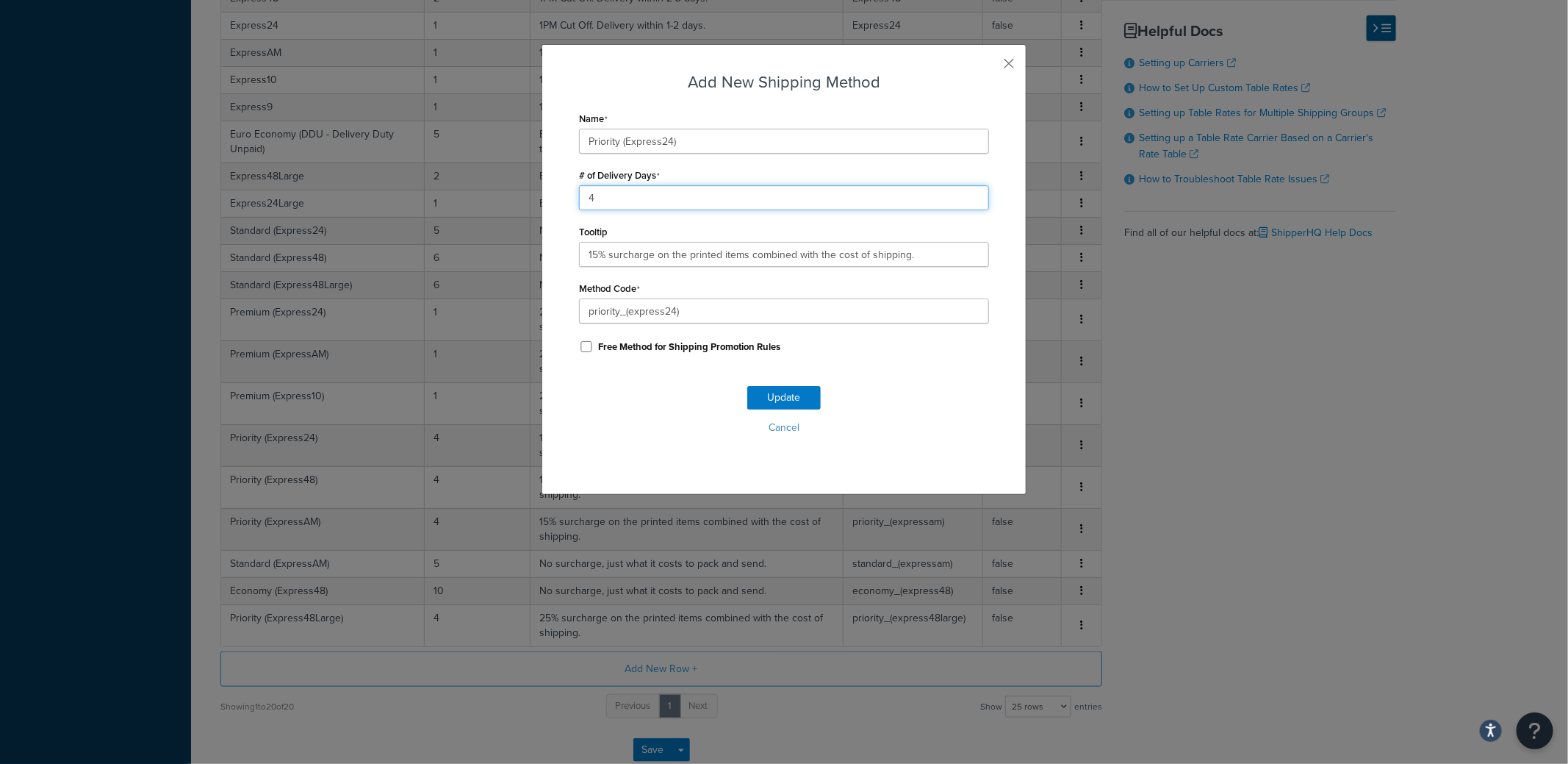
drag, startPoint x: 581, startPoint y: 201, endPoint x: 569, endPoint y: 201, distance: 12.0
click at [569, 201] on div "Add New Shipping Method Name Priority (Express24) # of Delivery Days 4 Tooltip …" at bounding box center [784, 269] width 485 height 451
click at [546, 203] on div "Add New Shipping Method Name Priority (Express24) # of Delivery Days 2 Tooltip …" at bounding box center [784, 269] width 485 height 451
type input "3"
click at [771, 400] on button "Update" at bounding box center [784, 397] width 74 height 23
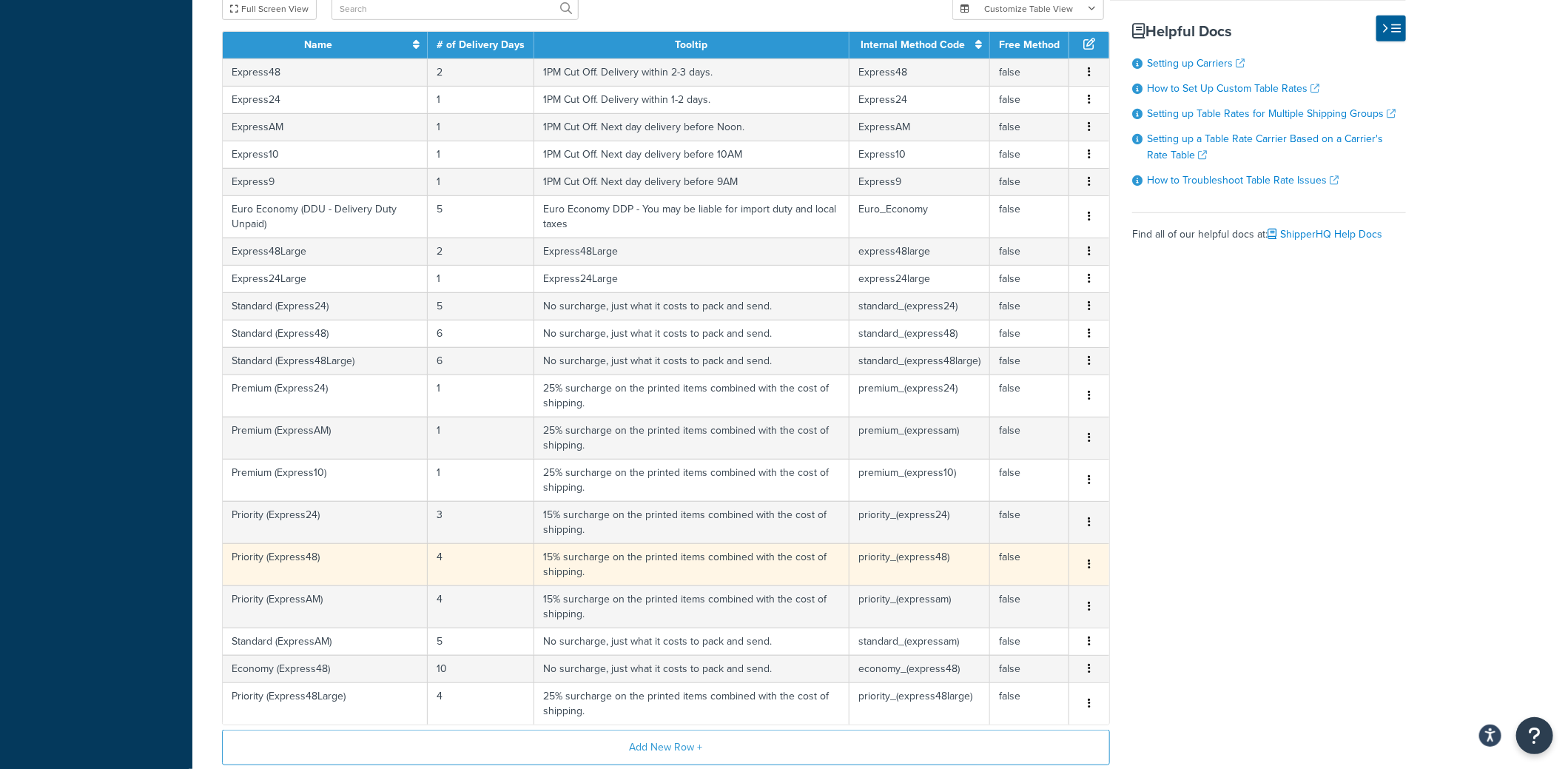
click at [439, 552] on td "4" at bounding box center [481, 564] width 106 height 42
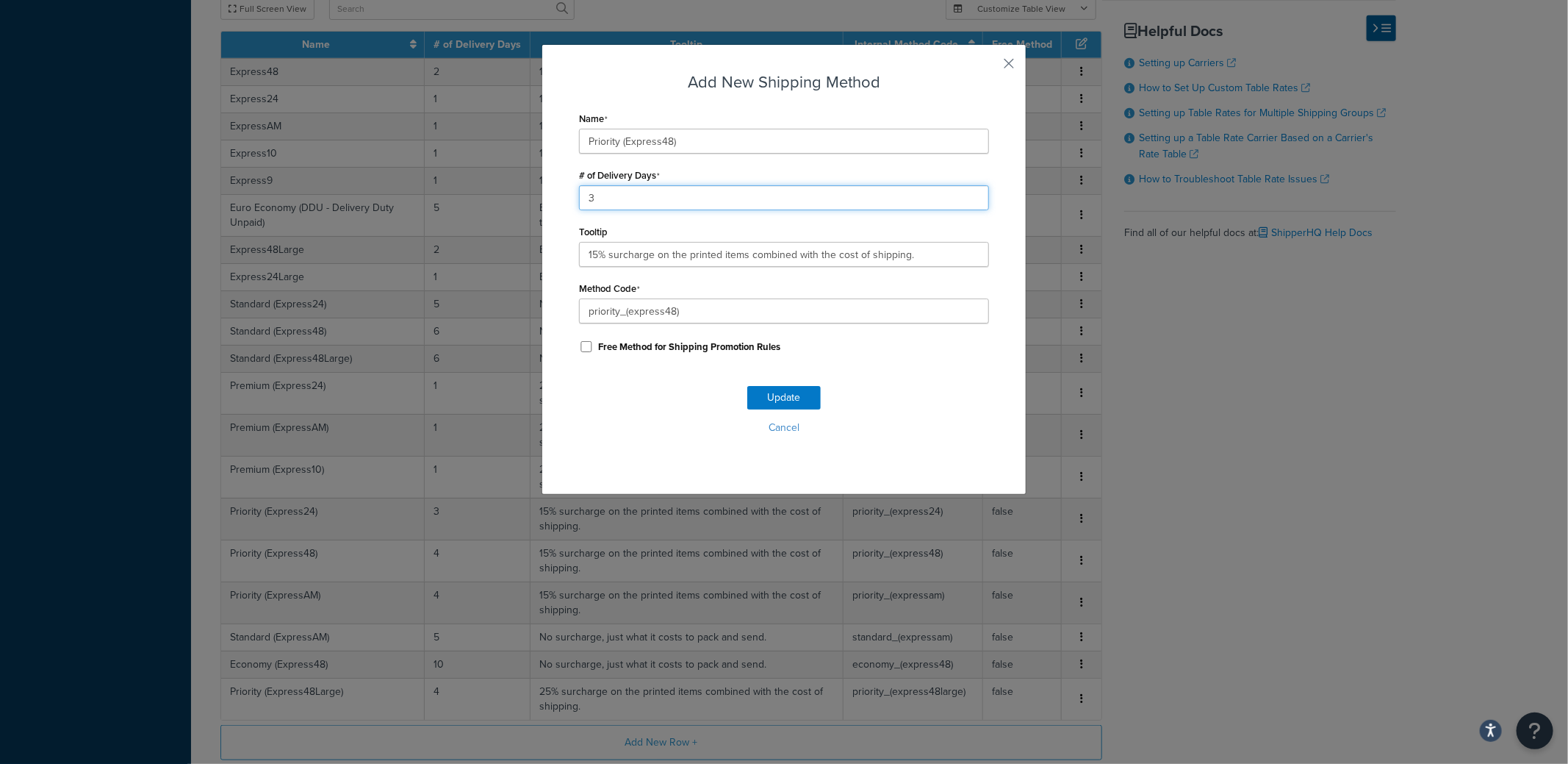
drag, startPoint x: 626, startPoint y: 201, endPoint x: 574, endPoint y: 203, distance: 52.0
click at [580, 202] on input "3" at bounding box center [784, 197] width 410 height 25
type input "3"
click at [770, 400] on button "Update" at bounding box center [784, 397] width 74 height 23
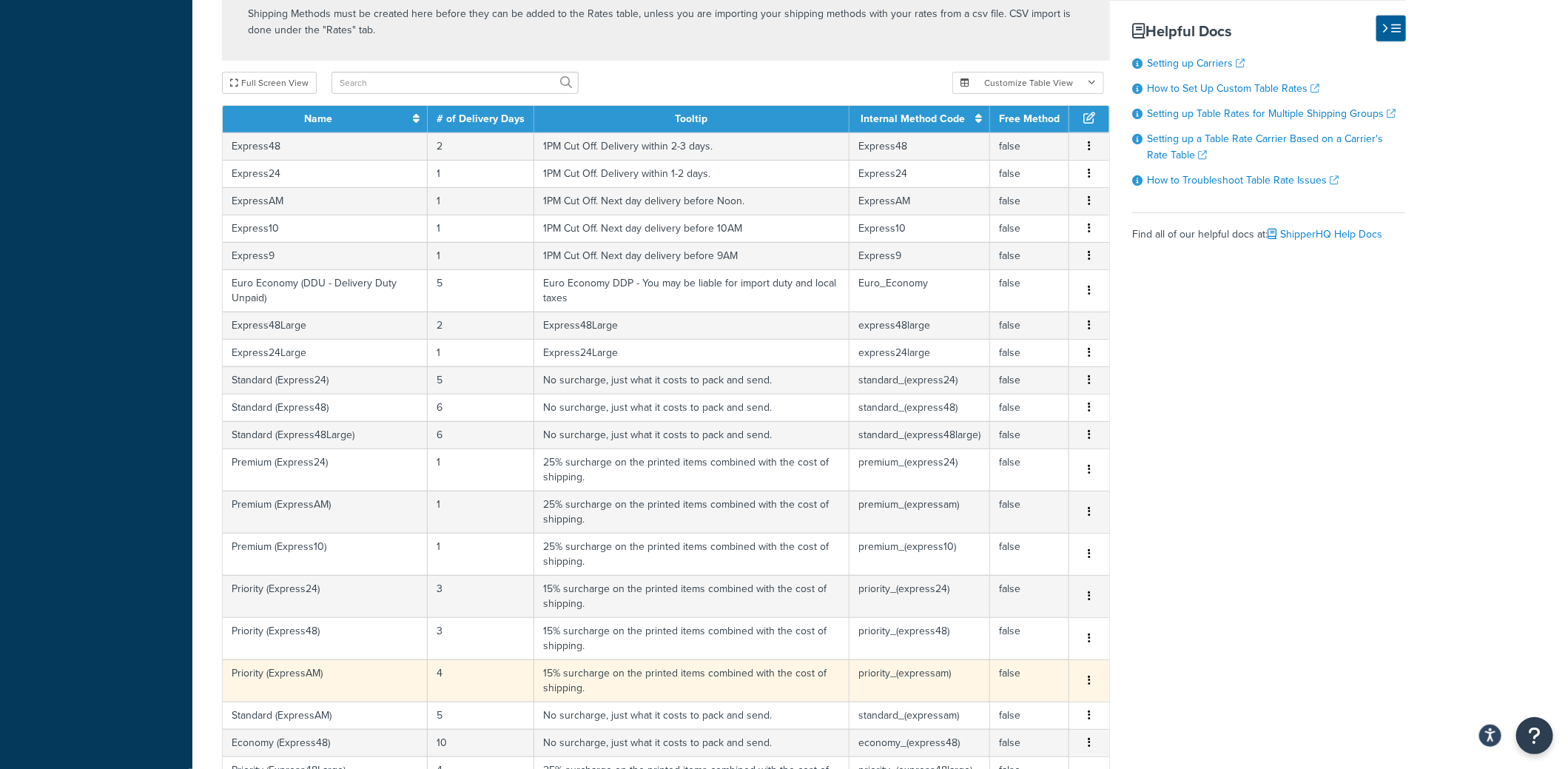
click at [447, 662] on td "4" at bounding box center [481, 680] width 106 height 42
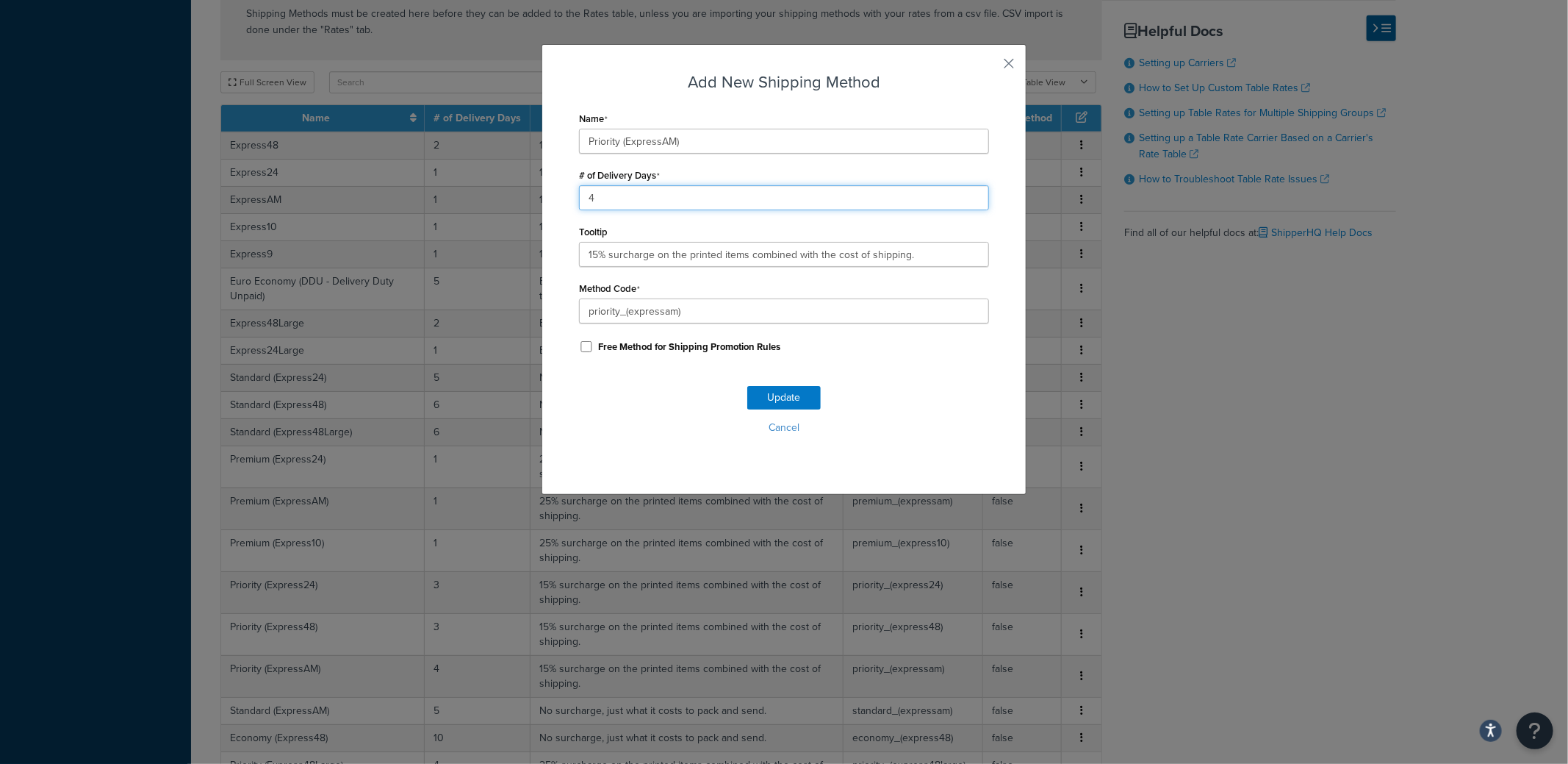
drag, startPoint x: 599, startPoint y: 195, endPoint x: 549, endPoint y: 198, distance: 50.1
click at [549, 195] on div "Add New Shipping Method Name Priority (ExpressAM) # of Delivery Days 4 Tooltip …" at bounding box center [784, 269] width 485 height 451
type input "3"
click at [762, 394] on button "Update" at bounding box center [784, 397] width 74 height 23
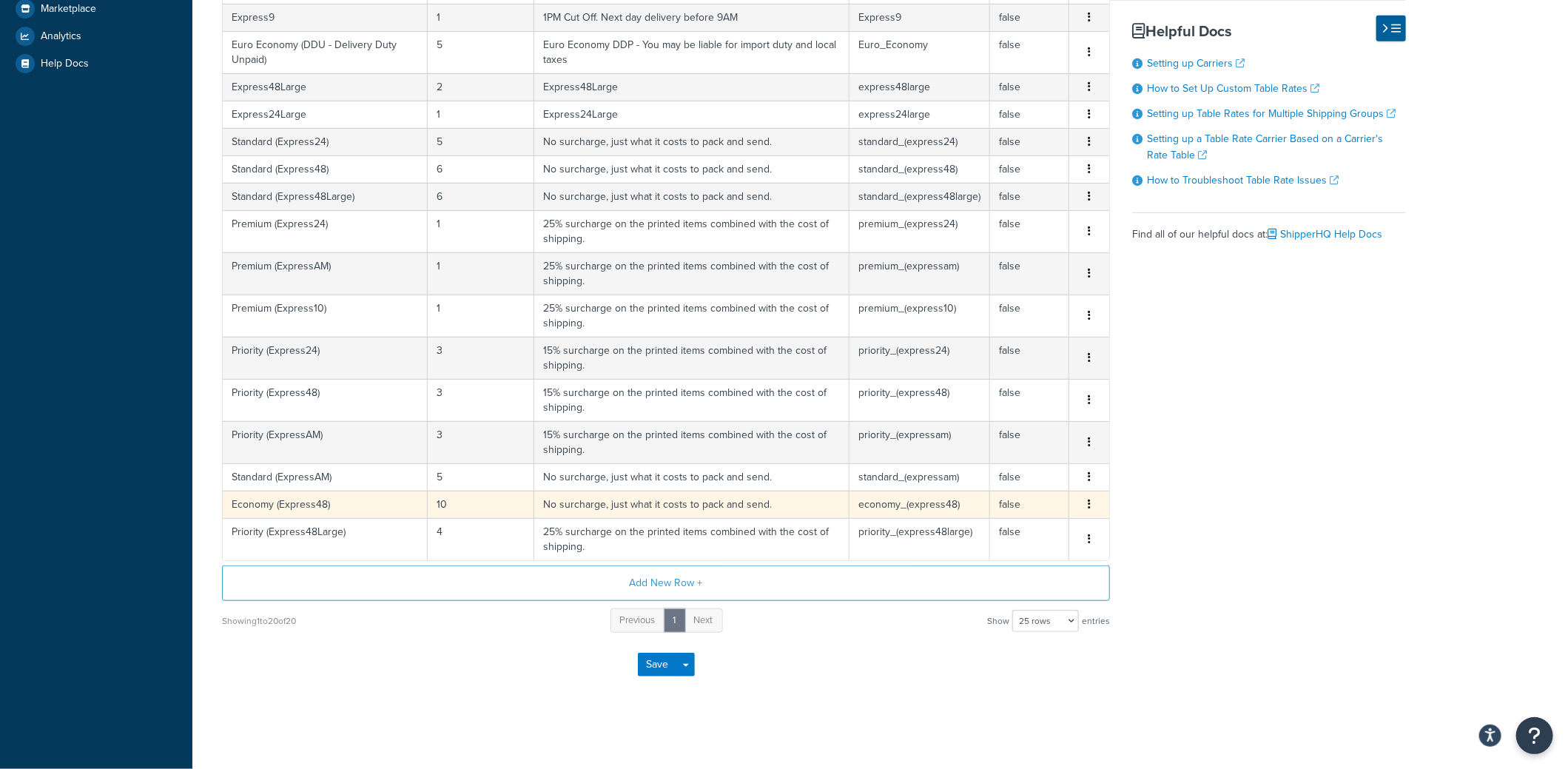
scroll to position [438, 0]
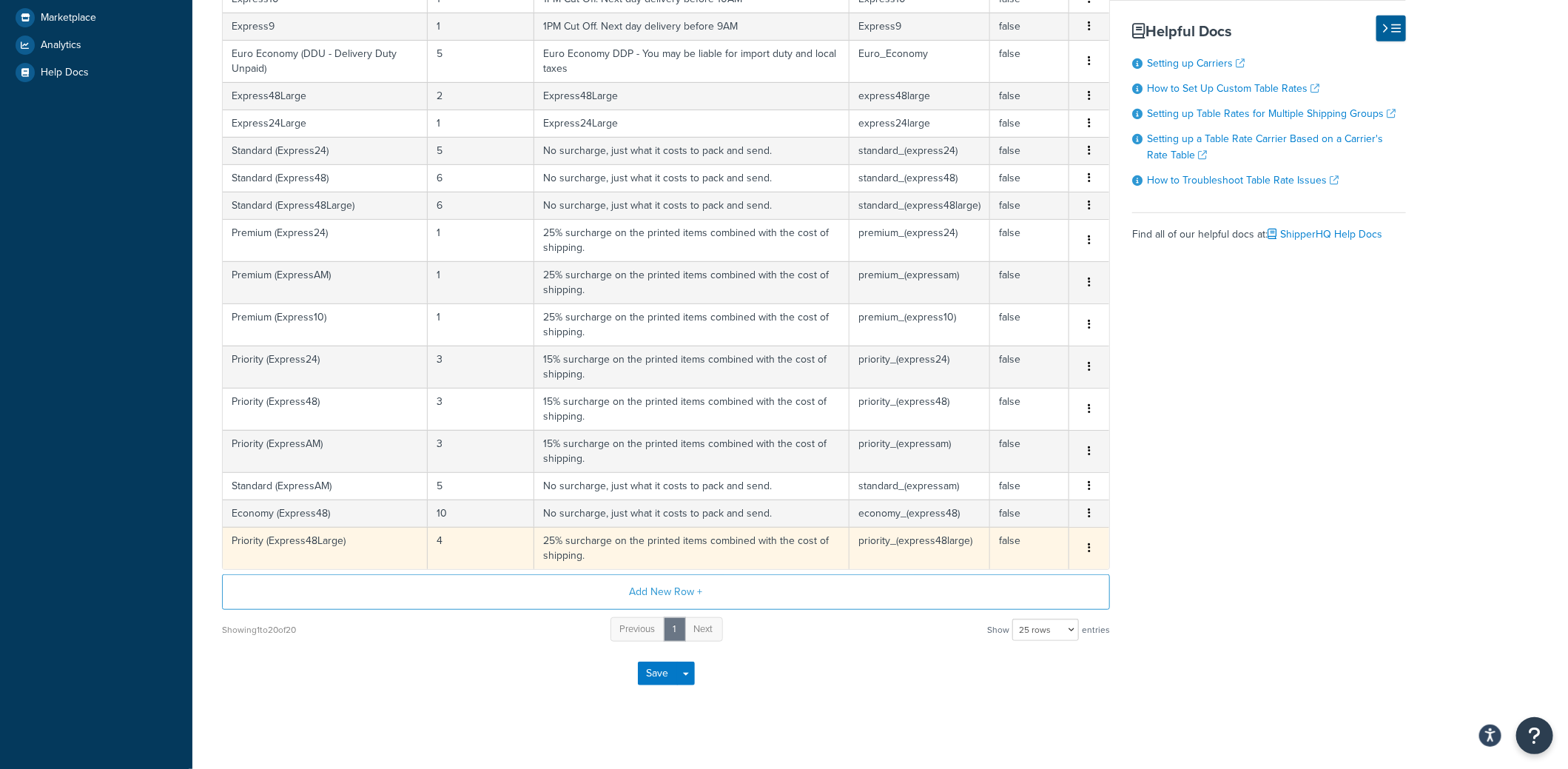
click at [446, 535] on td "4" at bounding box center [481, 547] width 106 height 42
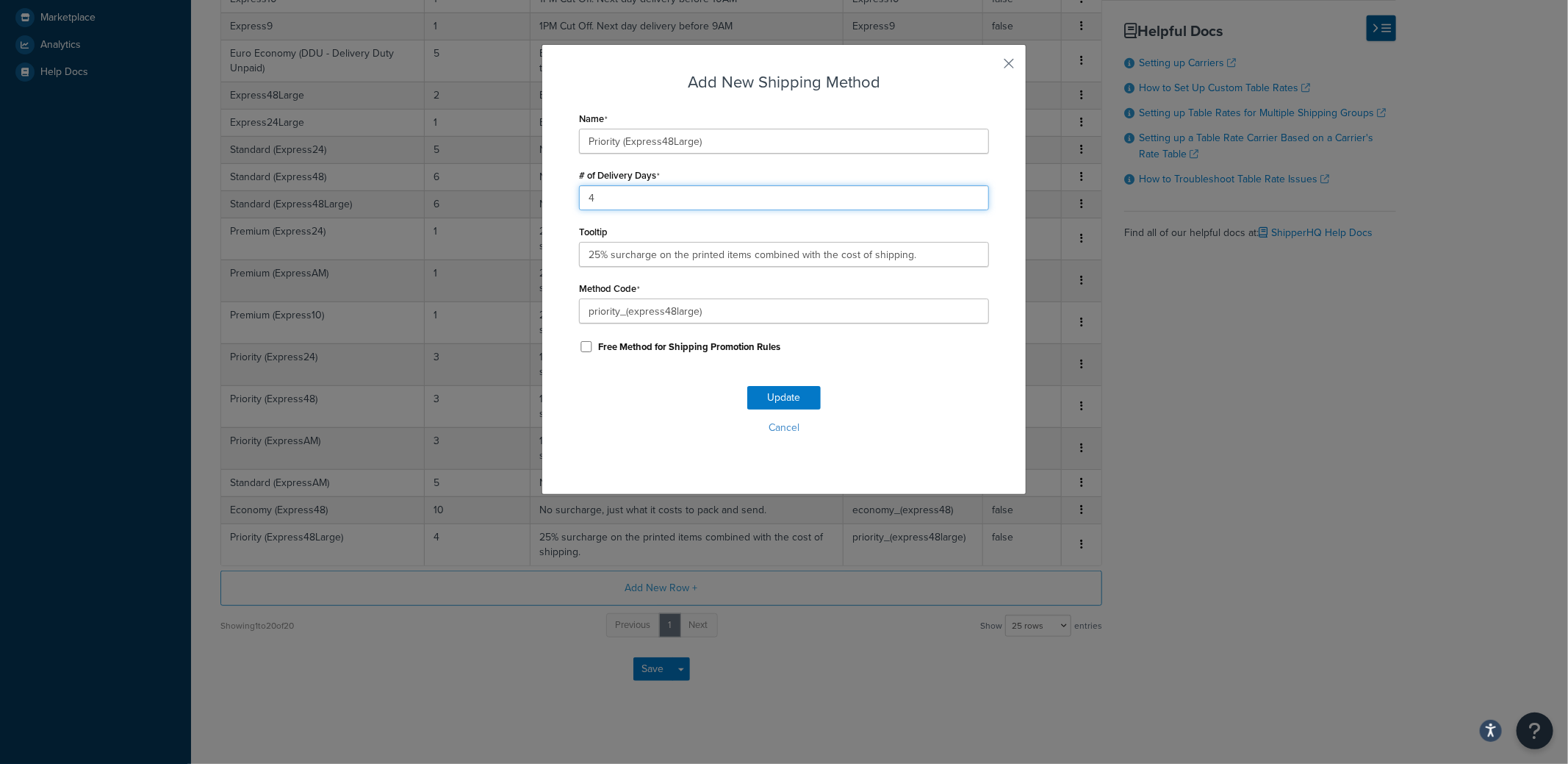
drag, startPoint x: 574, startPoint y: 202, endPoint x: 554, endPoint y: 203, distance: 20.0
click at [556, 202] on div "Add New Shipping Method Name Priority (Express48Large) # of Delivery Days 4 Too…" at bounding box center [784, 269] width 485 height 451
drag, startPoint x: 610, startPoint y: 200, endPoint x: 569, endPoint y: 199, distance: 41.0
click at [569, 197] on div "Add New Shipping Method Name Priority (Express48Large) # of Delivery Days 4 Too…" at bounding box center [784, 269] width 485 height 451
type input "3"
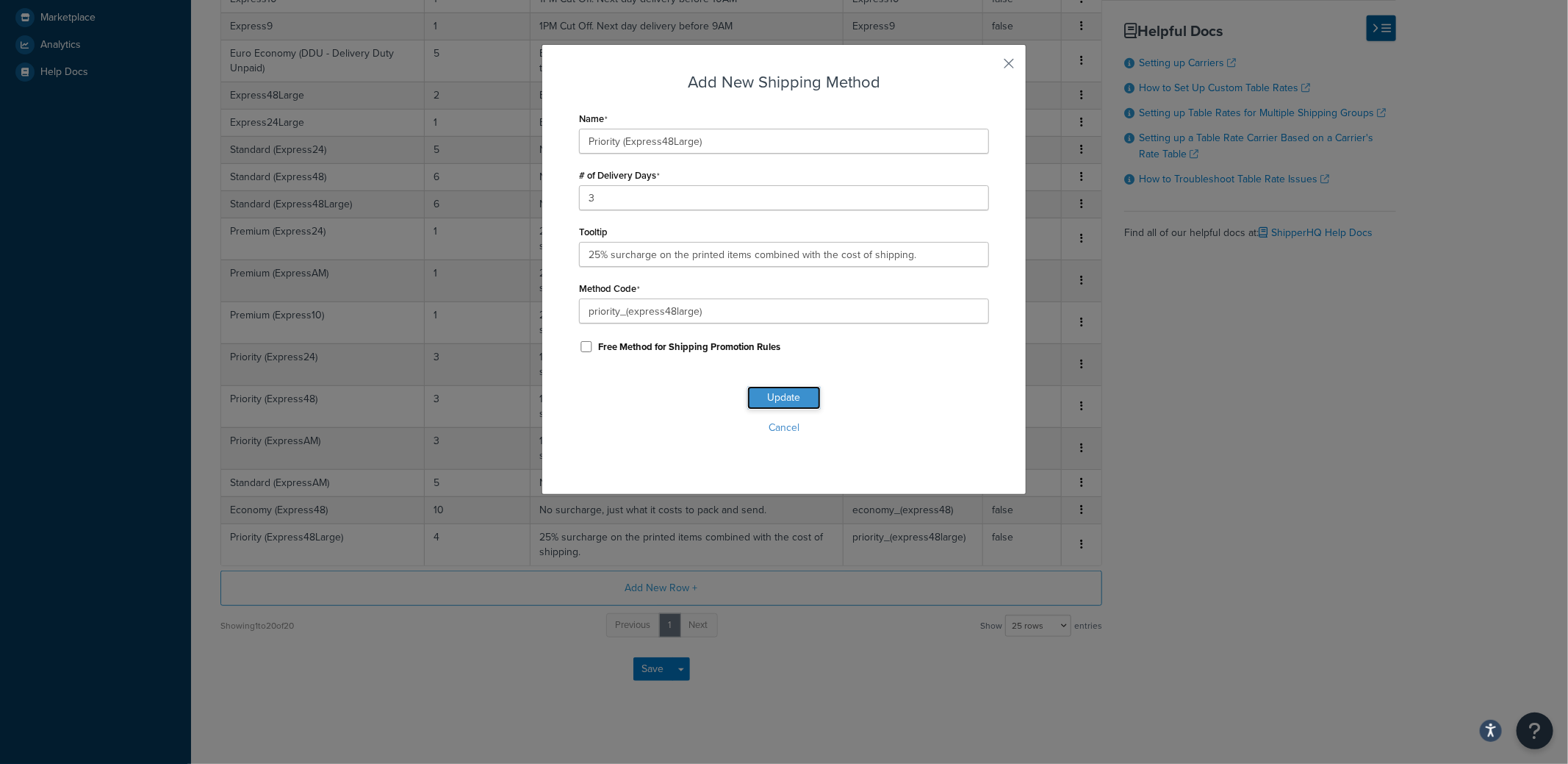
click at [756, 400] on button "Update" at bounding box center [784, 397] width 74 height 23
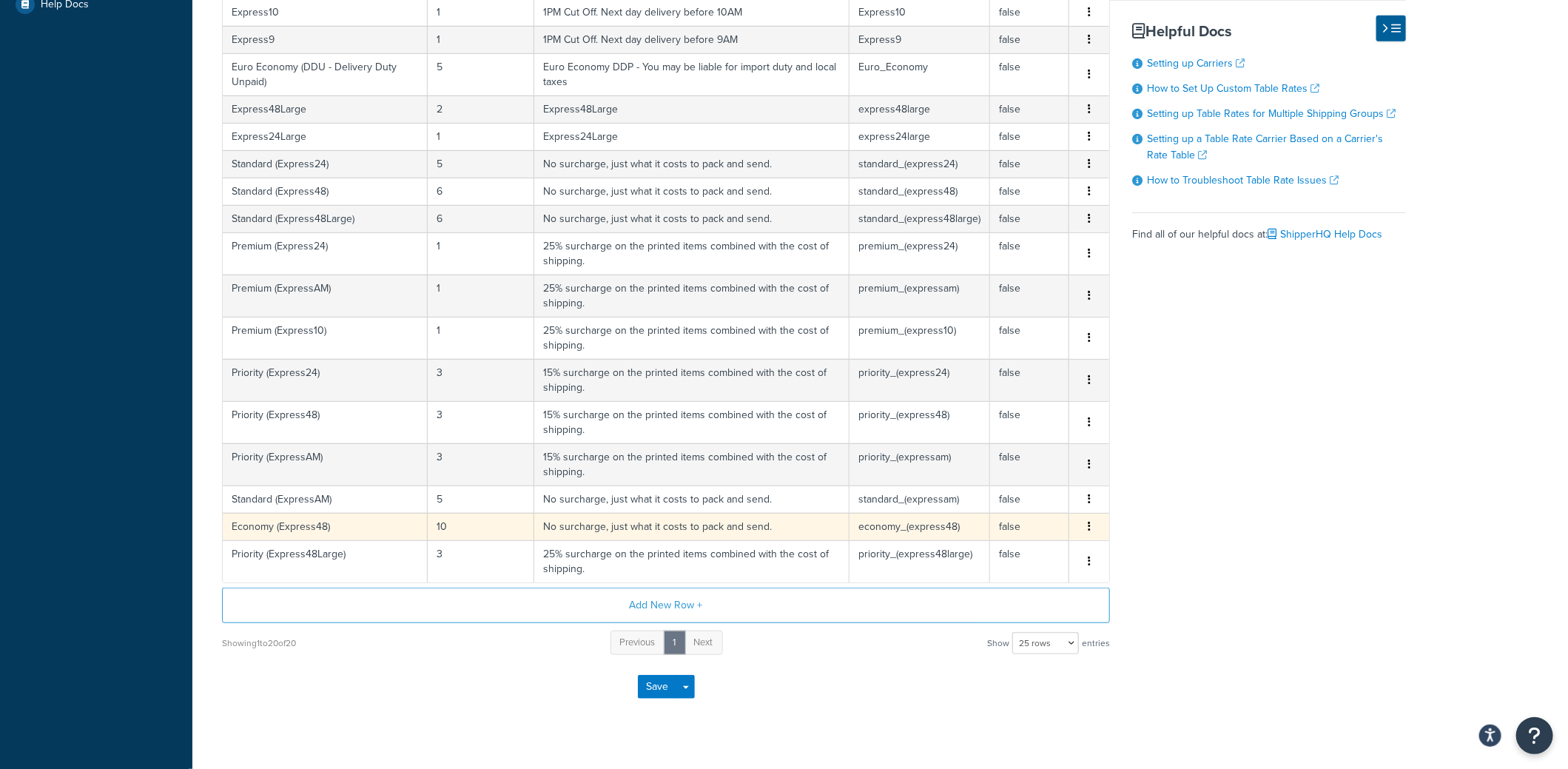
scroll to position [513, 0]
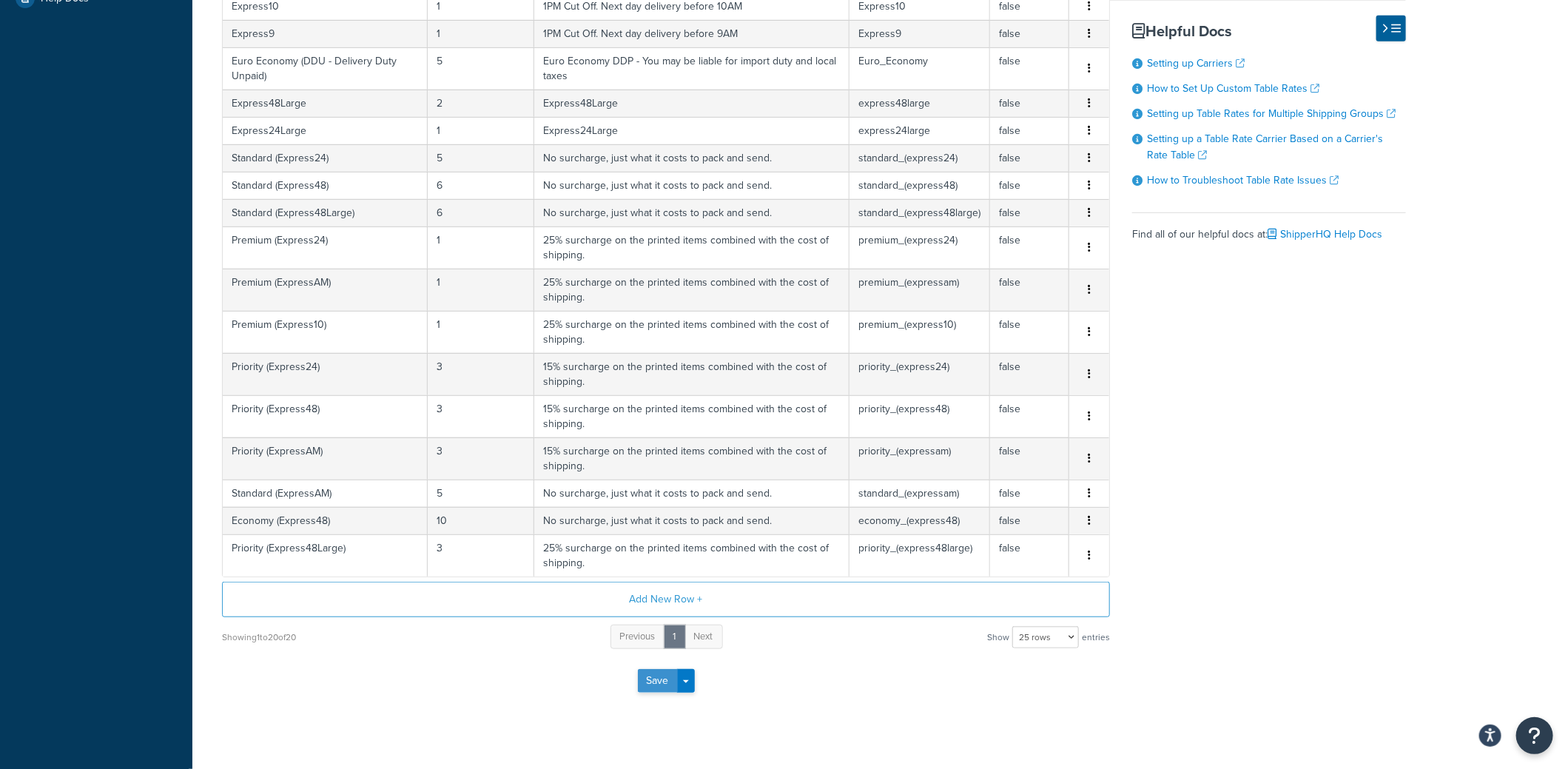
click at [657, 674] on button "Save" at bounding box center [658, 680] width 40 height 23
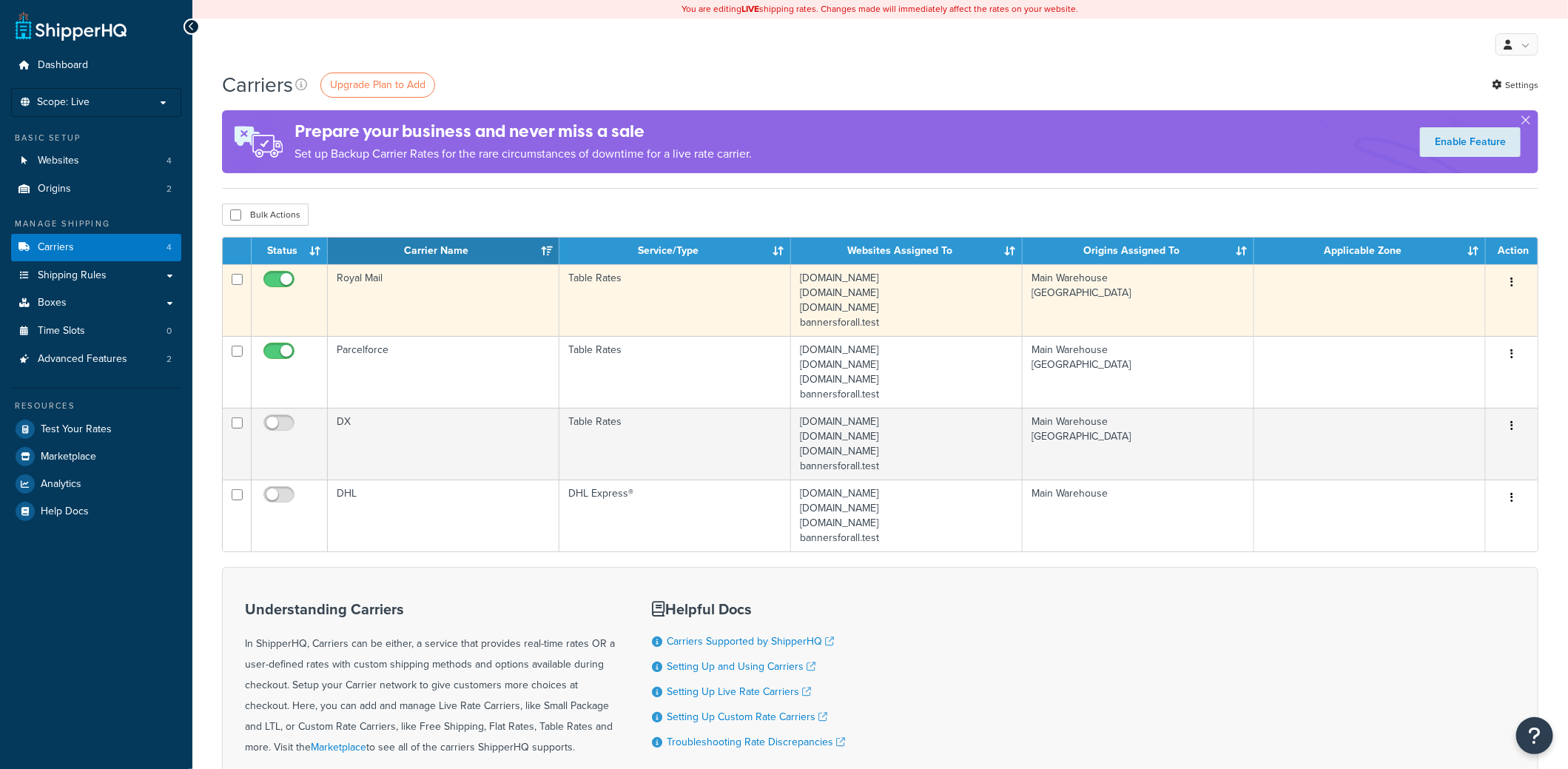
click at [394, 282] on td "Royal Mail" at bounding box center [444, 299] width 231 height 72
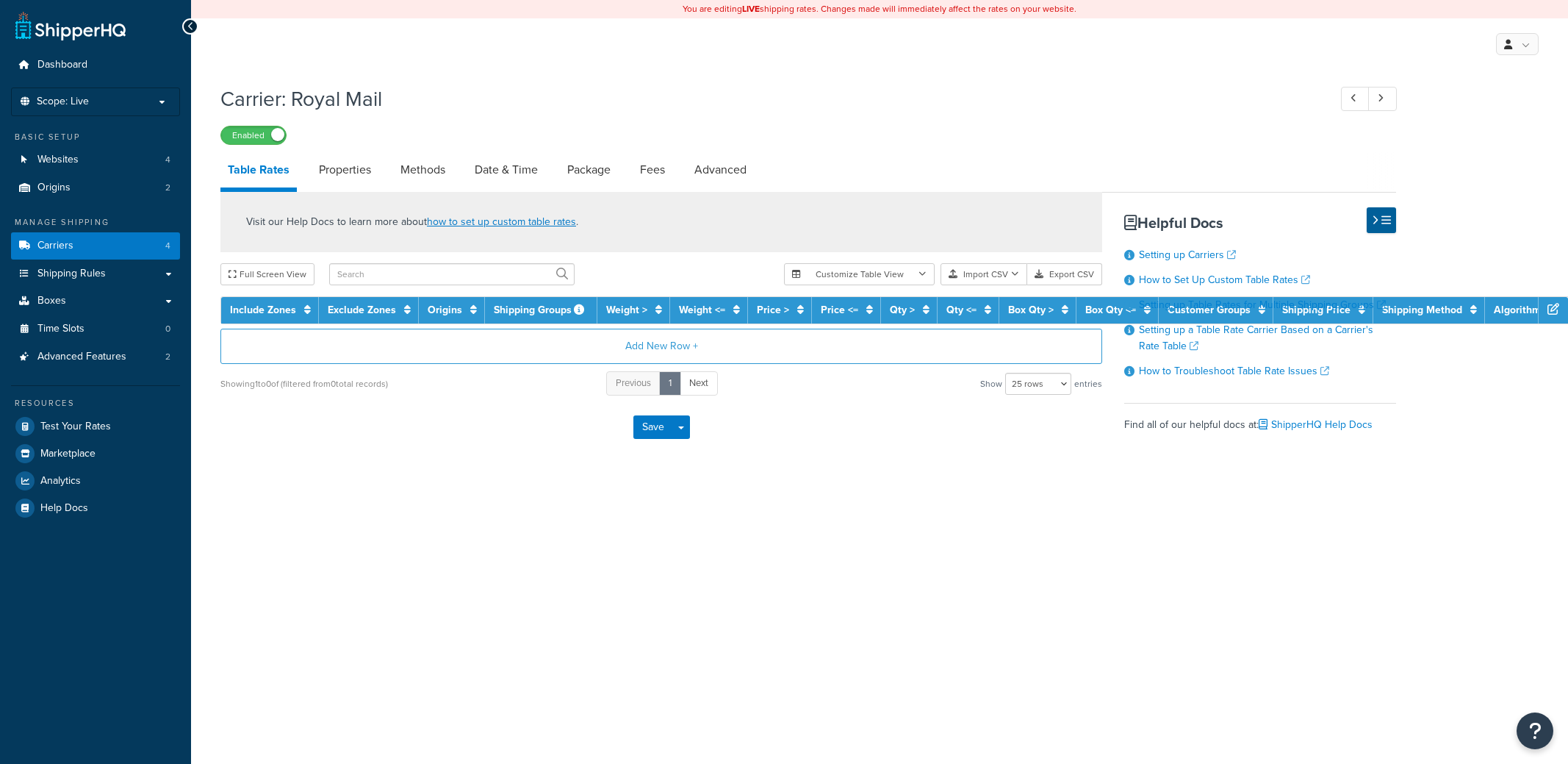
select select "25"
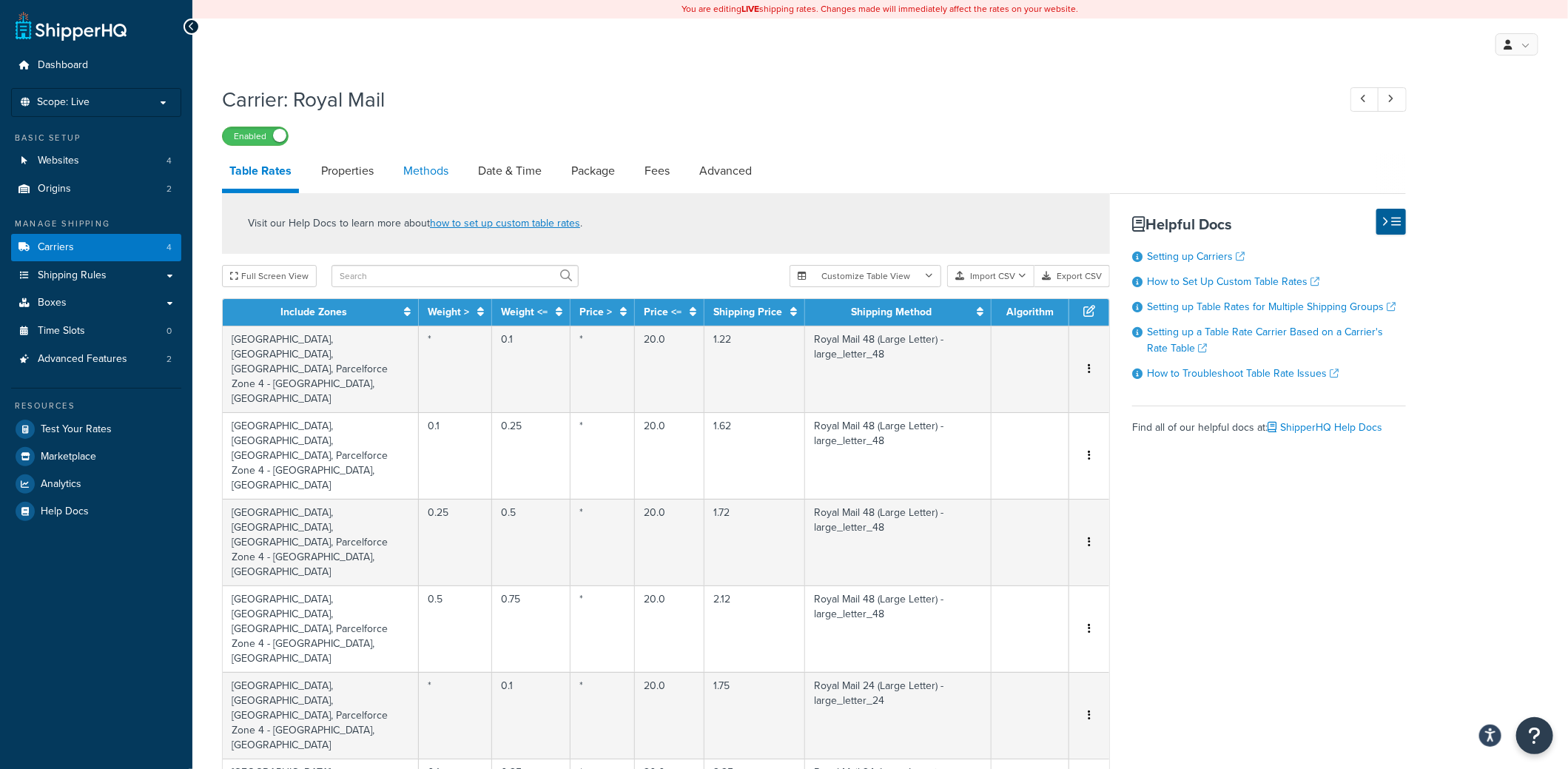
click at [415, 175] on link "Methods" at bounding box center [425, 170] width 60 height 35
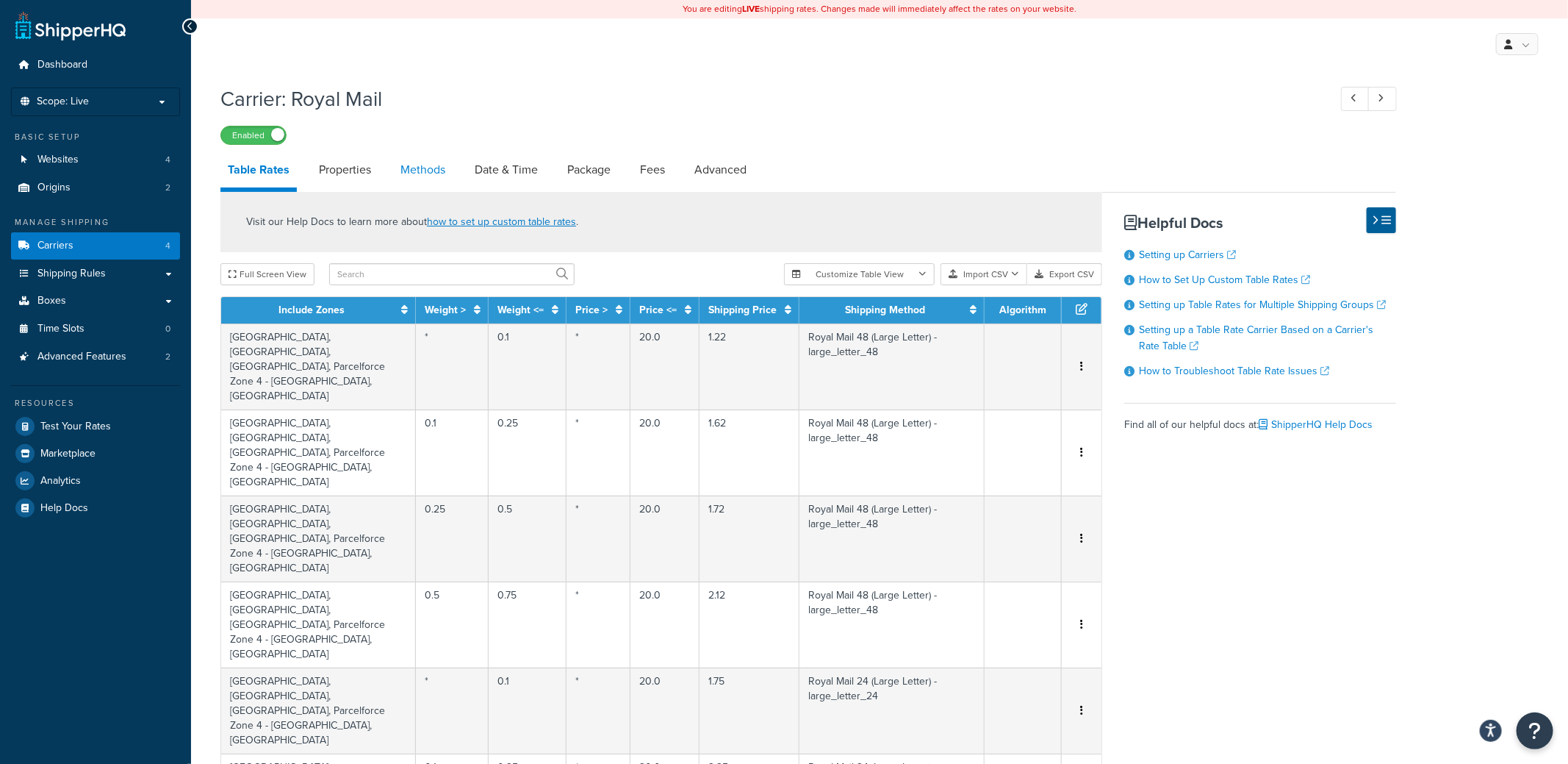
select select "25"
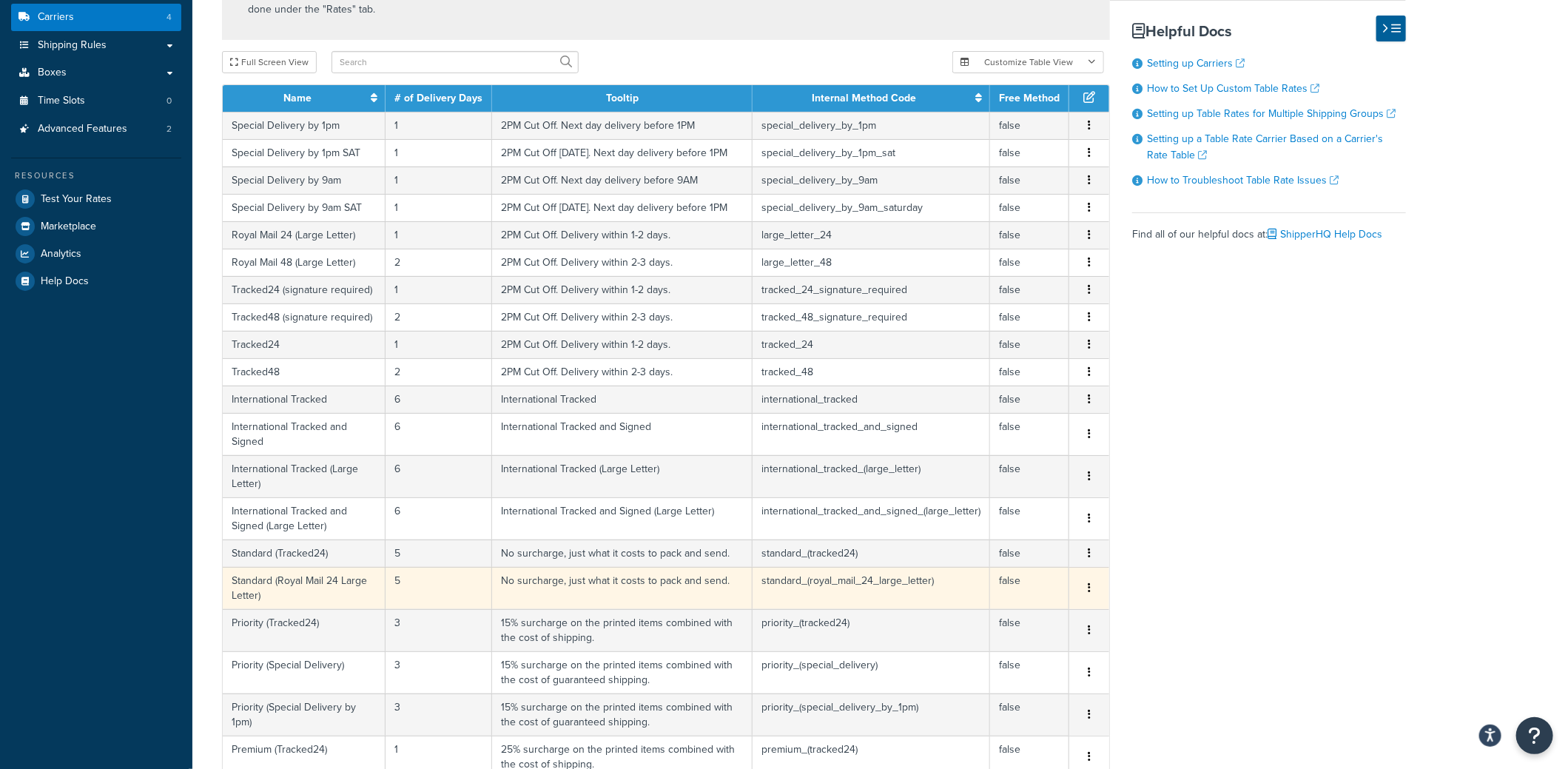
scroll to position [222, 0]
